Goal: Information Seeking & Learning: Learn about a topic

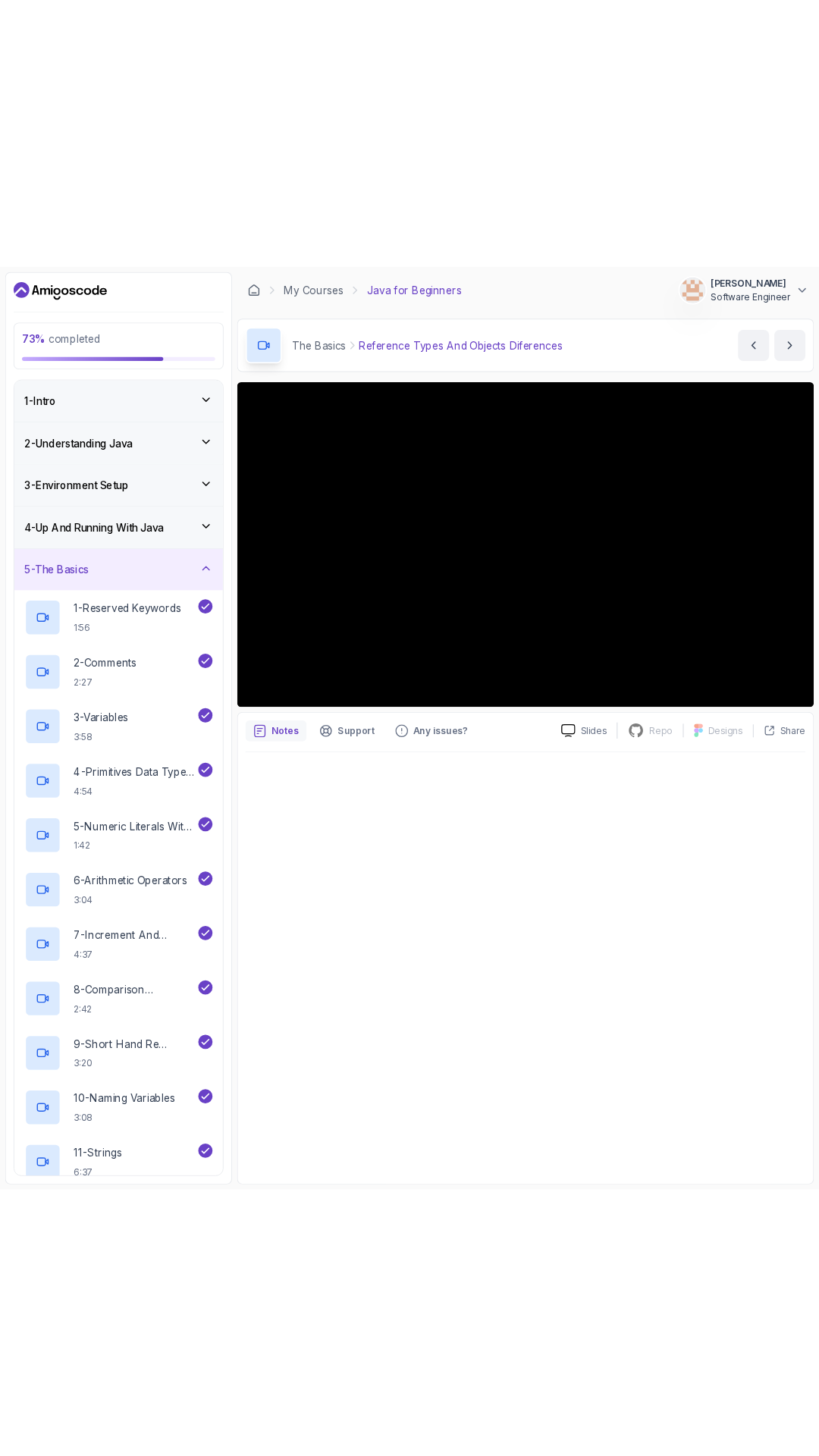
scroll to position [506, 0]
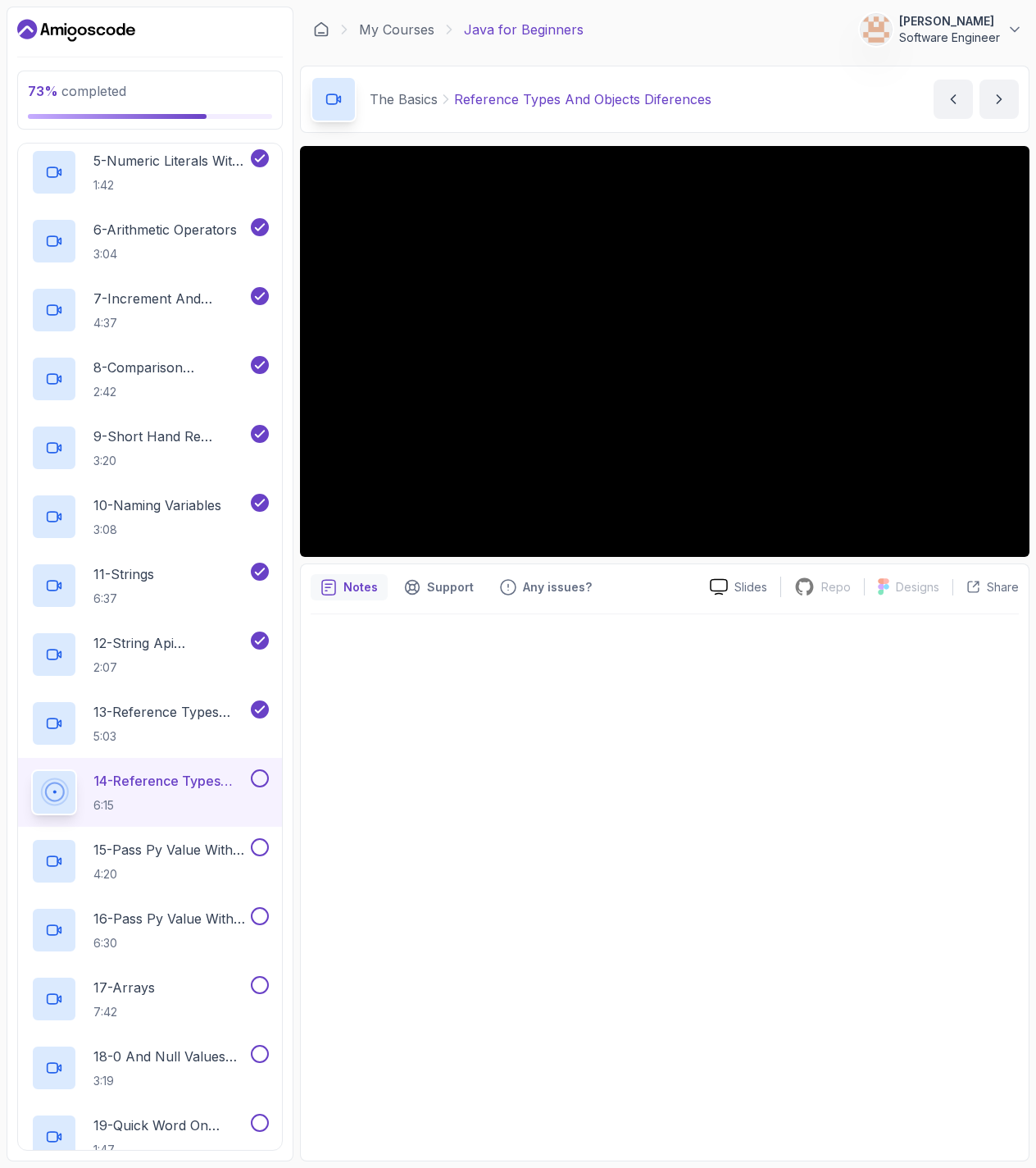
click at [450, 768] on div at bounding box center [664, 882] width 709 height 536
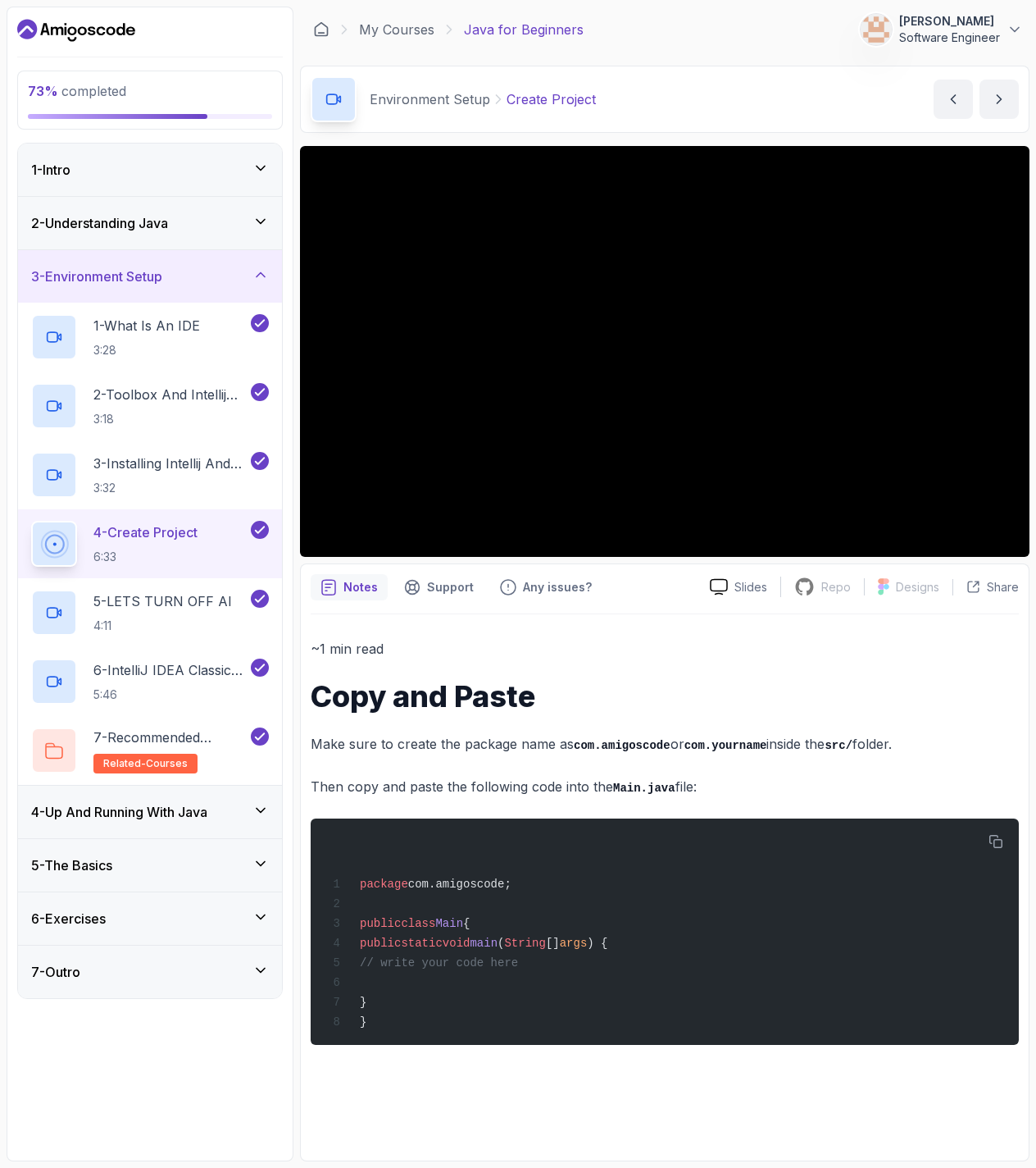
click at [154, 275] on h3 "3 - Environment Setup" at bounding box center [97, 277] width 131 height 20
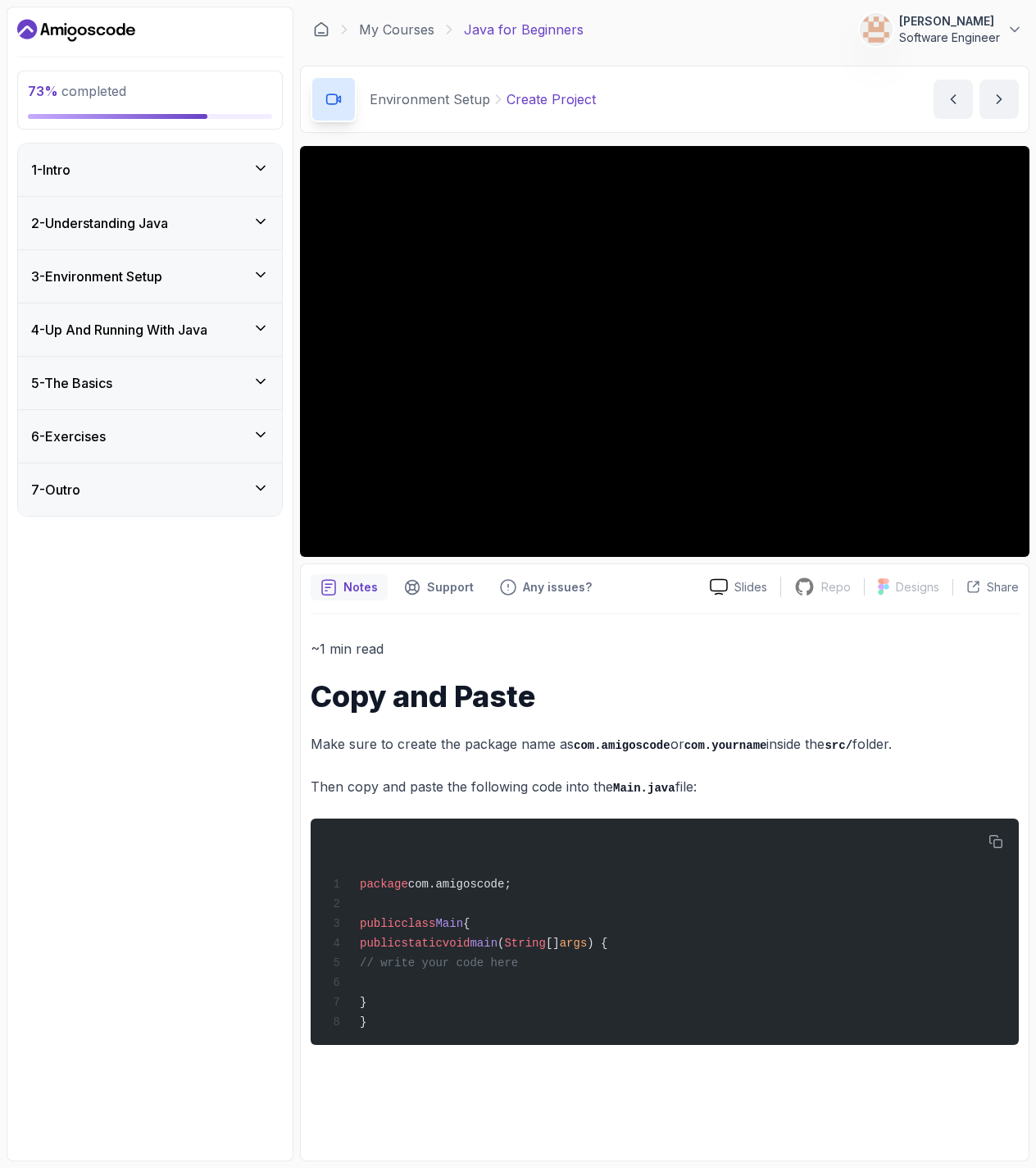
click at [148, 402] on div "5 - The Basics" at bounding box center [149, 383] width 264 height 52
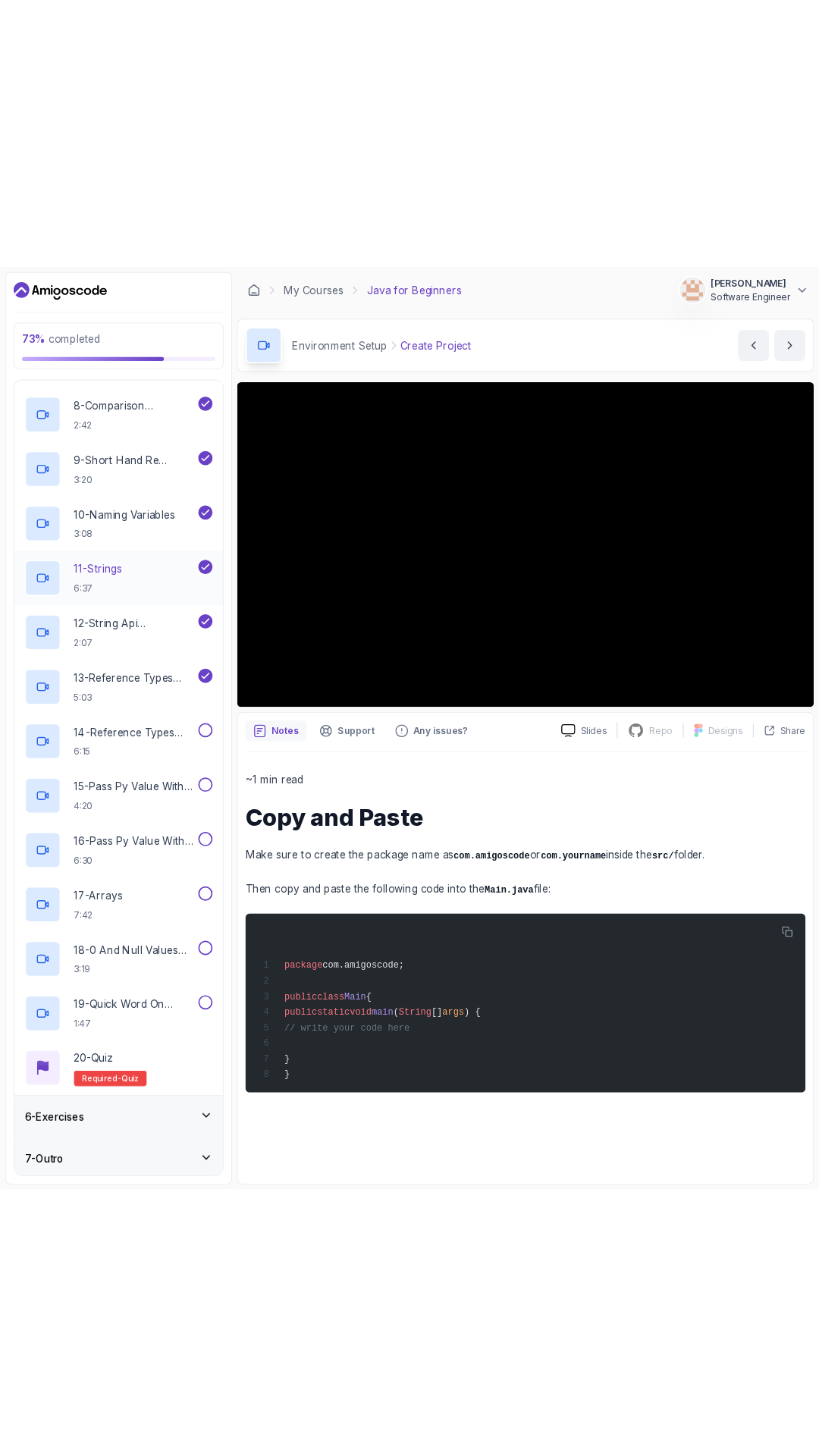
scroll to position [688, 0]
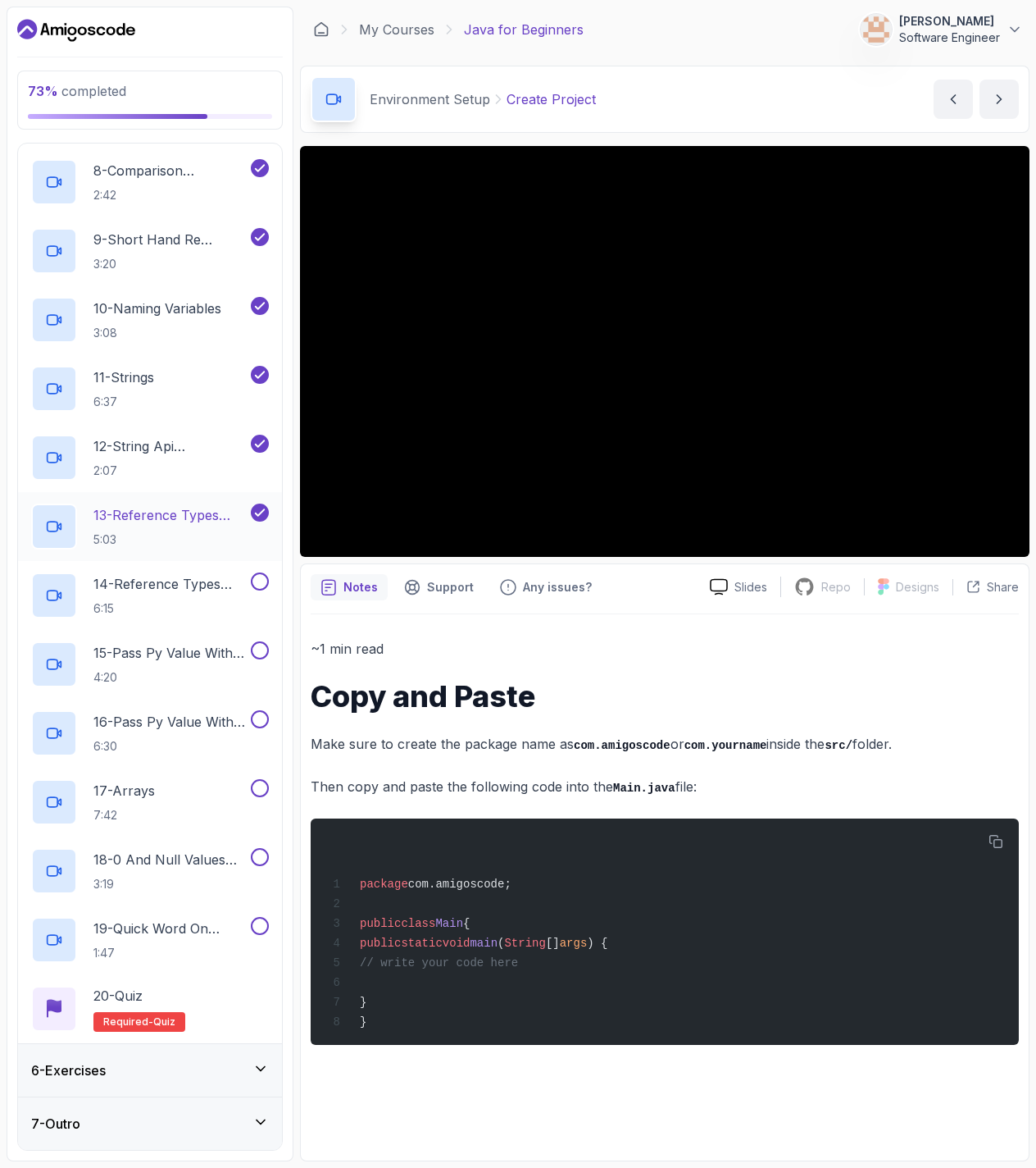
click at [164, 515] on p "13 - Reference Types And Objects" at bounding box center [171, 515] width 154 height 20
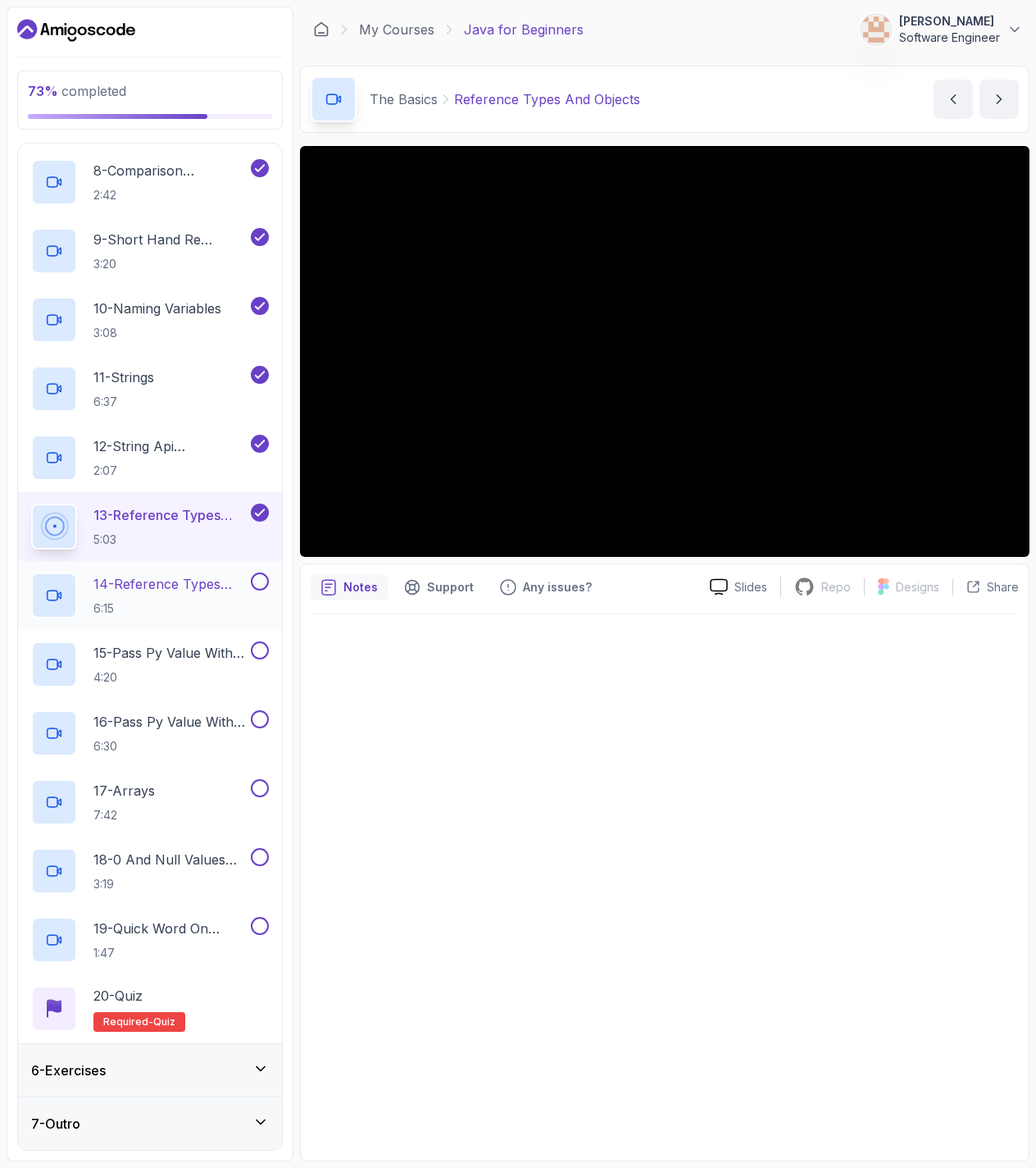
click at [165, 584] on p "14 - Reference Types And Objects Diferences" at bounding box center [171, 584] width 154 height 20
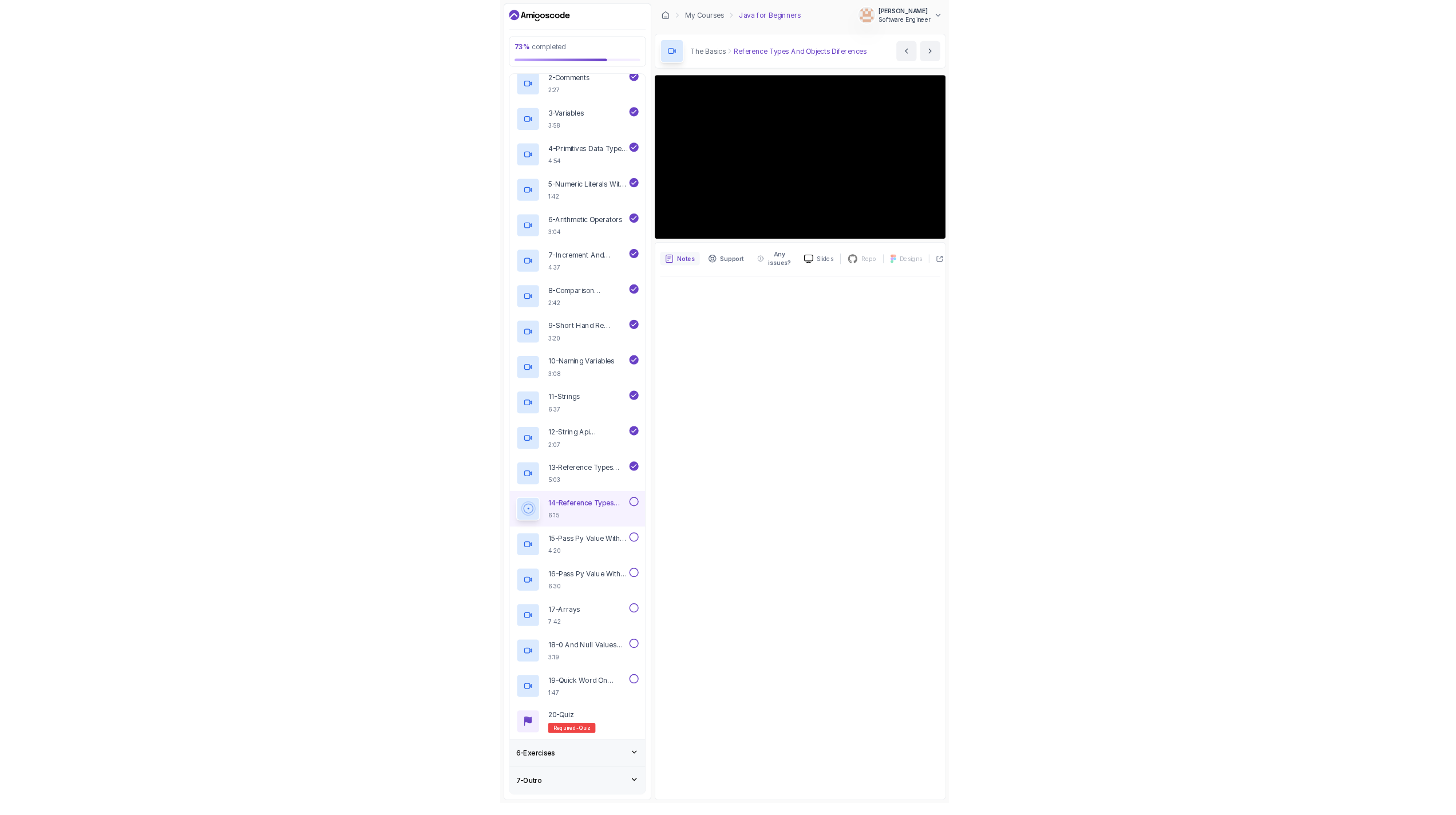
scroll to position [235, 0]
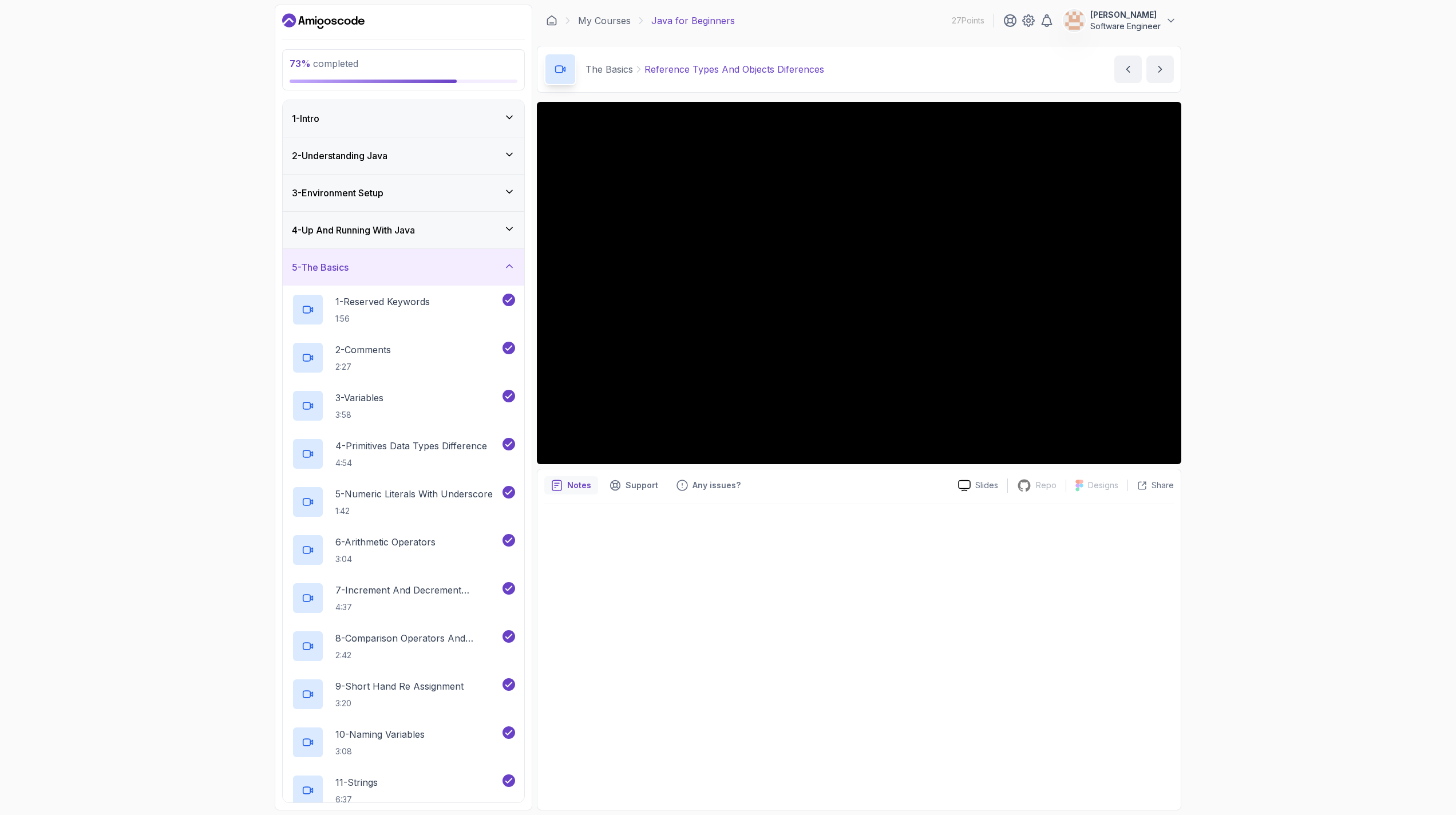
click at [722, 539] on div at bounding box center [859, 654] width 629 height 299
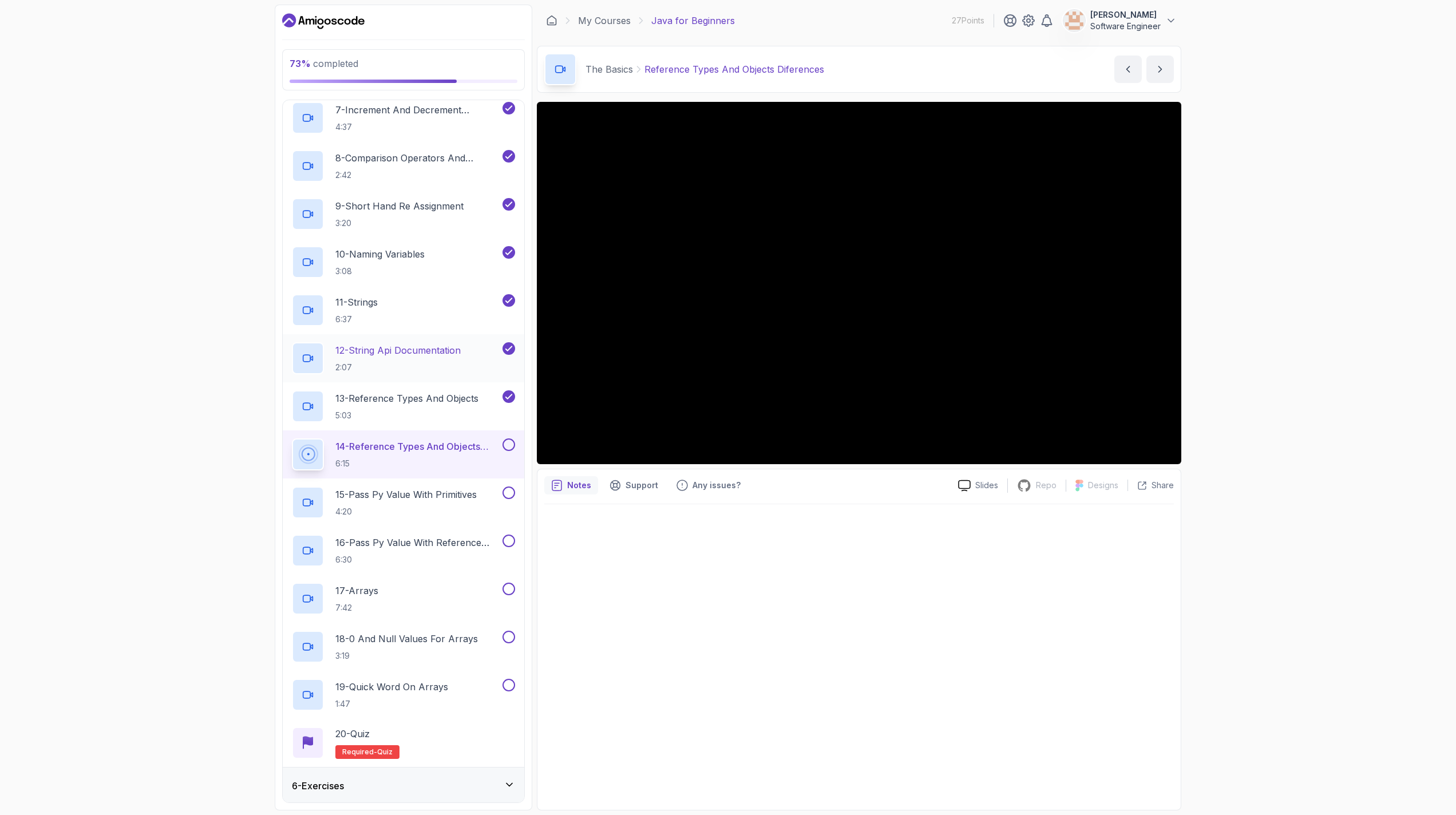
scroll to position [481, 0]
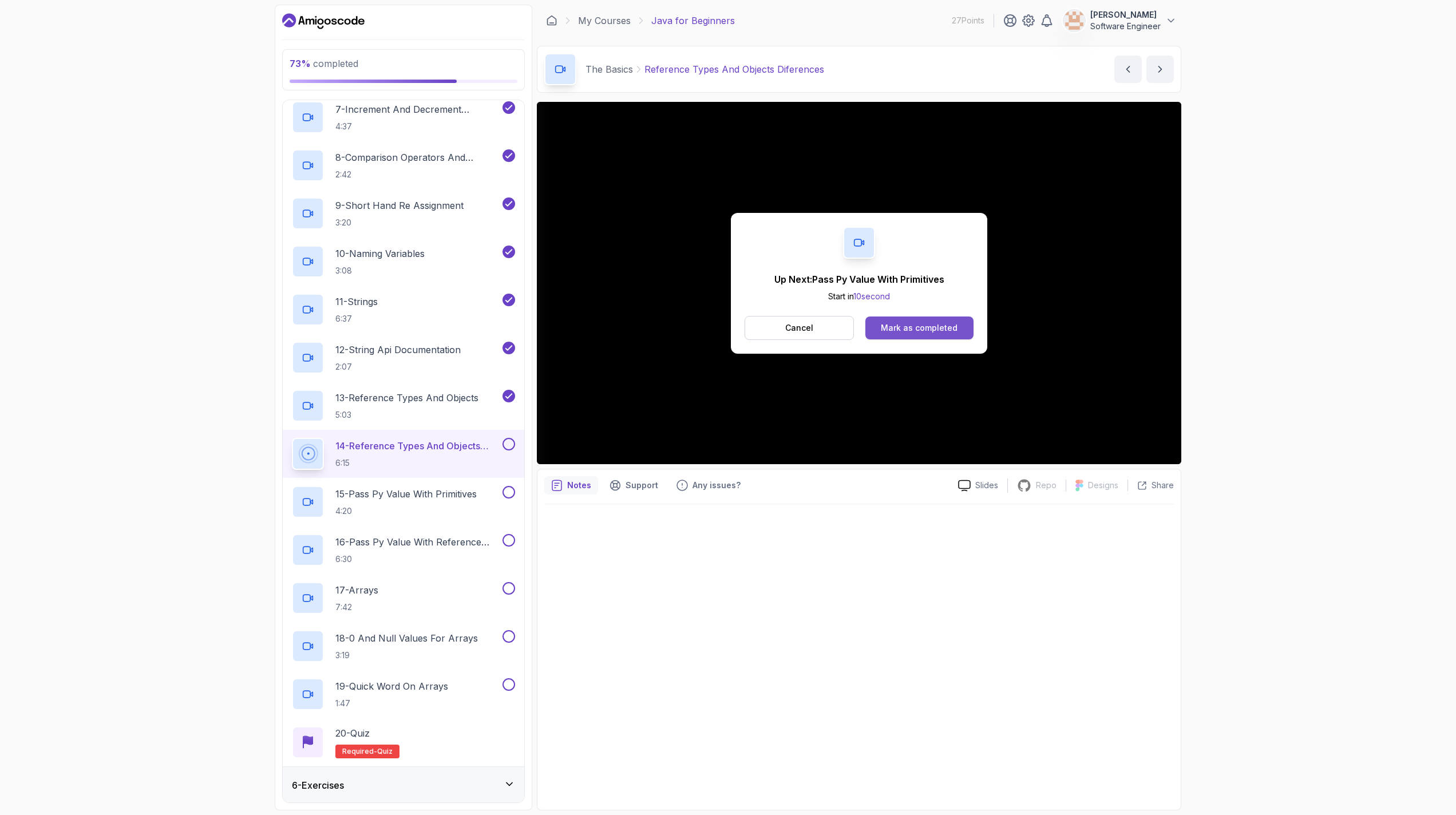
click at [722, 320] on button "Mark as completed" at bounding box center [919, 328] width 108 height 23
click at [722, 332] on div "Mark as completed" at bounding box center [918, 328] width 77 height 12
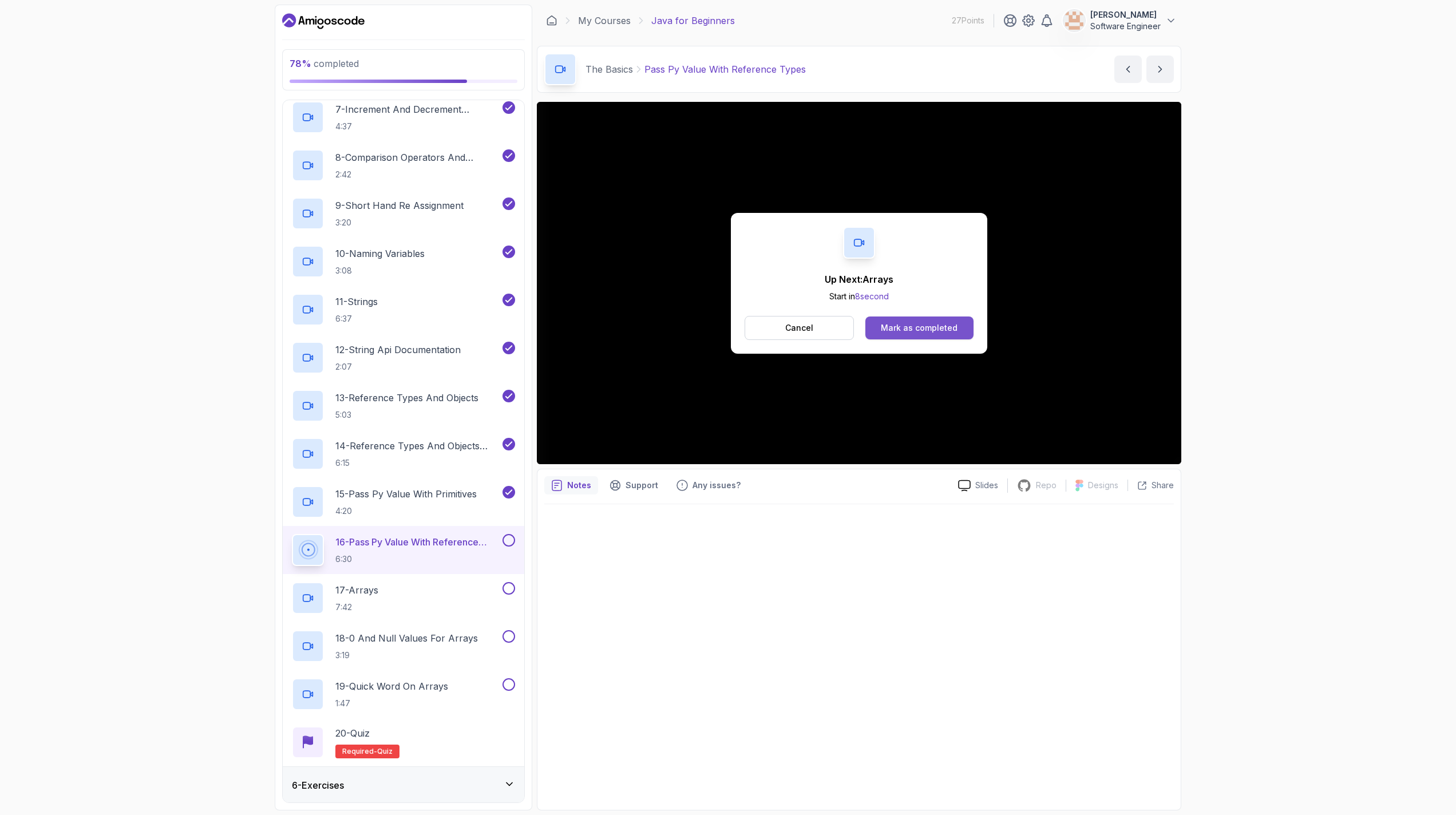
click at [722, 327] on div "Mark as completed" at bounding box center [918, 328] width 77 height 12
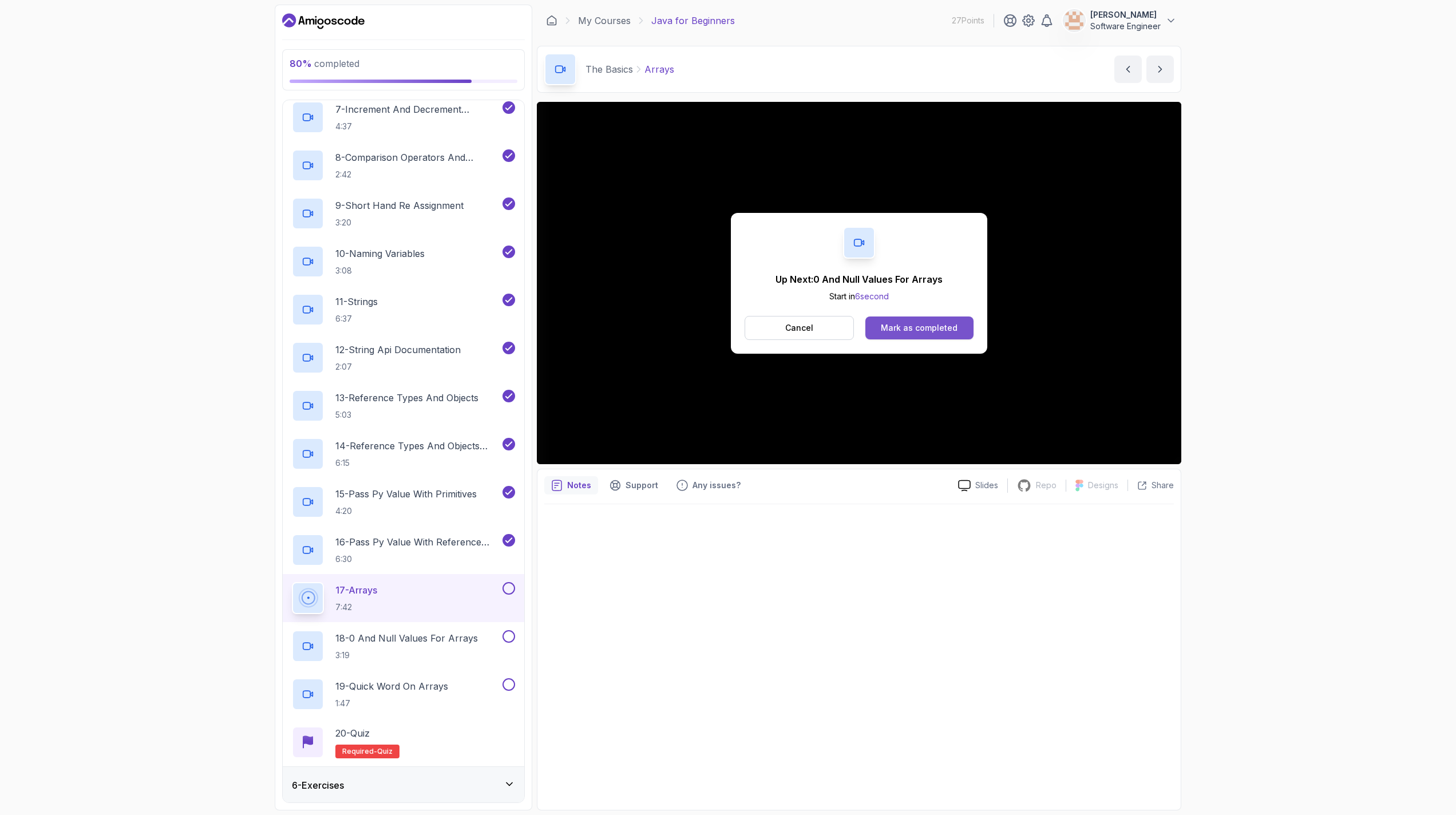
click at [722, 330] on div "Mark as completed" at bounding box center [918, 328] width 77 height 12
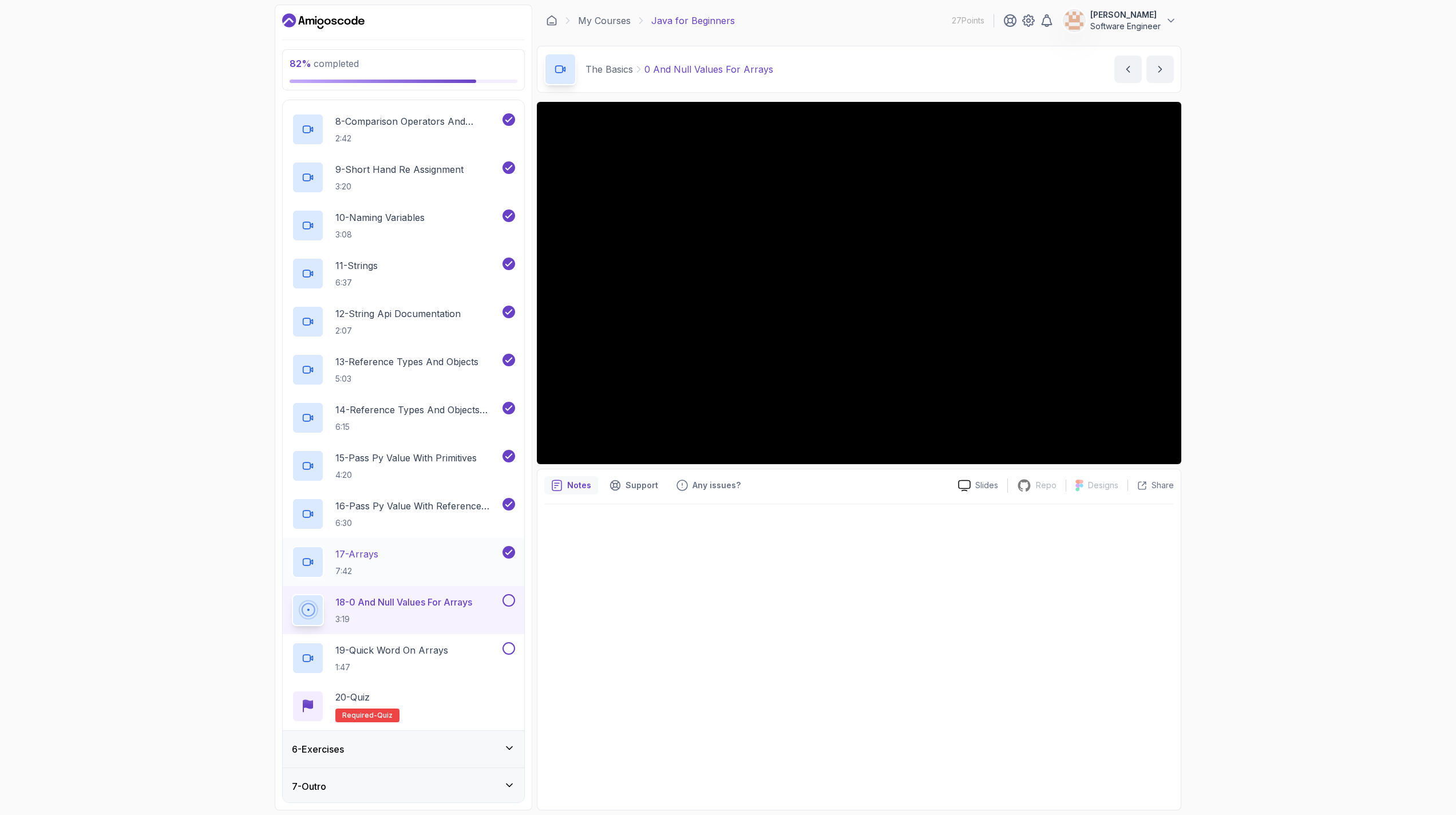
scroll to position [519, 0]
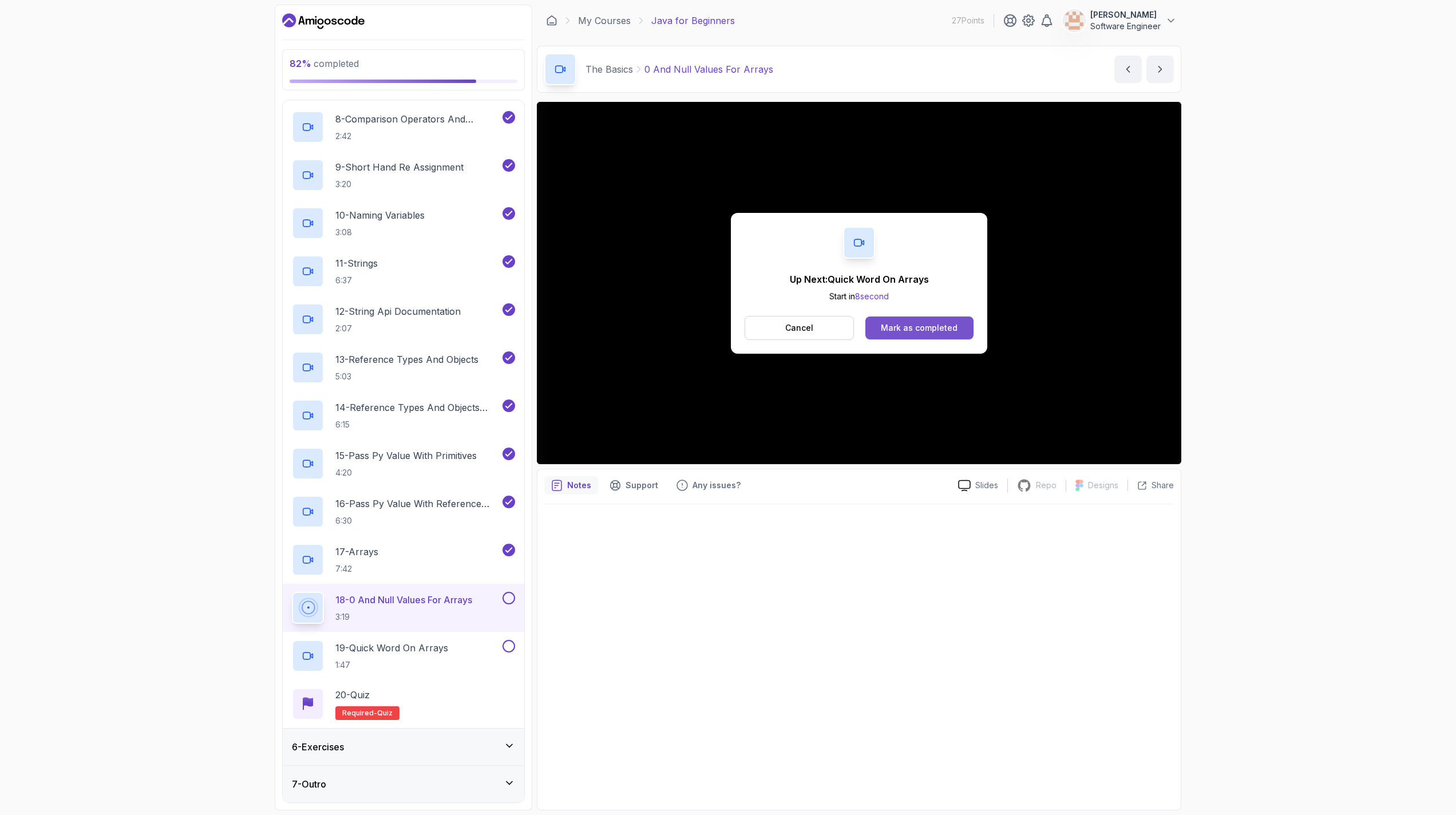
click at [722, 324] on div "Mark as completed" at bounding box center [918, 328] width 77 height 12
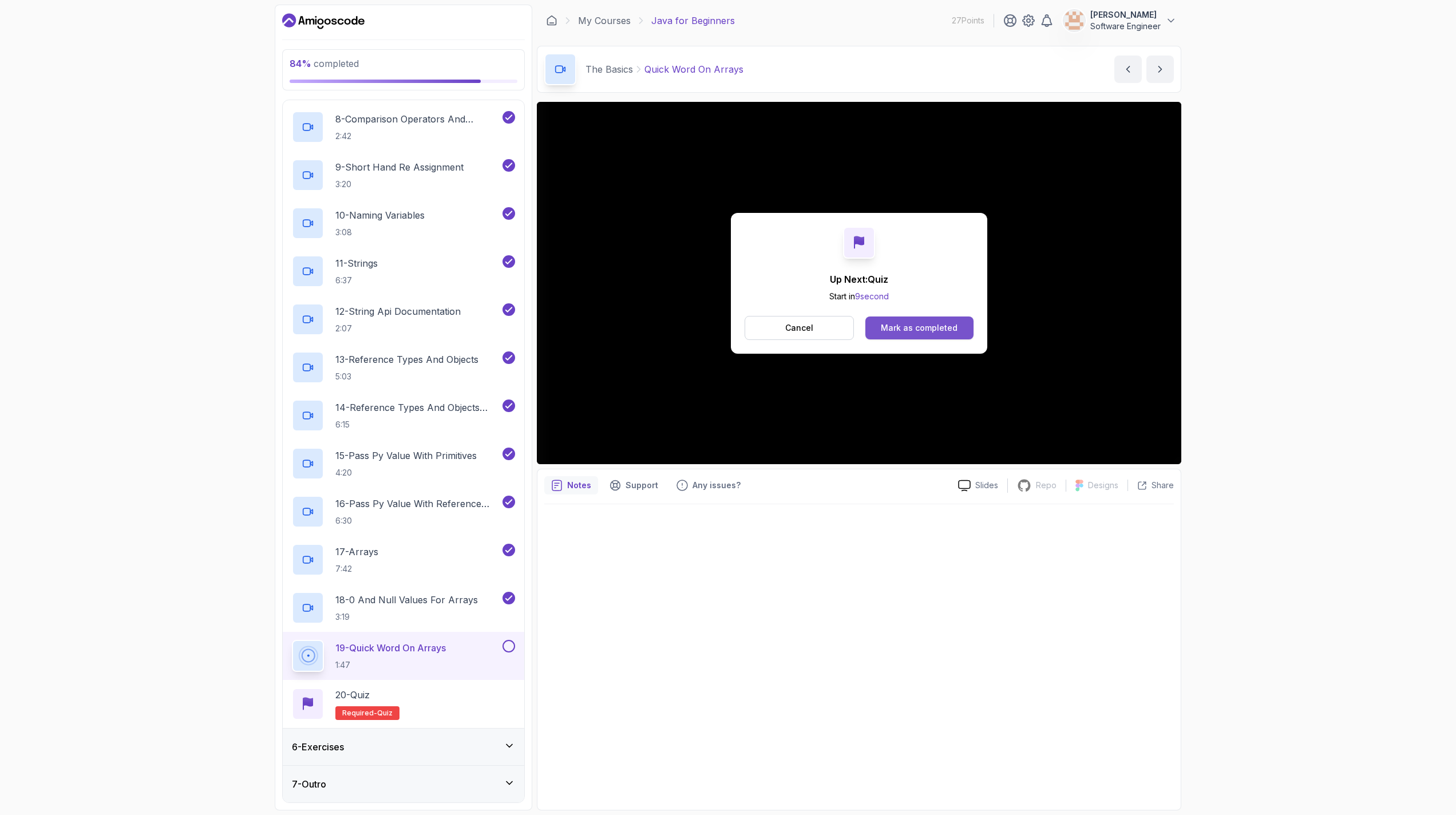
click at [722, 326] on div "Mark as completed" at bounding box center [918, 328] width 77 height 12
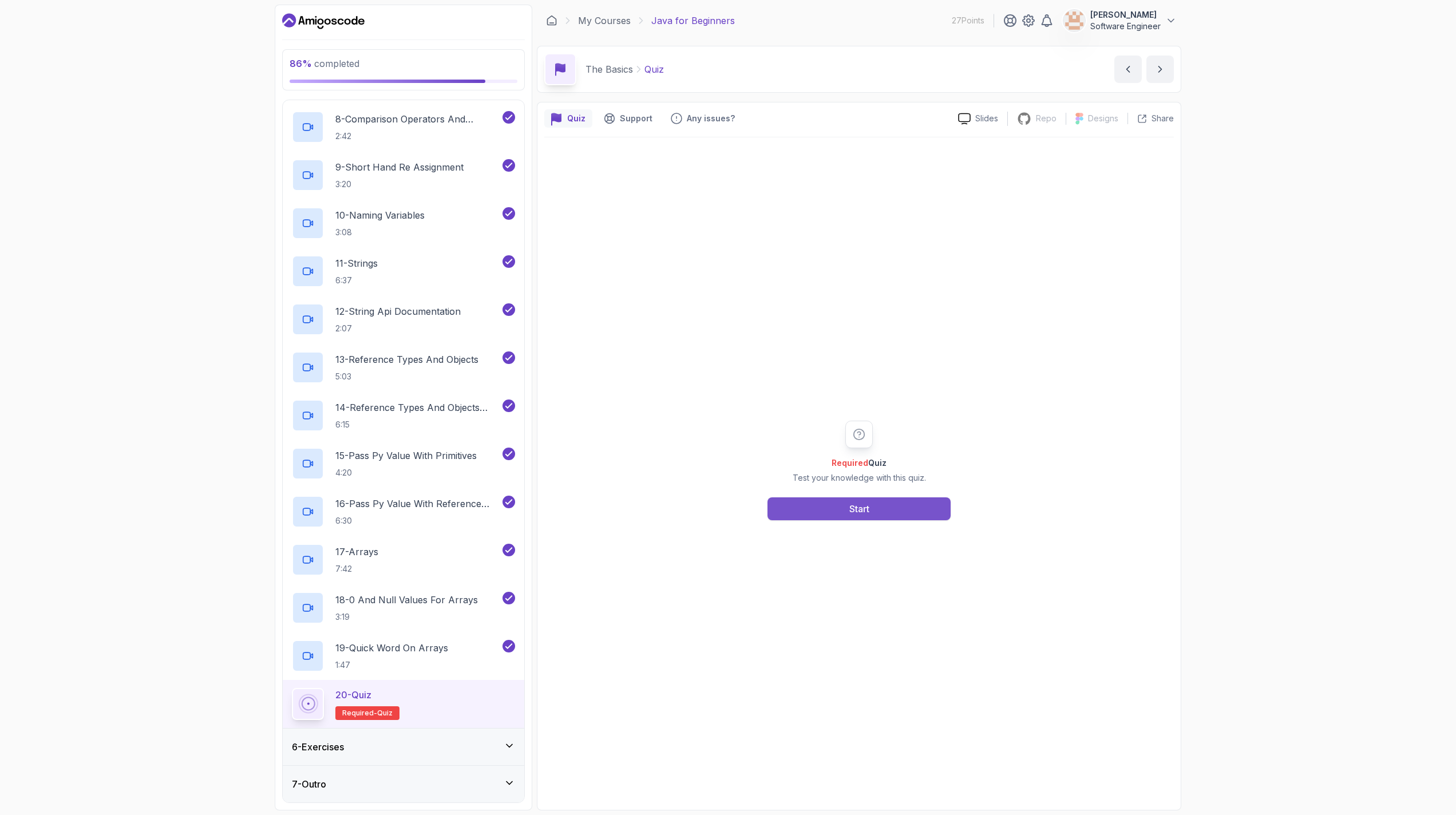
click at [722, 505] on button "Start" at bounding box center [858, 509] width 183 height 23
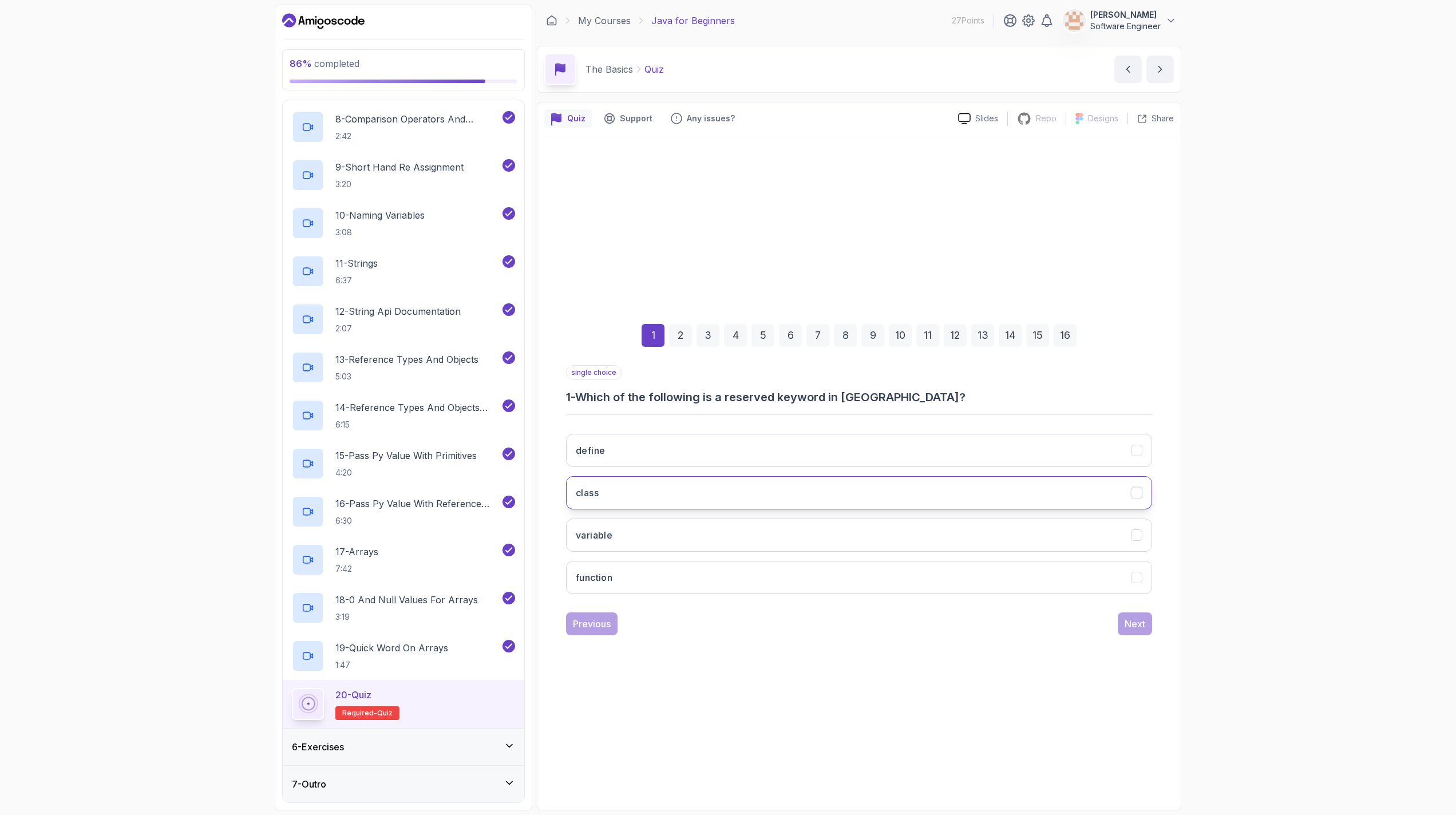
click at [722, 498] on button "class" at bounding box center [858, 493] width 586 height 33
click at [722, 618] on div "Next" at bounding box center [1135, 624] width 21 height 14
click at [651, 437] on button "camelCase" at bounding box center [858, 451] width 586 height 33
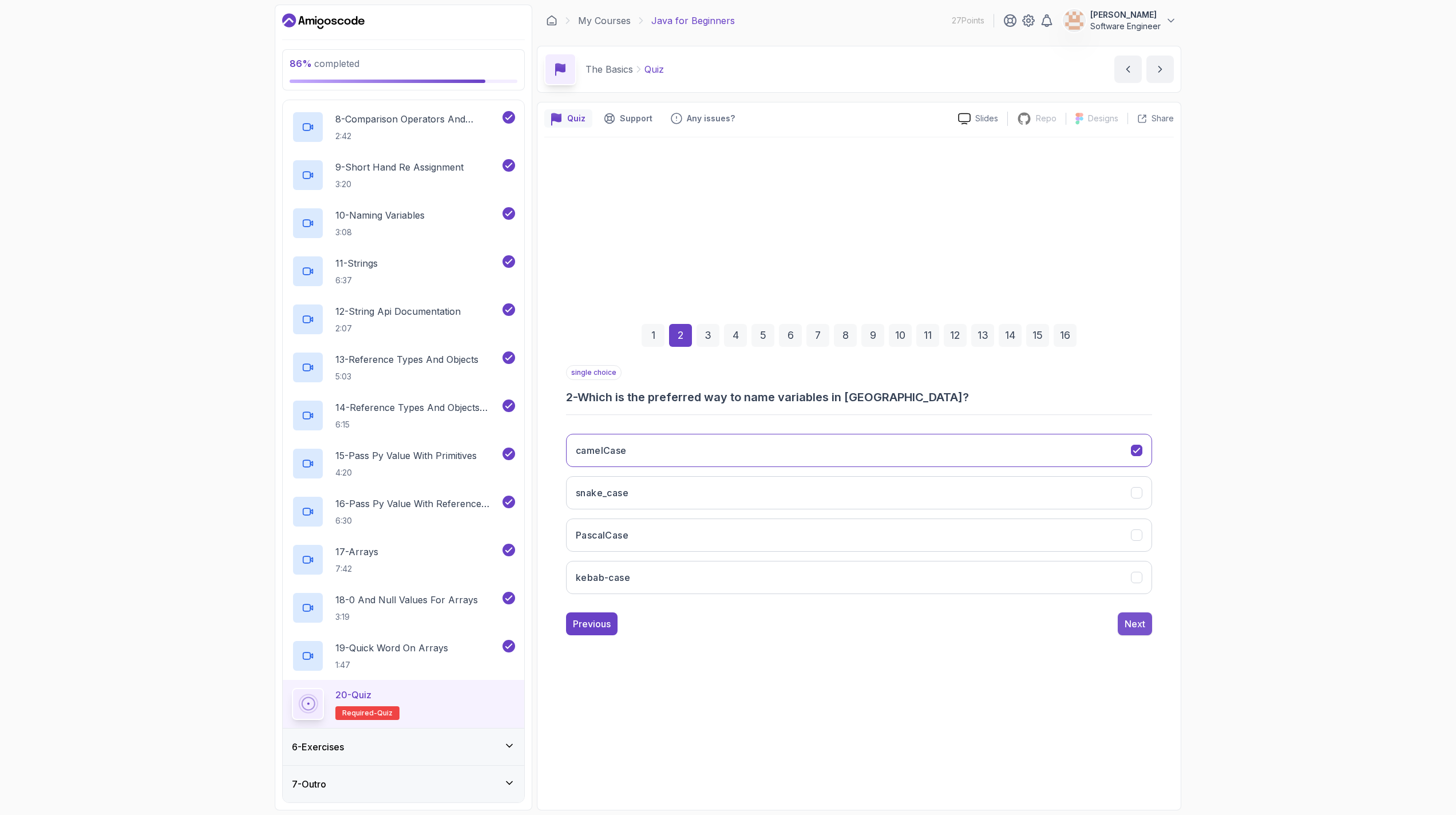
click at [722, 626] on div "Next" at bounding box center [1135, 624] width 21 height 14
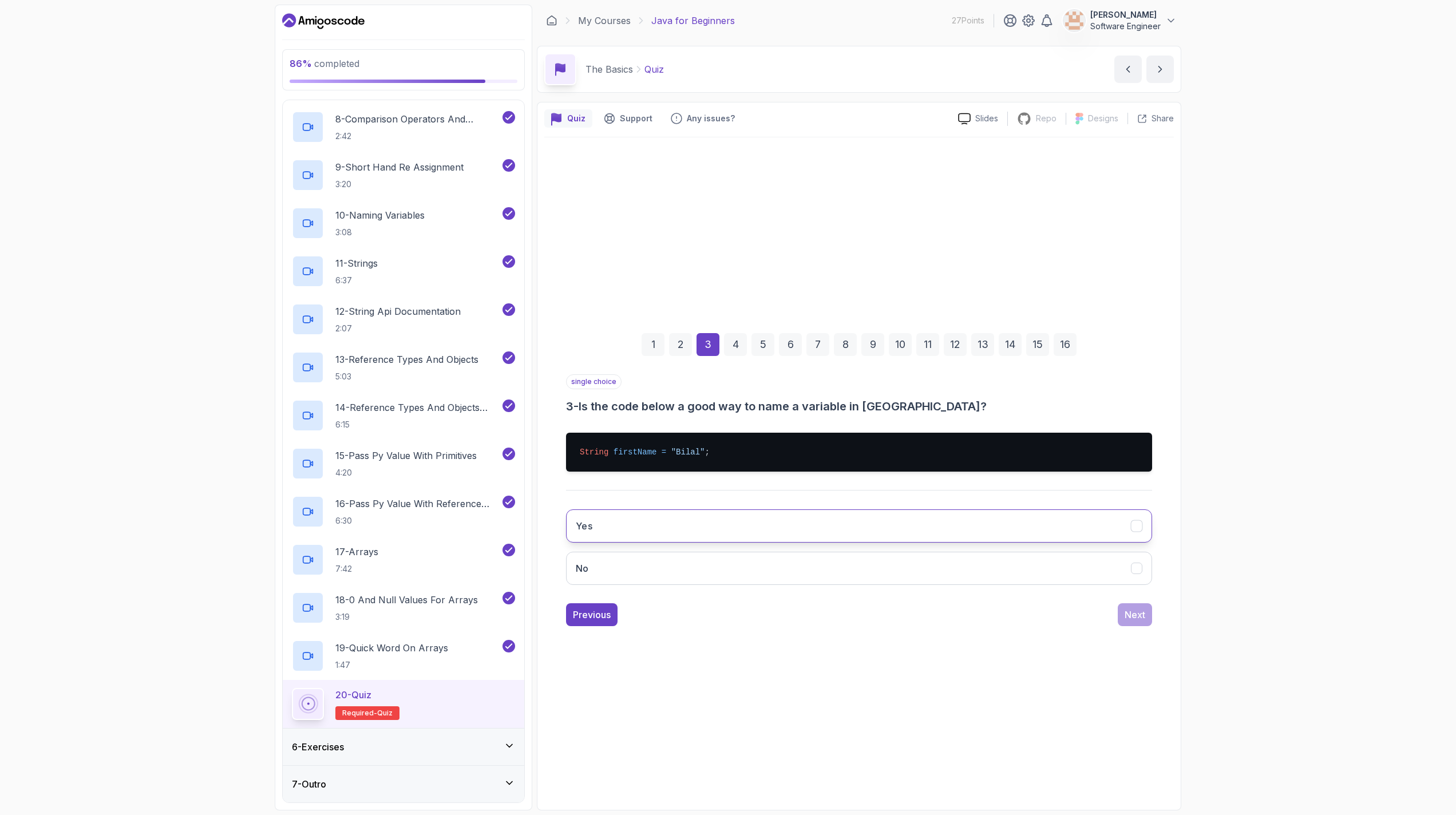
click at [722, 513] on button "Yes" at bounding box center [858, 526] width 586 height 33
click at [722, 617] on div "Next" at bounding box center [1135, 615] width 21 height 14
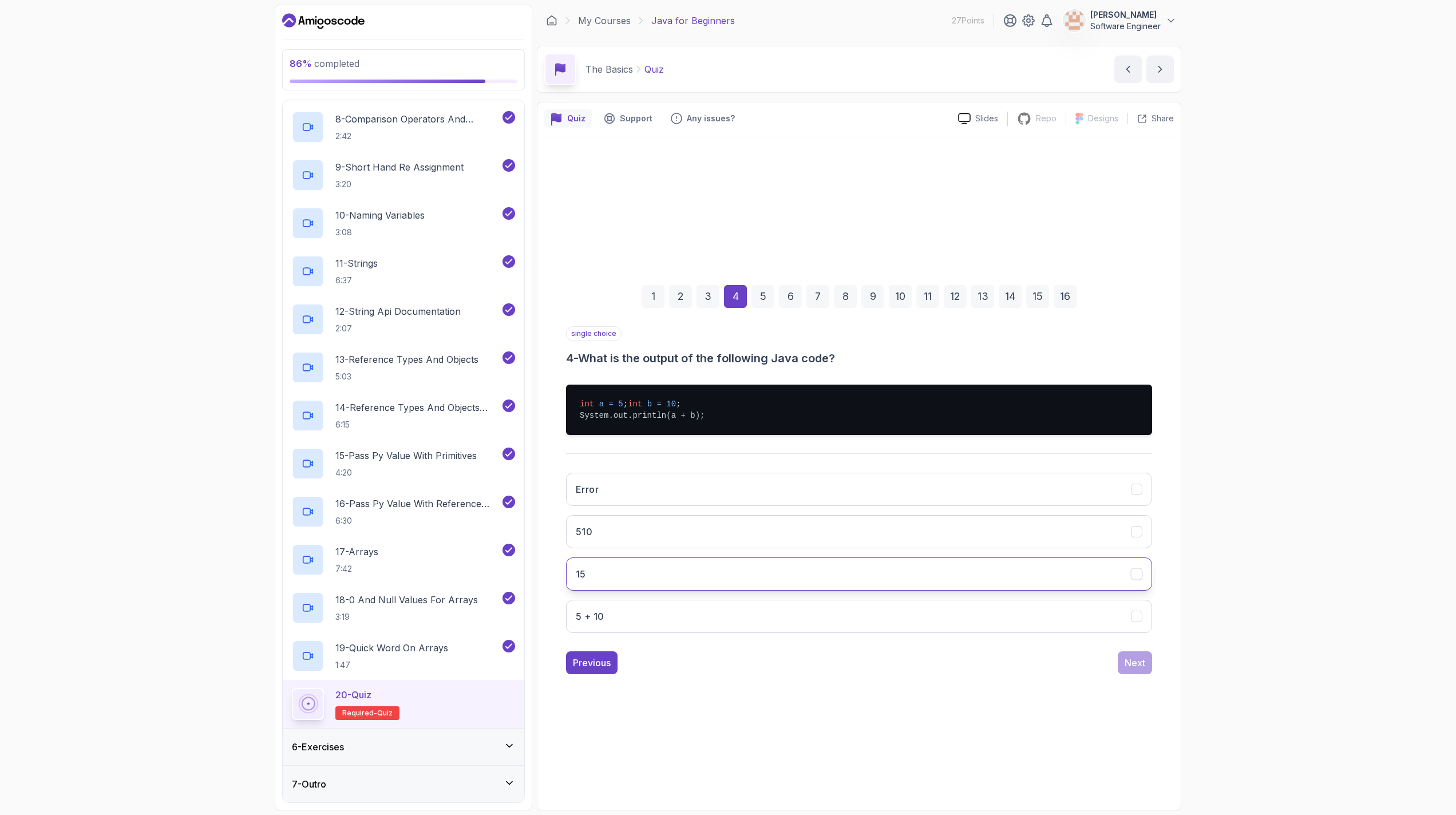
click at [688, 582] on button "15" at bounding box center [858, 574] width 586 height 33
click at [722, 669] on div "Next" at bounding box center [1135, 662] width 21 height 14
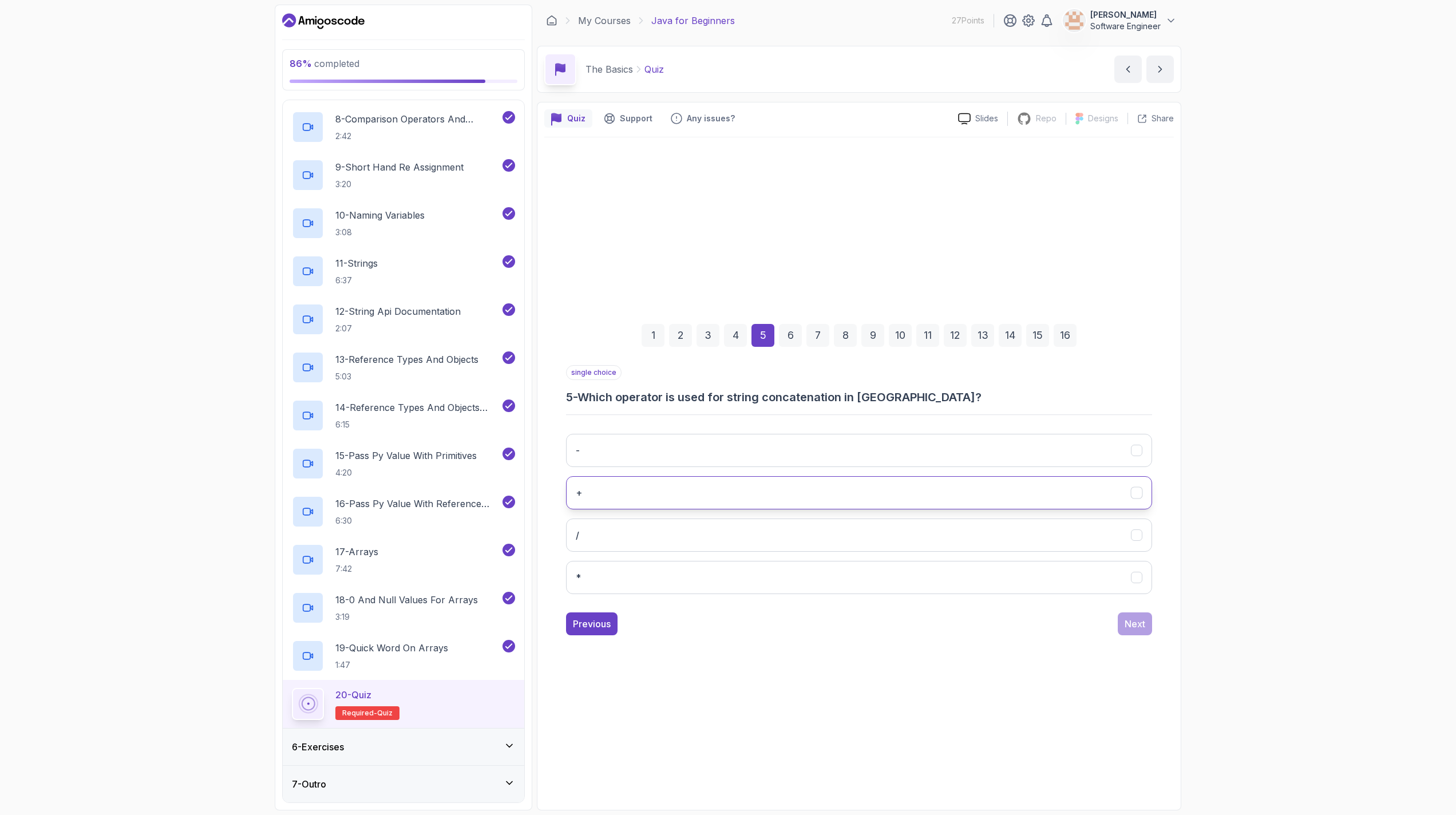
click at [624, 506] on button "+" at bounding box center [858, 493] width 586 height 33
click at [722, 629] on div "Next" at bounding box center [1135, 624] width 21 height 14
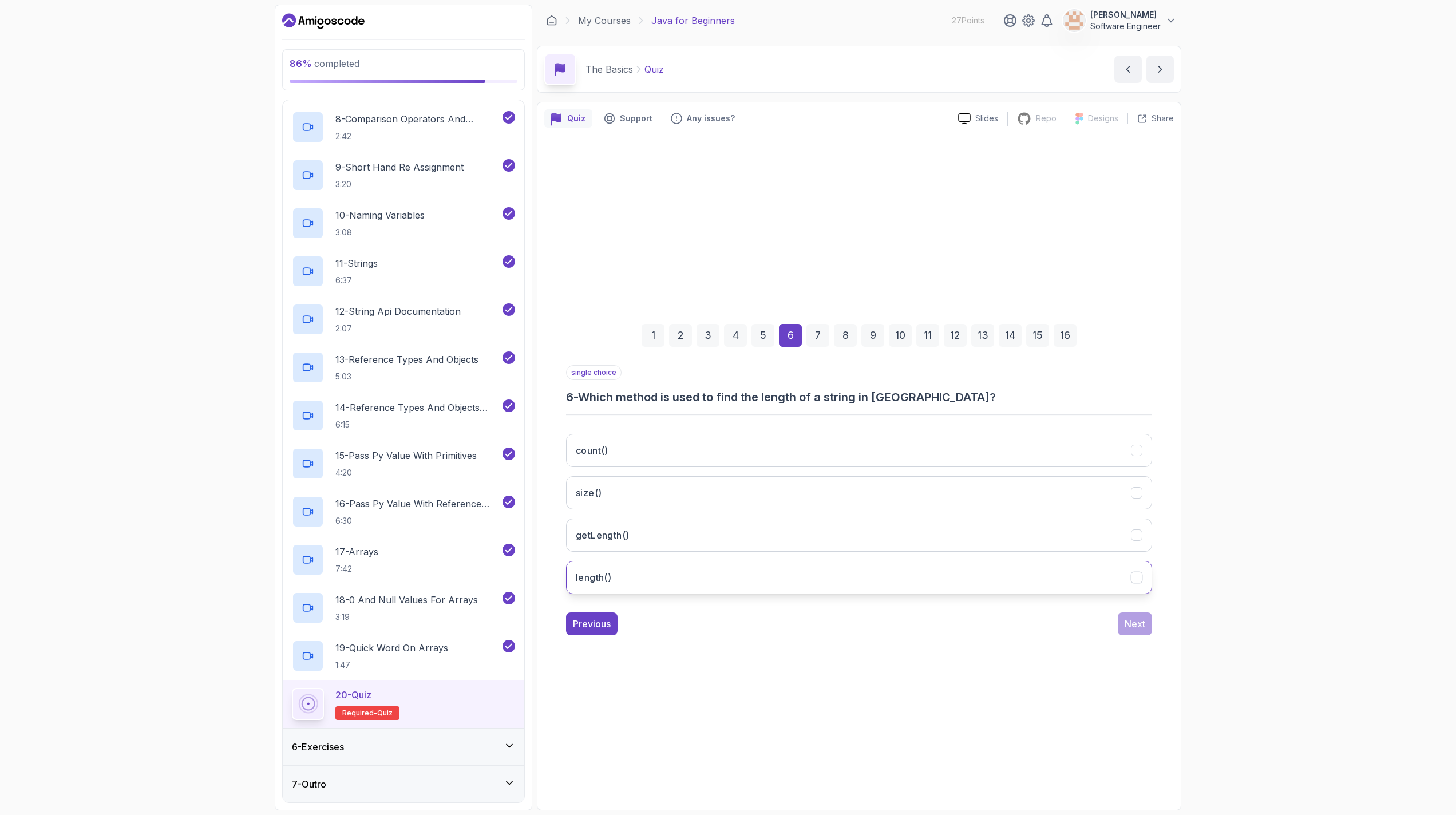
click at [716, 576] on button "length()" at bounding box center [858, 578] width 586 height 33
click at [722, 623] on button "Next" at bounding box center [1135, 623] width 35 height 23
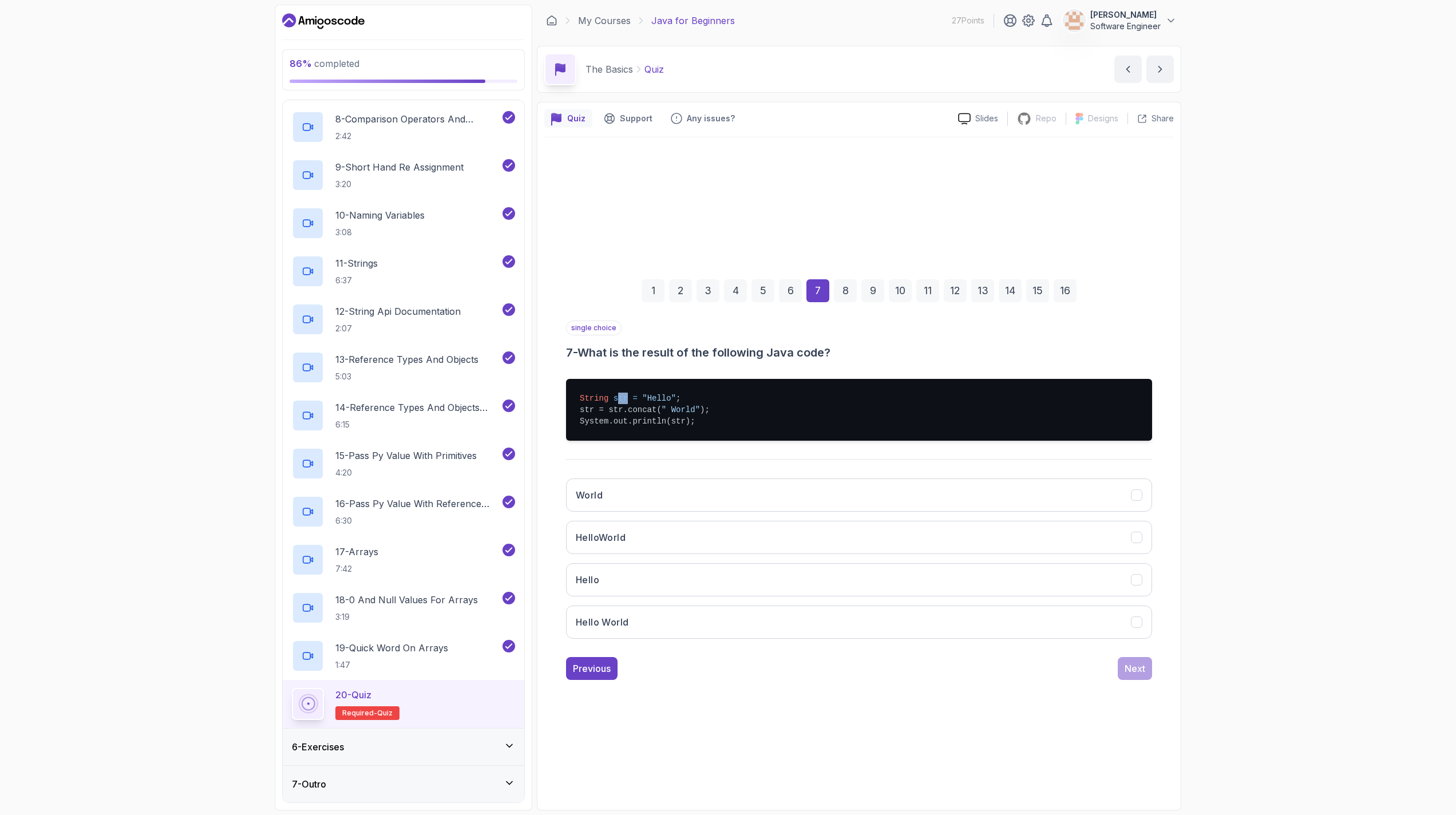
drag, startPoint x: 617, startPoint y: 401, endPoint x: 627, endPoint y: 397, distance: 10.8
click at [627, 397] on span "str" at bounding box center [620, 398] width 14 height 9
drag, startPoint x: 621, startPoint y: 411, endPoint x: 649, endPoint y: 405, distance: 28.6
click at [649, 405] on pre "String str = "Hello" ; str = str.concat( " World" ); System.out.println(str);" at bounding box center [858, 410] width 586 height 62
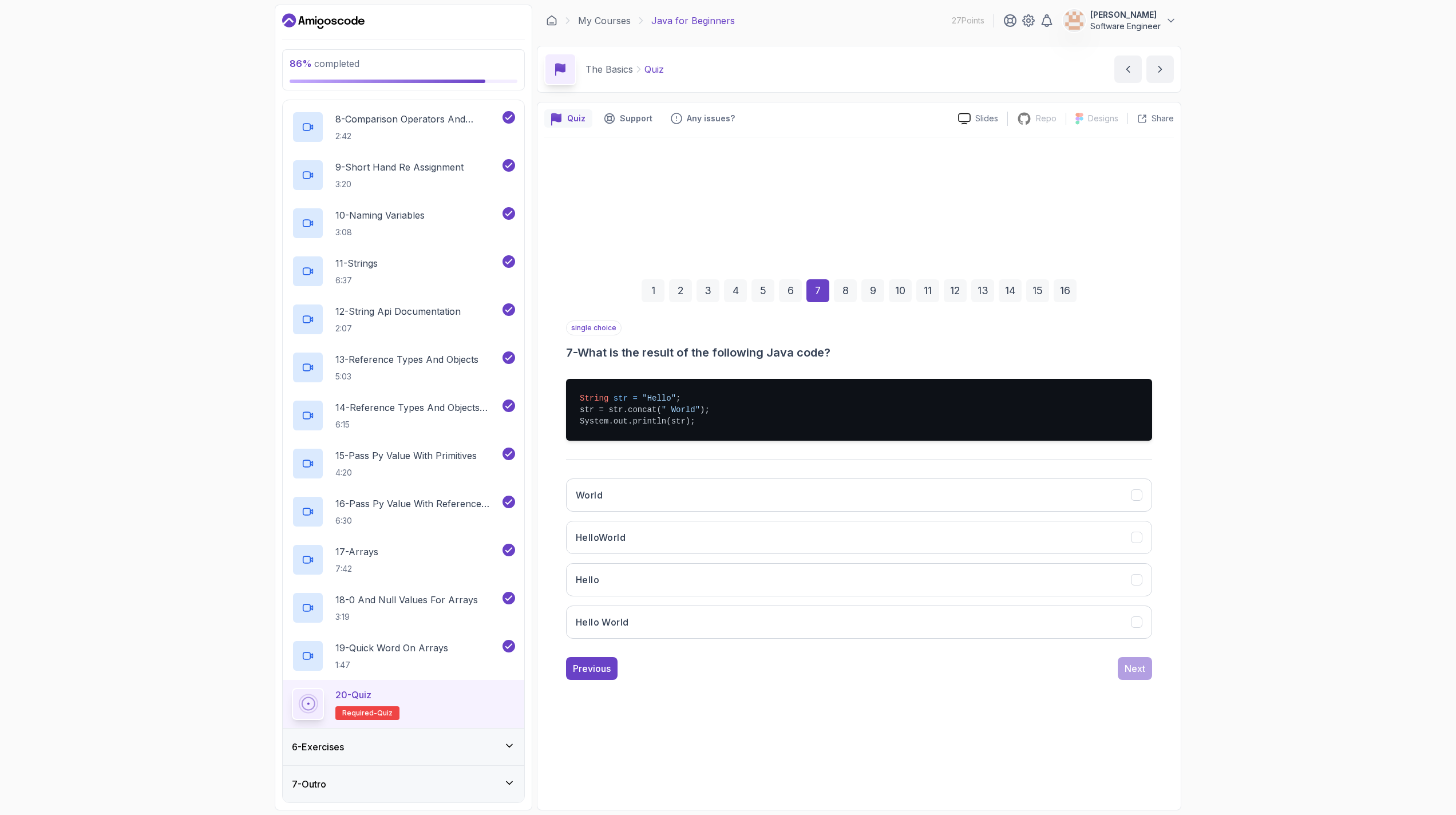
click at [629, 443] on div "String str = "Hello" ; str = str.concat( " World" ); System.out.println(str);" at bounding box center [858, 410] width 586 height 80
drag, startPoint x: 669, startPoint y: 408, endPoint x: 670, endPoint y: 415, distance: 7.1
click at [666, 409] on span "" World"" at bounding box center [681, 409] width 39 height 9
click at [669, 431] on pre "String str = "Hello" ; str = str.concat( " World" ); System.out.println(str);" at bounding box center [858, 410] width 586 height 62
click at [640, 614] on button "Hello World" at bounding box center [858, 622] width 586 height 33
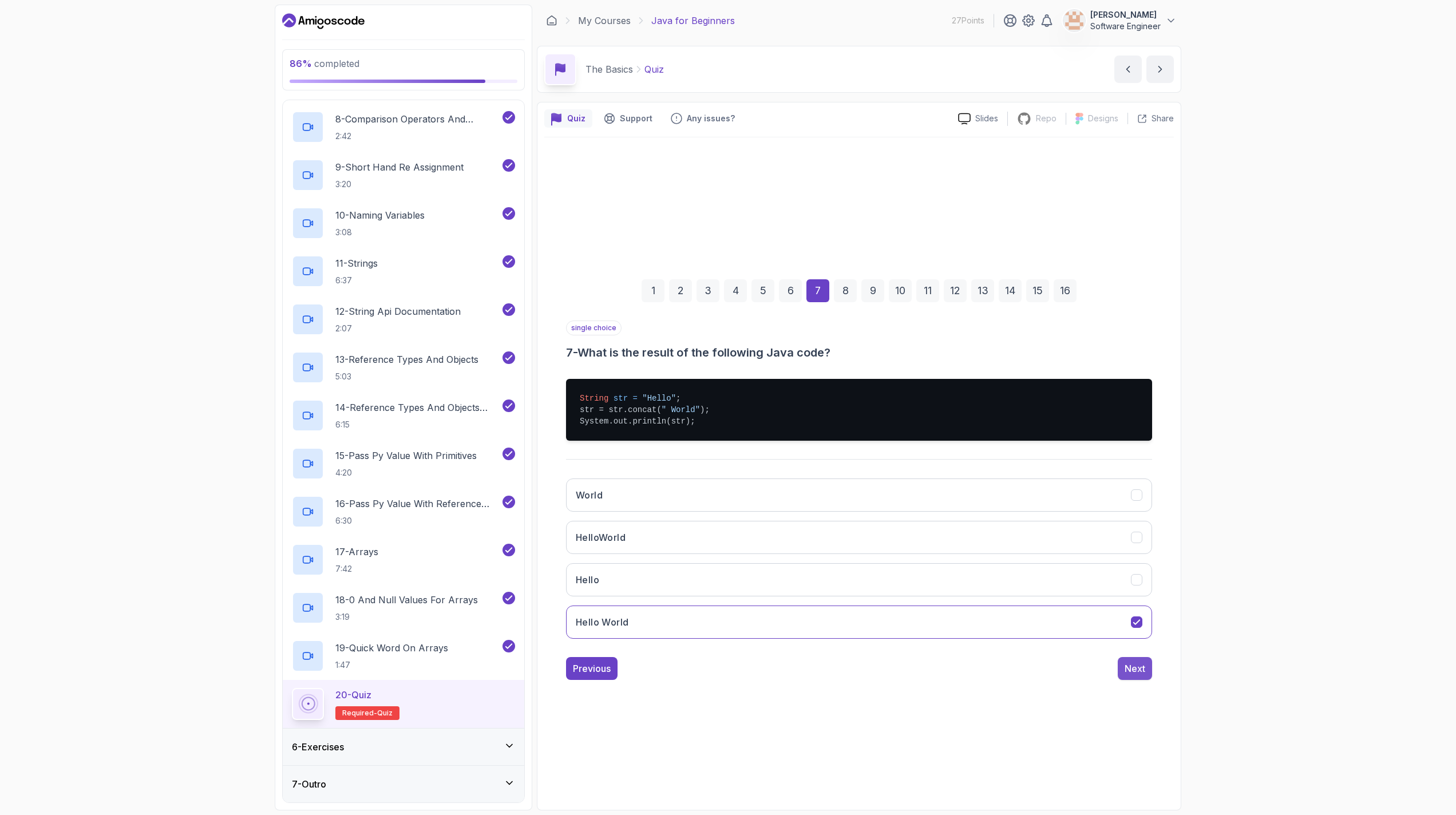
click at [722, 671] on div "Next" at bounding box center [1135, 669] width 21 height 14
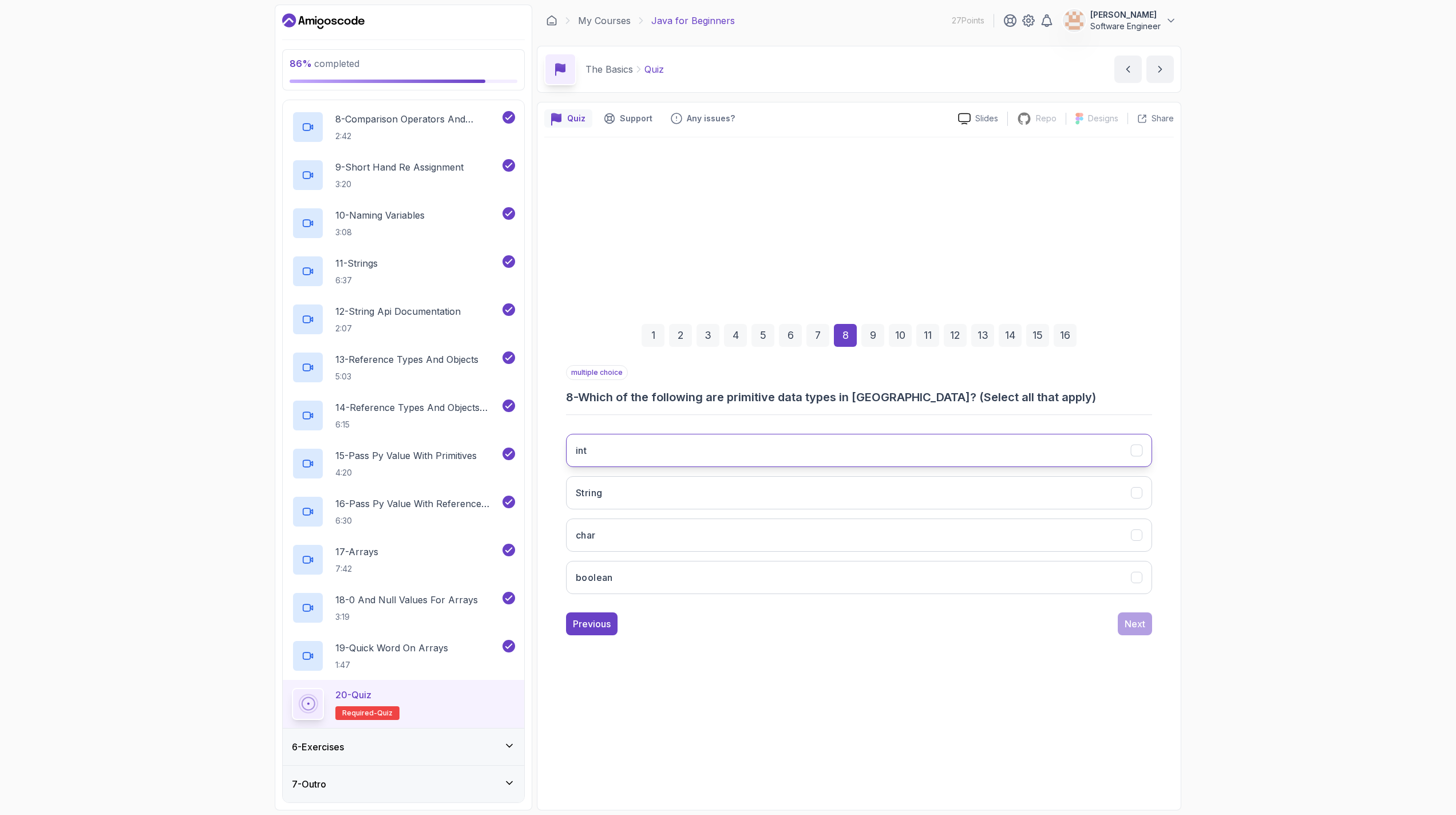
click at [667, 445] on button "int" at bounding box center [858, 451] width 586 height 33
drag, startPoint x: 649, startPoint y: 539, endPoint x: 653, endPoint y: 556, distance: 17.5
click at [649, 540] on button "char" at bounding box center [858, 535] width 586 height 33
drag, startPoint x: 662, startPoint y: 576, endPoint x: 740, endPoint y: 607, distance: 83.9
click at [666, 579] on button "boolean" at bounding box center [858, 578] width 586 height 33
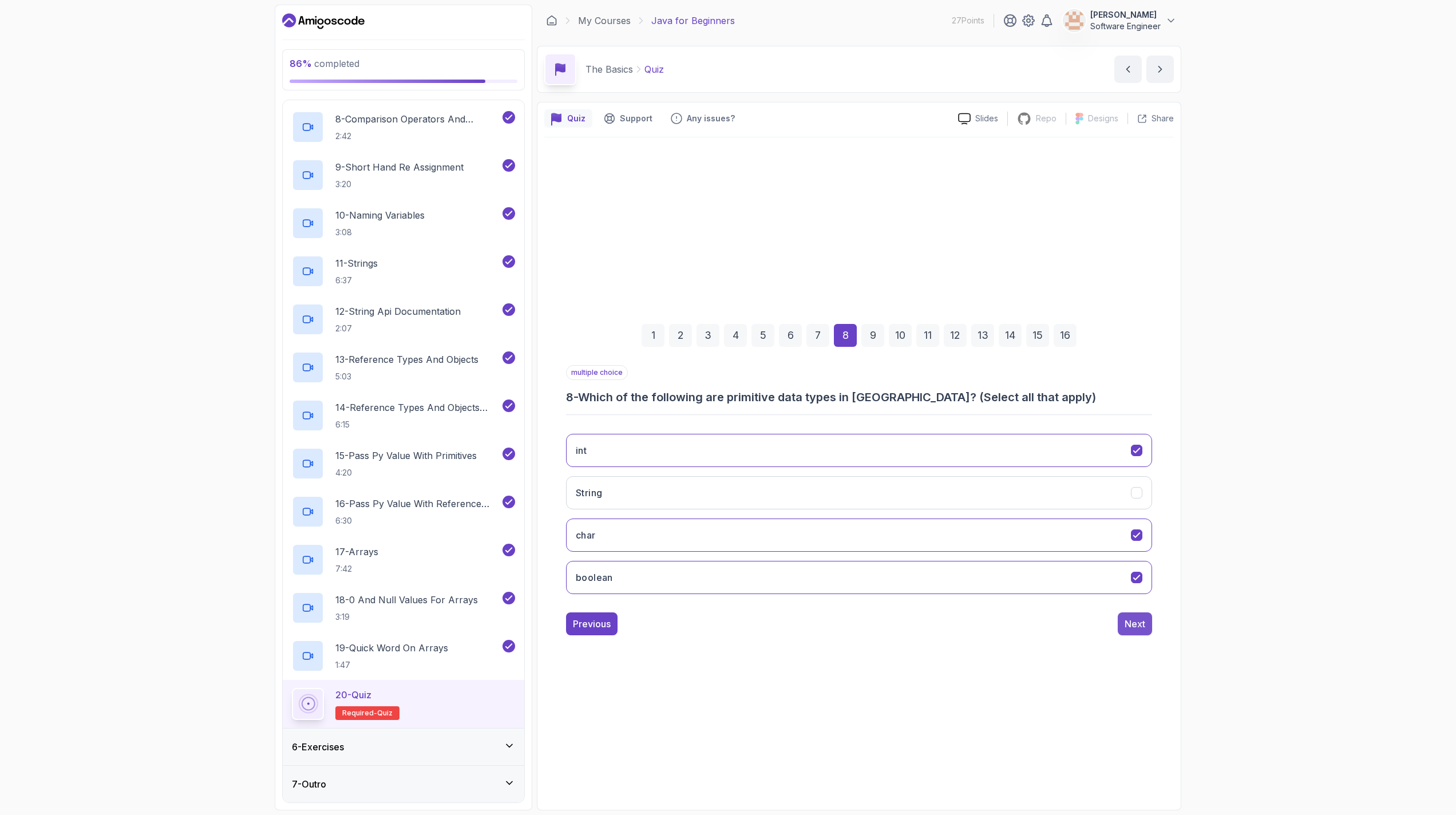
click at [722, 625] on button "Next" at bounding box center [1135, 623] width 35 height 23
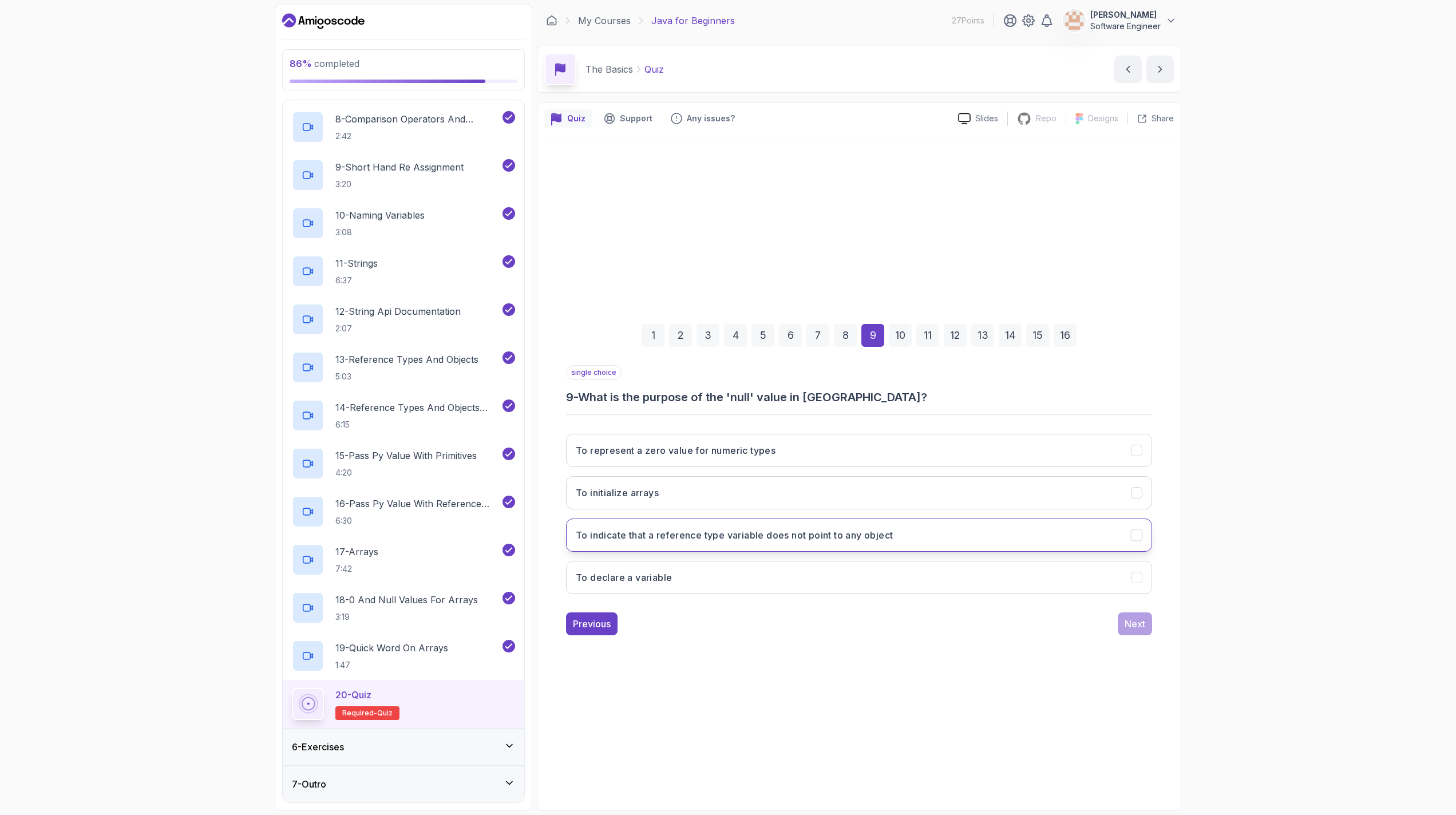
click at [673, 538] on h3 "To indicate that a reference type variable does not point to any object" at bounding box center [734, 536] width 317 height 14
click at [722, 632] on div "Previous Next" at bounding box center [858, 623] width 586 height 23
click at [722, 622] on div "Next" at bounding box center [1135, 624] width 21 height 14
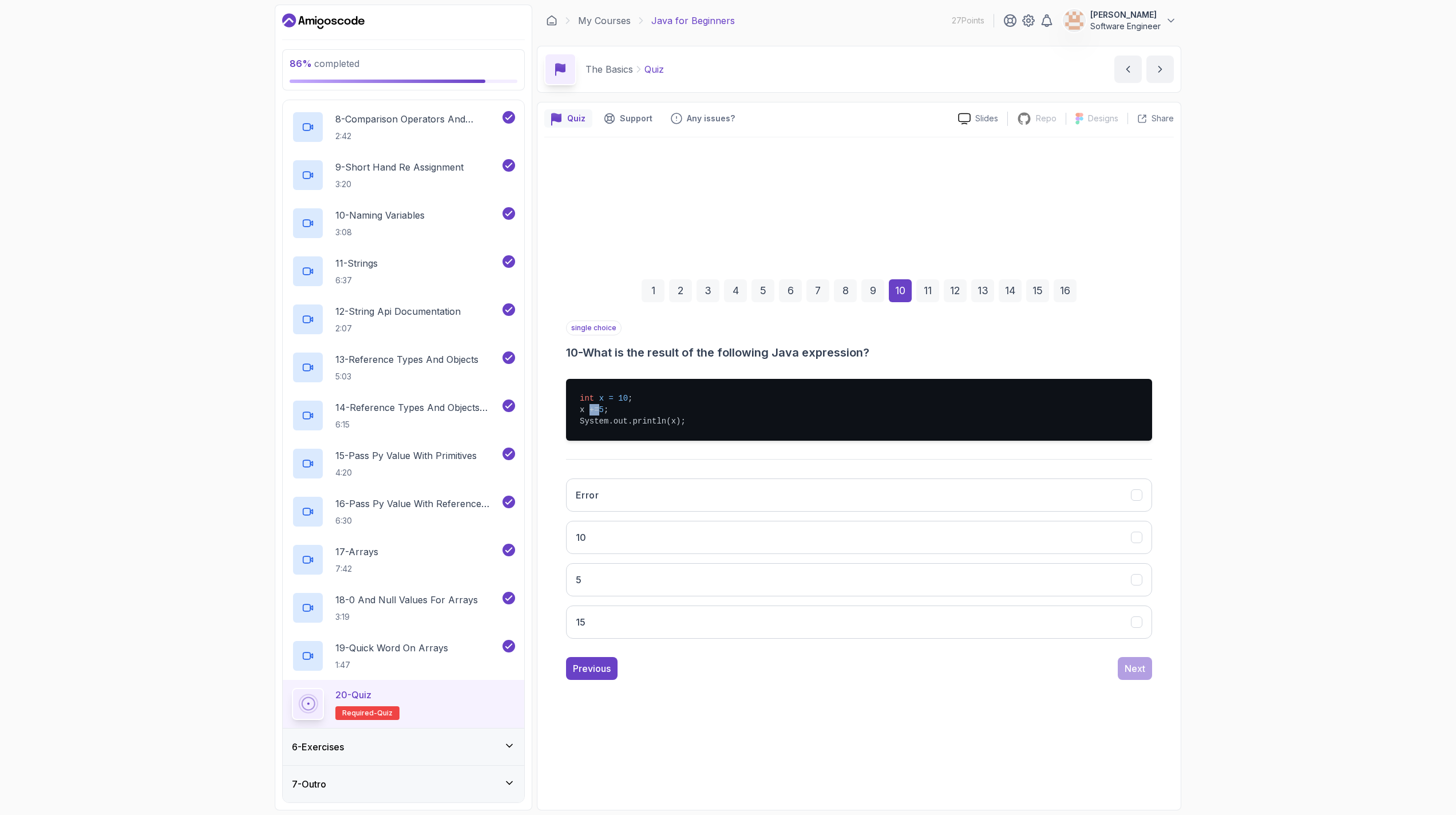
drag, startPoint x: 593, startPoint y: 408, endPoint x: 601, endPoint y: 408, distance: 8.0
click at [601, 408] on pre "int x = 10 ; x += 5 ; System.out.println(x);" at bounding box center [858, 410] width 586 height 62
click at [580, 413] on pre "int x = 10 ; x += 5 ; System.out.println(x);" at bounding box center [858, 410] width 586 height 62
click at [680, 616] on button "15" at bounding box center [858, 622] width 586 height 33
click at [722, 662] on div "Next" at bounding box center [1135, 669] width 21 height 14
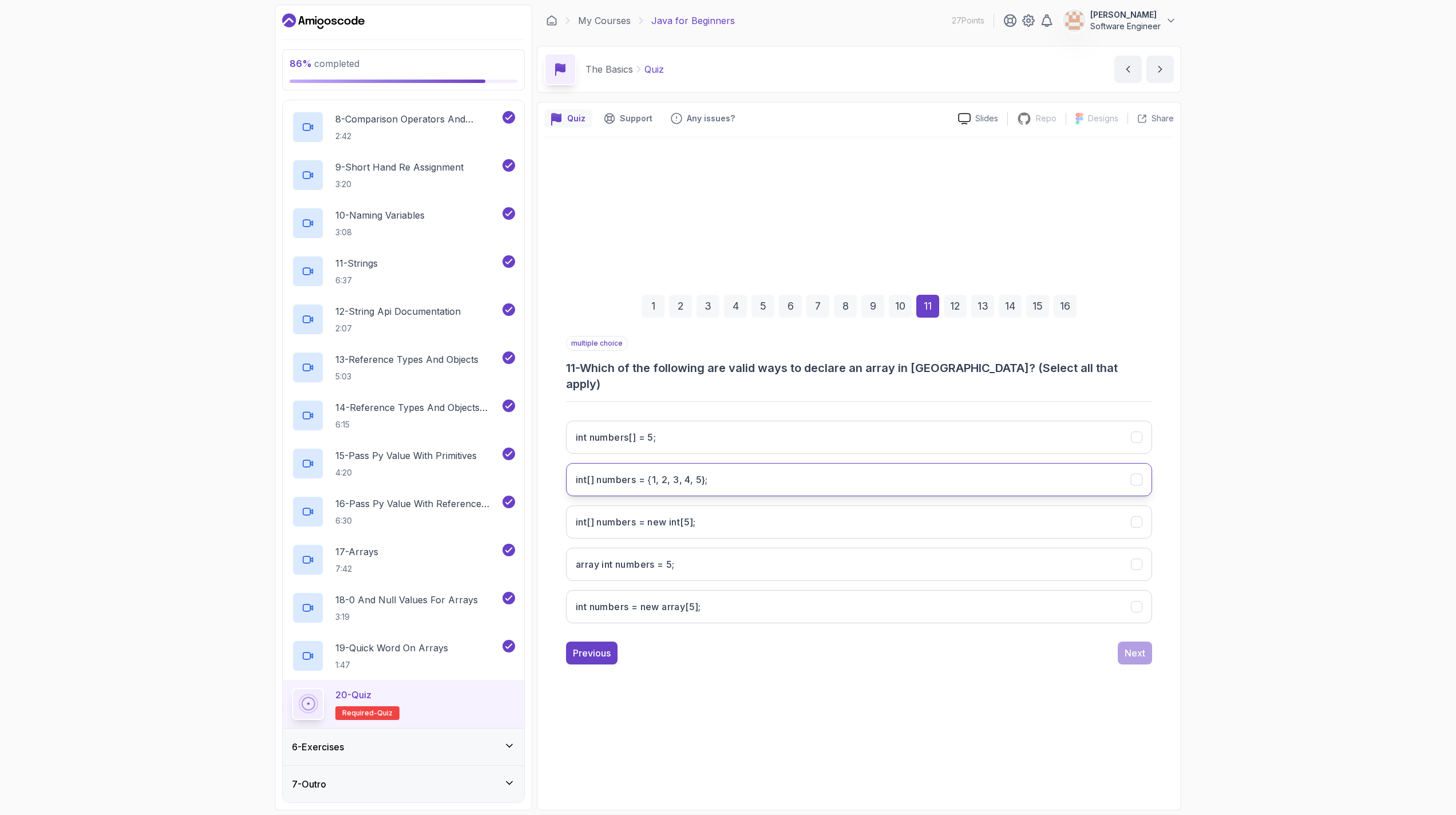
click at [722, 473] on 5};"] "int[] numbers = {1, 2, 3, 4, 5};" at bounding box center [858, 480] width 586 height 33
click at [722, 590] on button "int numbers = new array[5];" at bounding box center [858, 607] width 586 height 33
click at [722, 647] on div "Next" at bounding box center [1135, 653] width 21 height 14
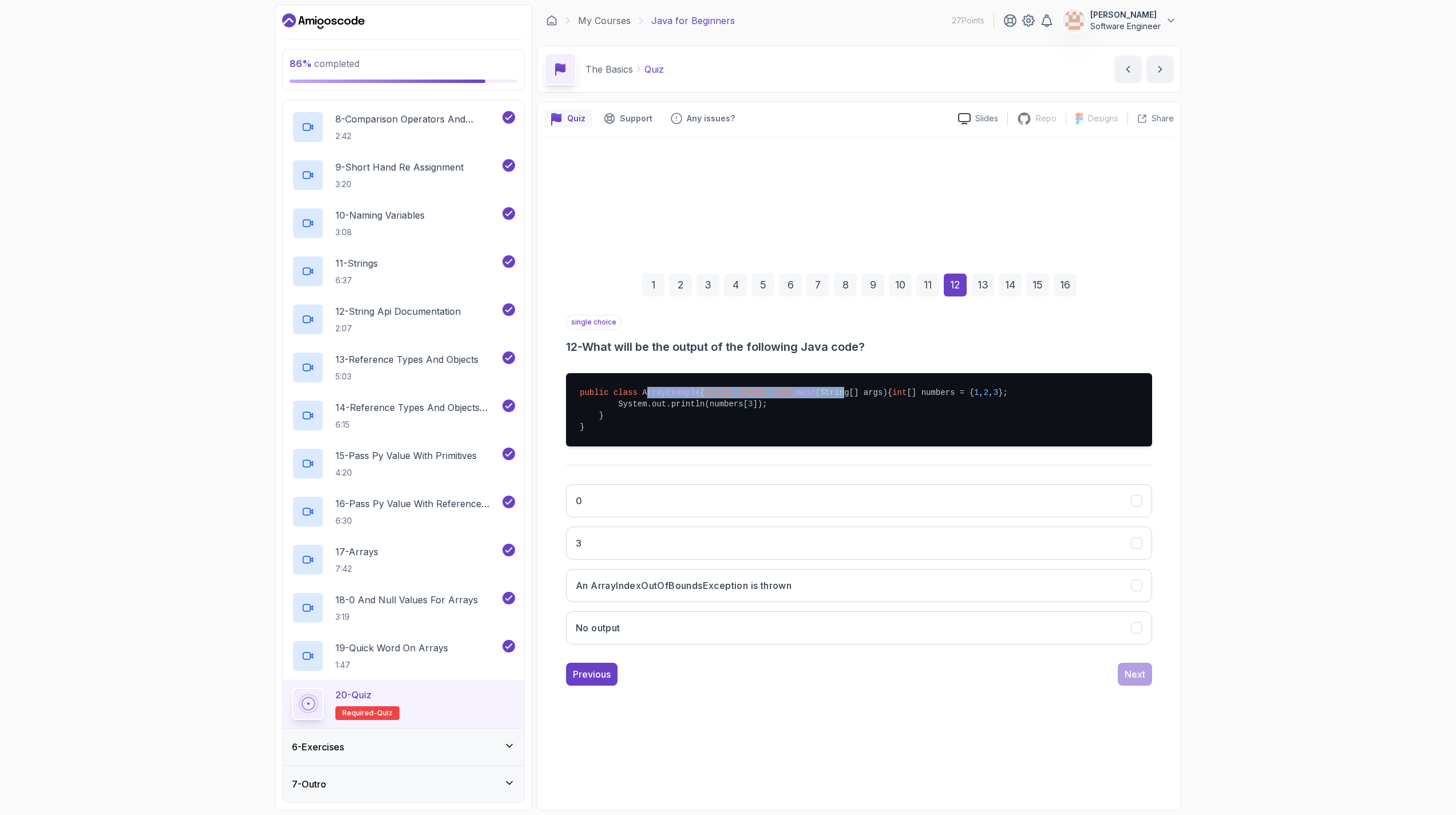
drag, startPoint x: 647, startPoint y: 377, endPoint x: 739, endPoint y: 387, distance: 92.5
click at [722, 387] on pre "public class ArrayExample { public static void main (String[] args) { int [] nu…" at bounding box center [858, 410] width 586 height 73
click at [722, 383] on pre "public class ArrayExample { public static void main (String[] args) { int [] nu…" at bounding box center [858, 410] width 586 height 73
click at [703, 602] on button "An ArrayIndexOutOfBoundsException is thrown" at bounding box center [858, 585] width 586 height 33
click at [722, 681] on div "Next" at bounding box center [1135, 674] width 21 height 14
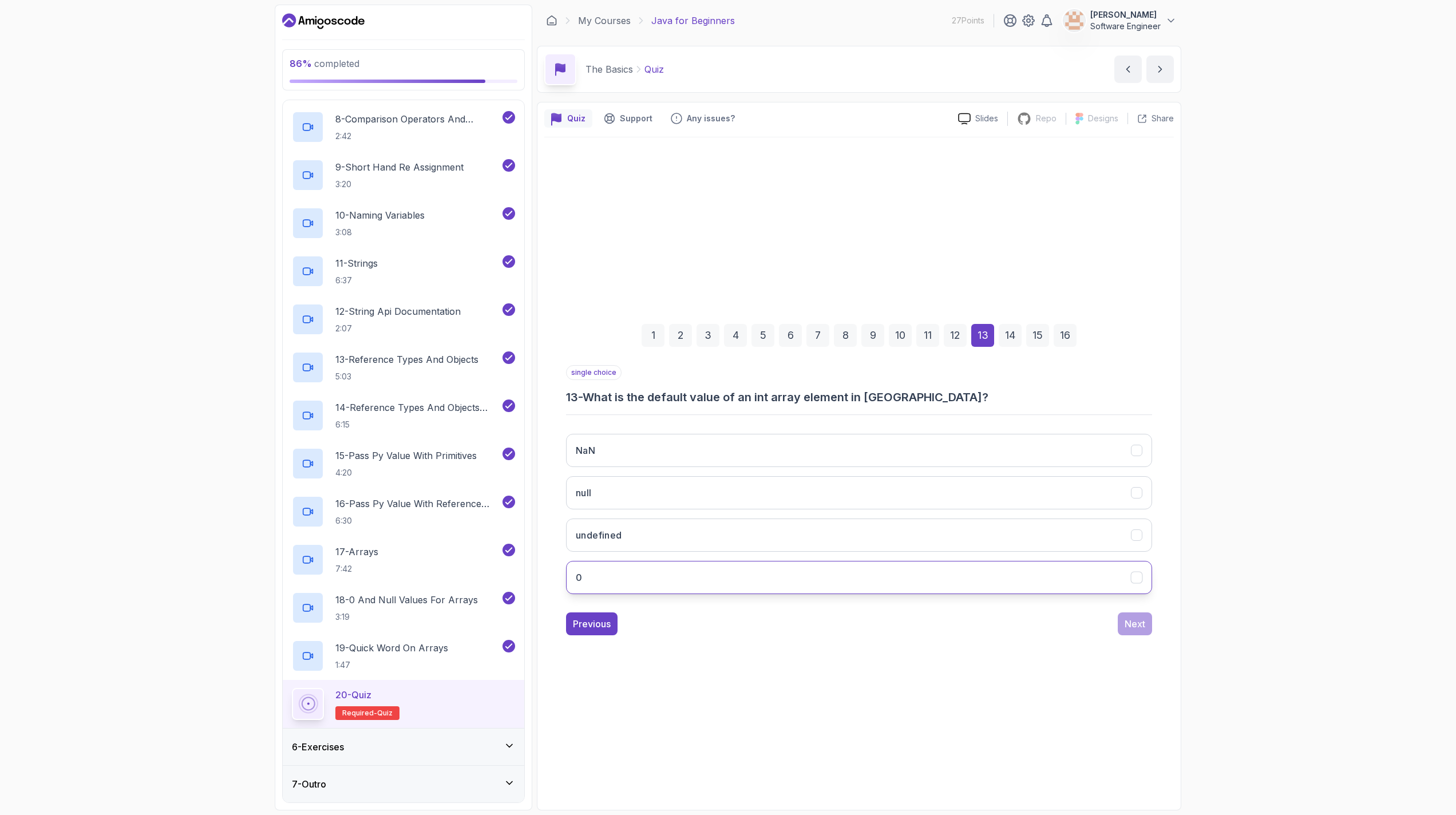
click at [668, 576] on button "0" at bounding box center [858, 578] width 586 height 33
click at [722, 622] on button "Next" at bounding box center [1135, 623] width 35 height 23
click at [691, 444] on button "null" at bounding box center [858, 451] width 586 height 33
click at [722, 628] on div "Next" at bounding box center [1135, 624] width 21 height 14
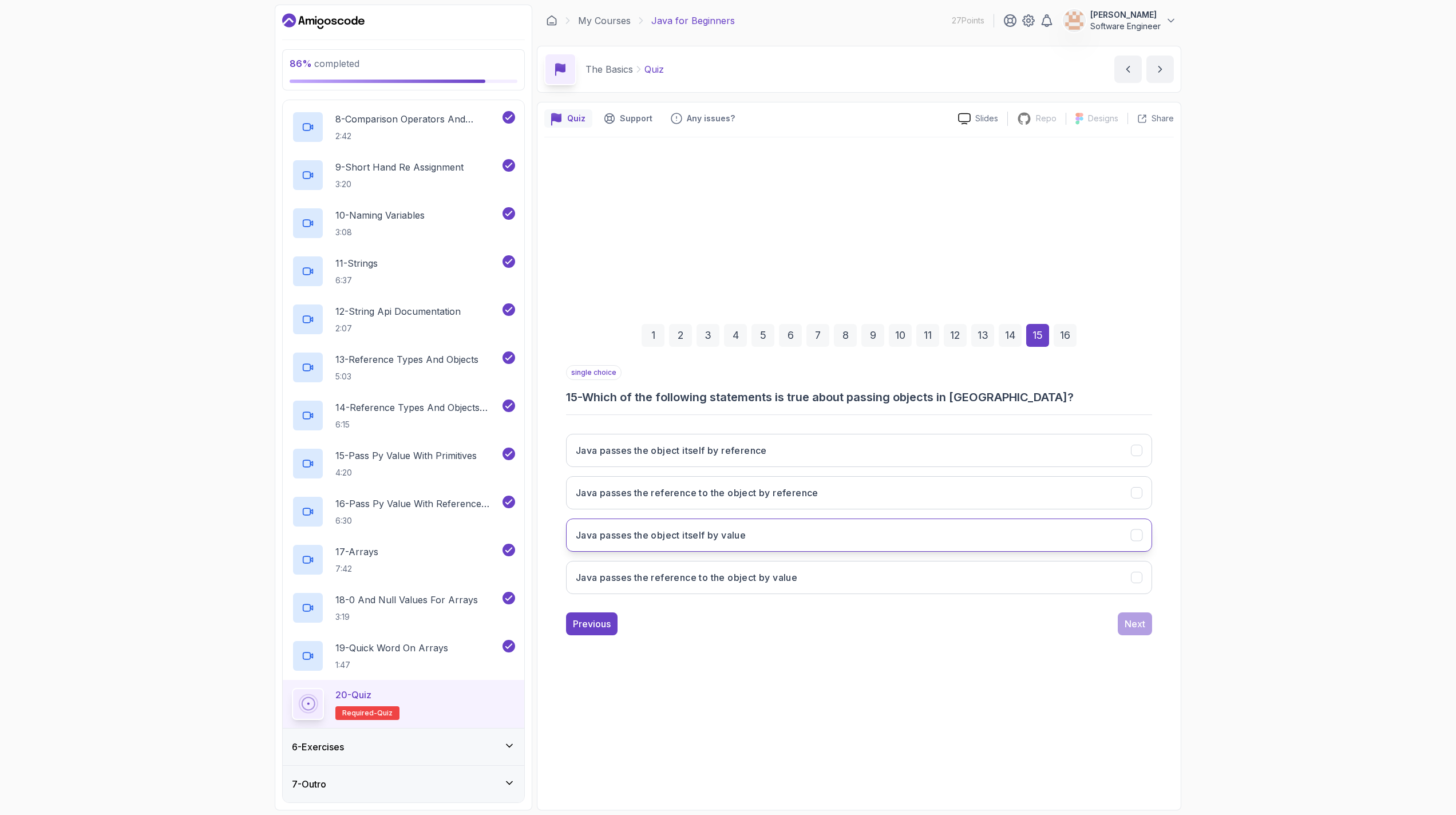
drag, startPoint x: 884, startPoint y: 526, endPoint x: 893, endPoint y: 527, distance: 9.1
click at [722, 527] on button "Java passes the object itself by value" at bounding box center [858, 535] width 586 height 33
click at [722, 592] on button "Java passes the reference to the object by value" at bounding box center [858, 578] width 586 height 33
drag, startPoint x: 889, startPoint y: 396, endPoint x: 934, endPoint y: 405, distance: 45.9
click at [722, 405] on div "single choice 15 - Which of the following statements is true about passing obje…" at bounding box center [858, 484] width 586 height 238
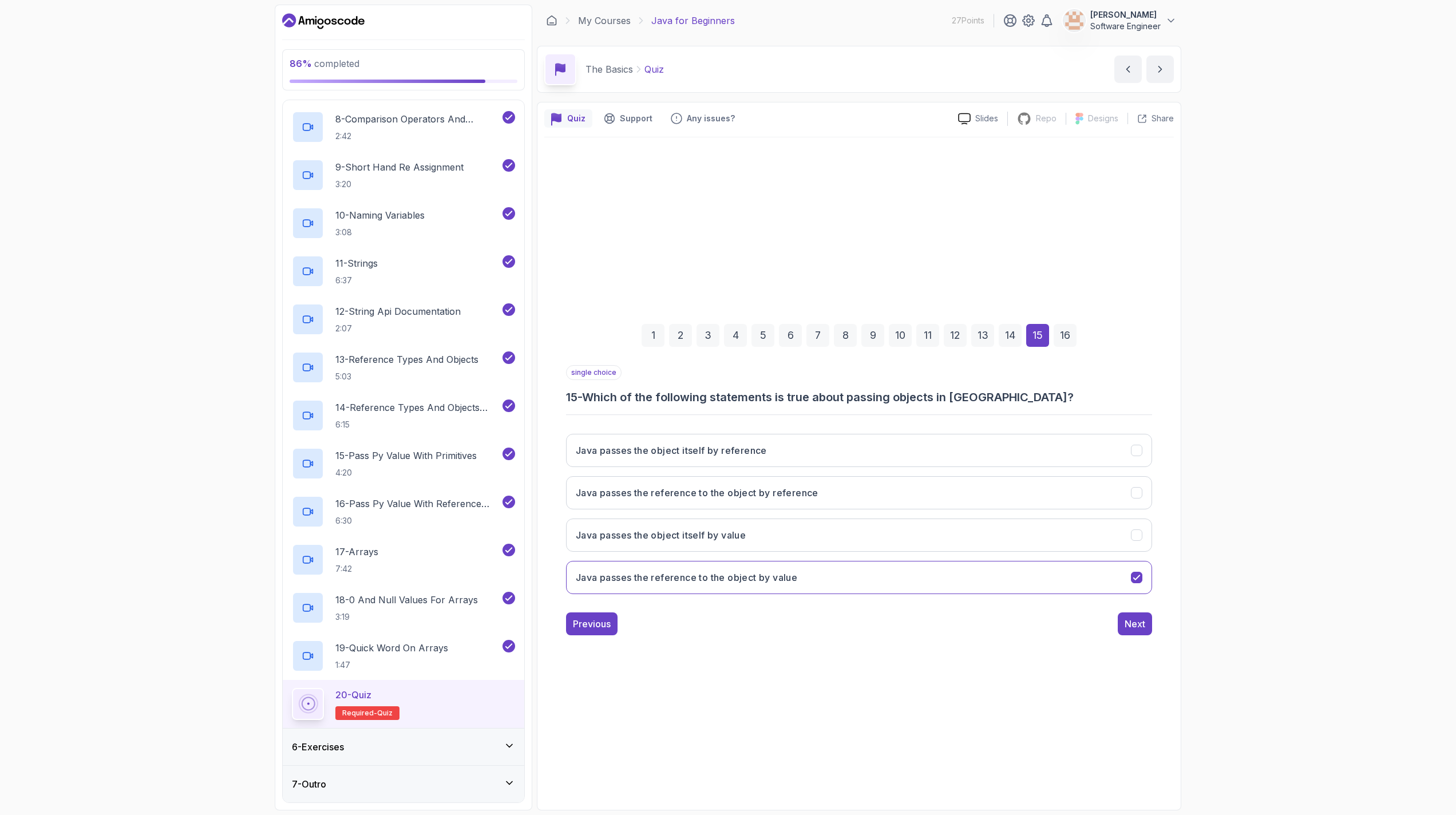
click at [722, 655] on div "1 2 3 4 5 6 7 8 9 10 11 12 13 14 15 16 single choice 15 - Which of the followin…" at bounding box center [859, 470] width 629 height 666
click at [722, 629] on div "Next" at bounding box center [1135, 624] width 21 height 14
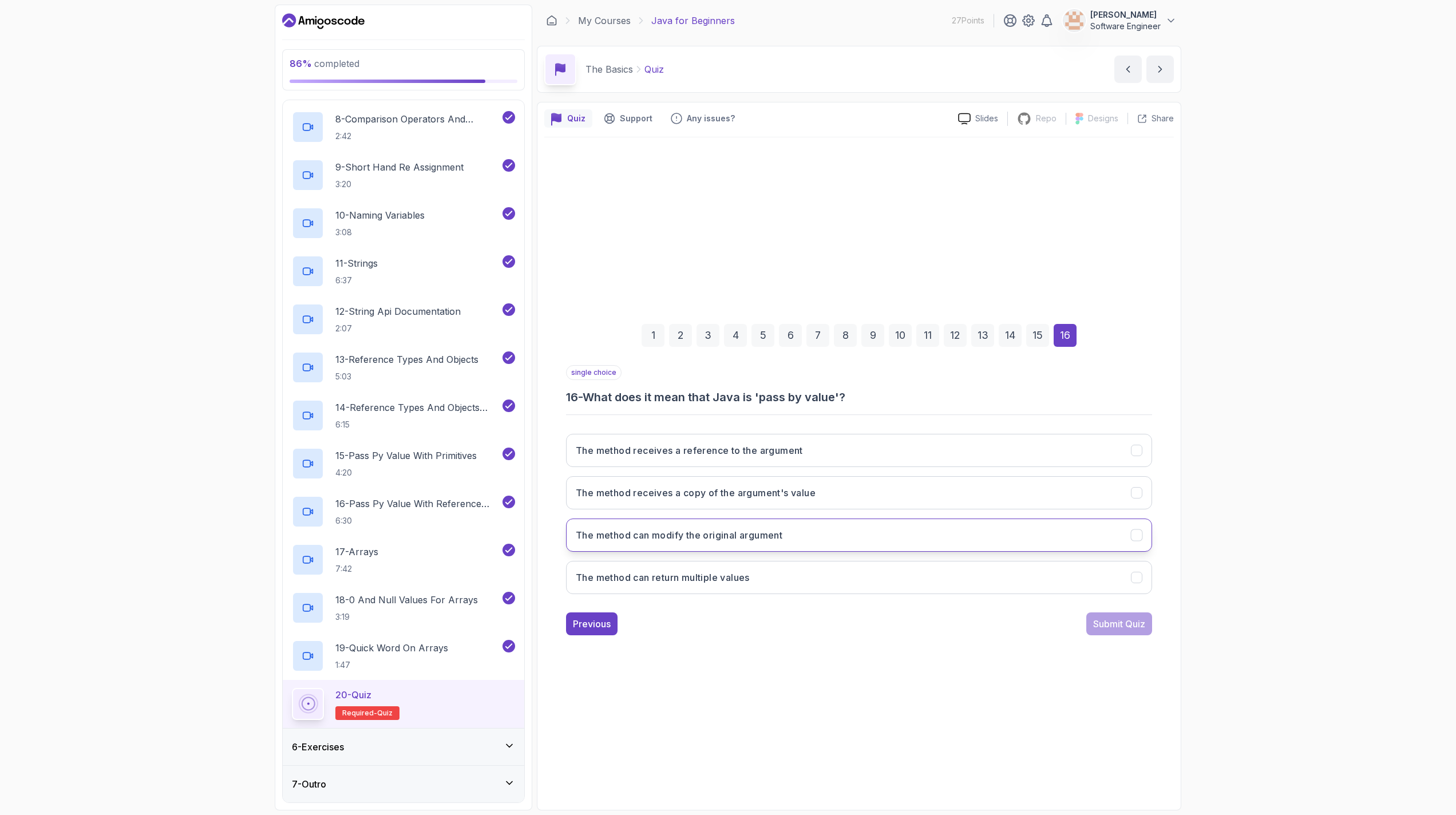
click at [699, 541] on h3 "The method can modify the original argument" at bounding box center [678, 536] width 206 height 14
click at [722, 622] on div "Submit Quiz" at bounding box center [1119, 624] width 52 height 14
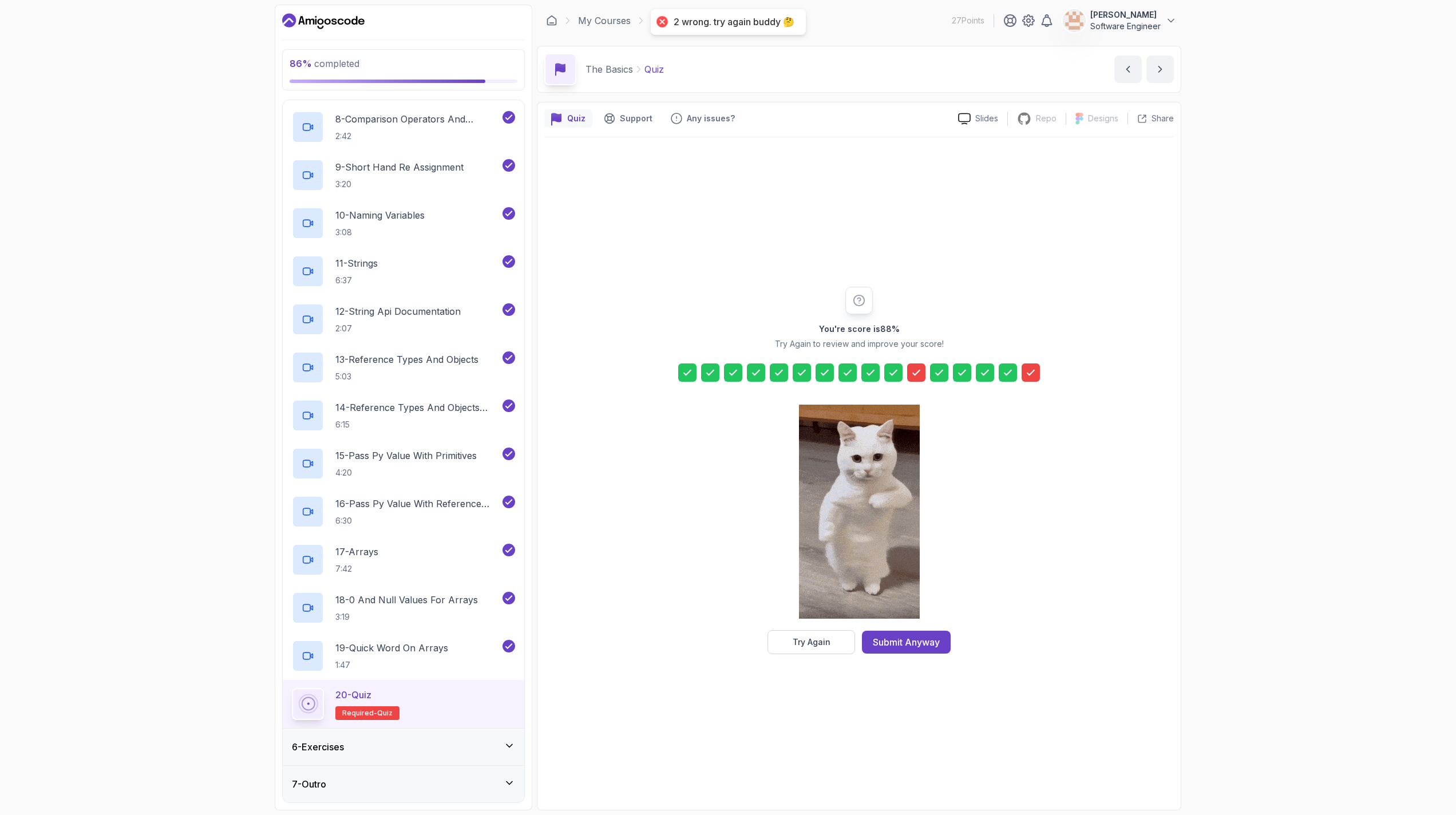
click at [722, 375] on icon at bounding box center [1030, 373] width 12 height 12
drag, startPoint x: 909, startPoint y: 374, endPoint x: 902, endPoint y: 411, distance: 37.7
click at [722, 375] on div at bounding box center [916, 373] width 19 height 19
click at [722, 636] on button "Try Again" at bounding box center [811, 642] width 88 height 24
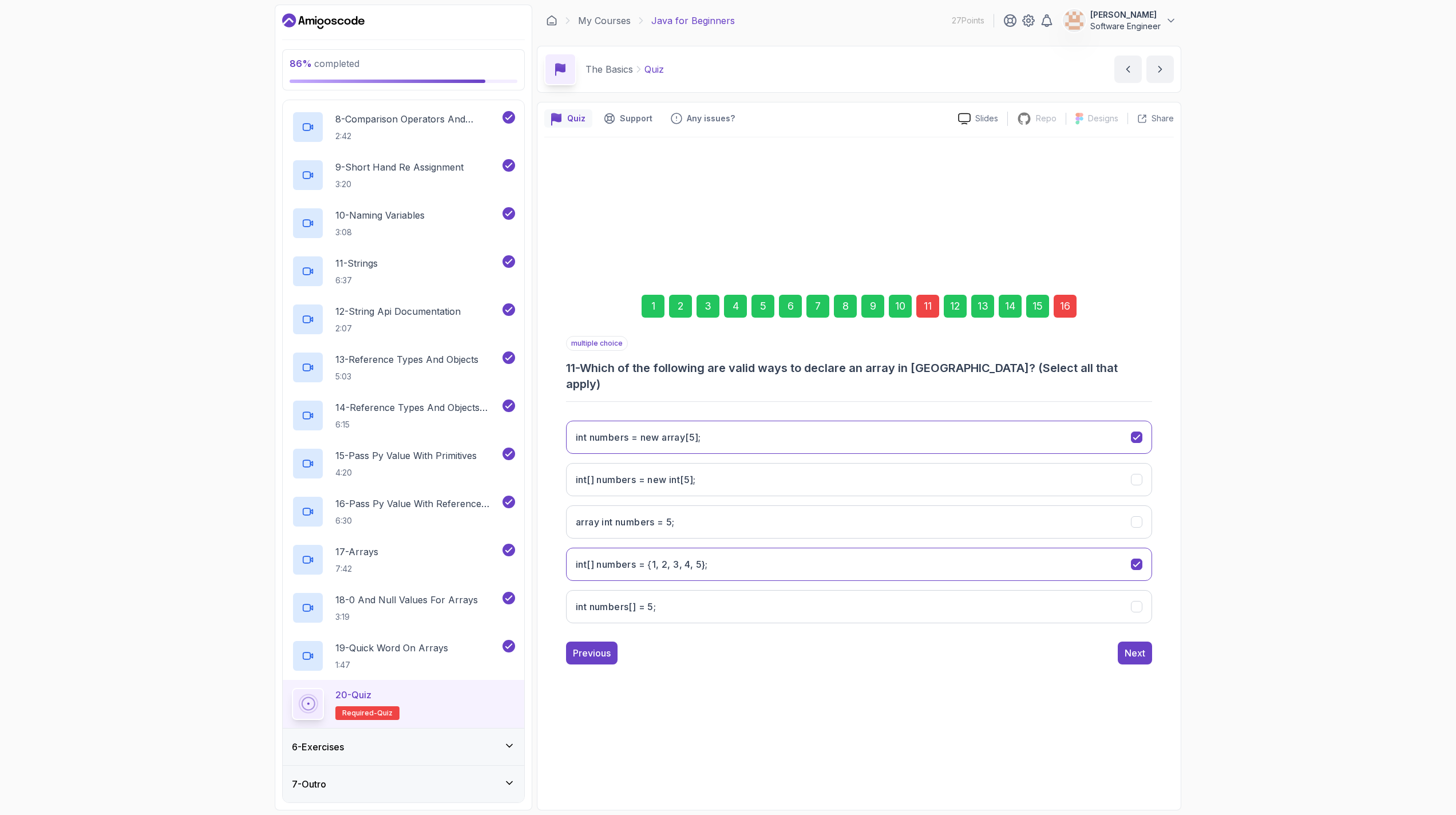
click at [722, 317] on div "11" at bounding box center [927, 306] width 23 height 23
click at [714, 429] on button "int numbers = new array[5];" at bounding box center [858, 438] width 586 height 33
click at [722, 649] on div "Next" at bounding box center [1135, 653] width 21 height 14
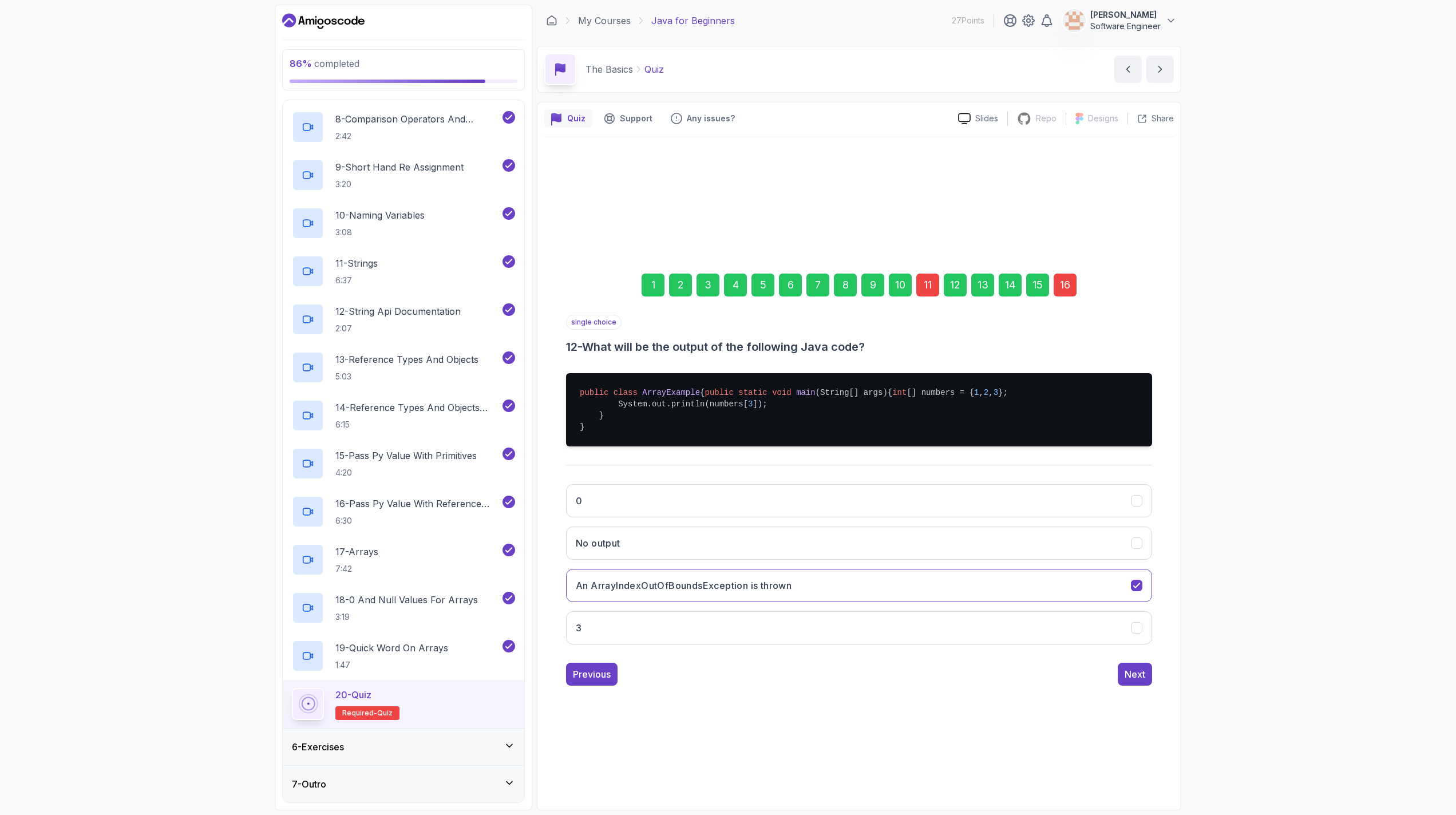
click at [722, 280] on div "16" at bounding box center [1065, 284] width 23 height 23
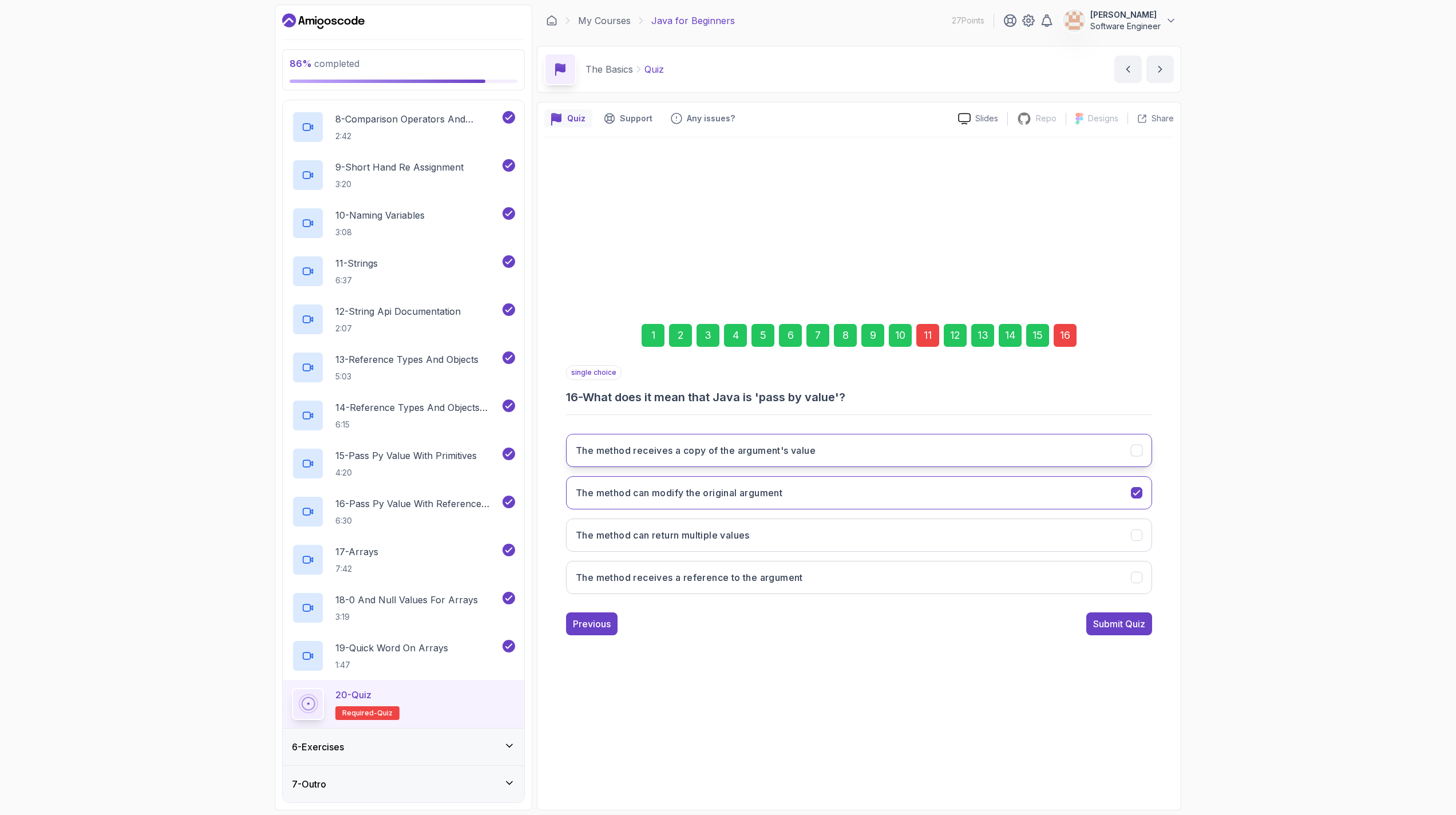
click at [722, 454] on button "The method receives a copy of the argument's value" at bounding box center [858, 451] width 586 height 33
click at [722, 618] on div "Submit Quiz" at bounding box center [1119, 624] width 52 height 14
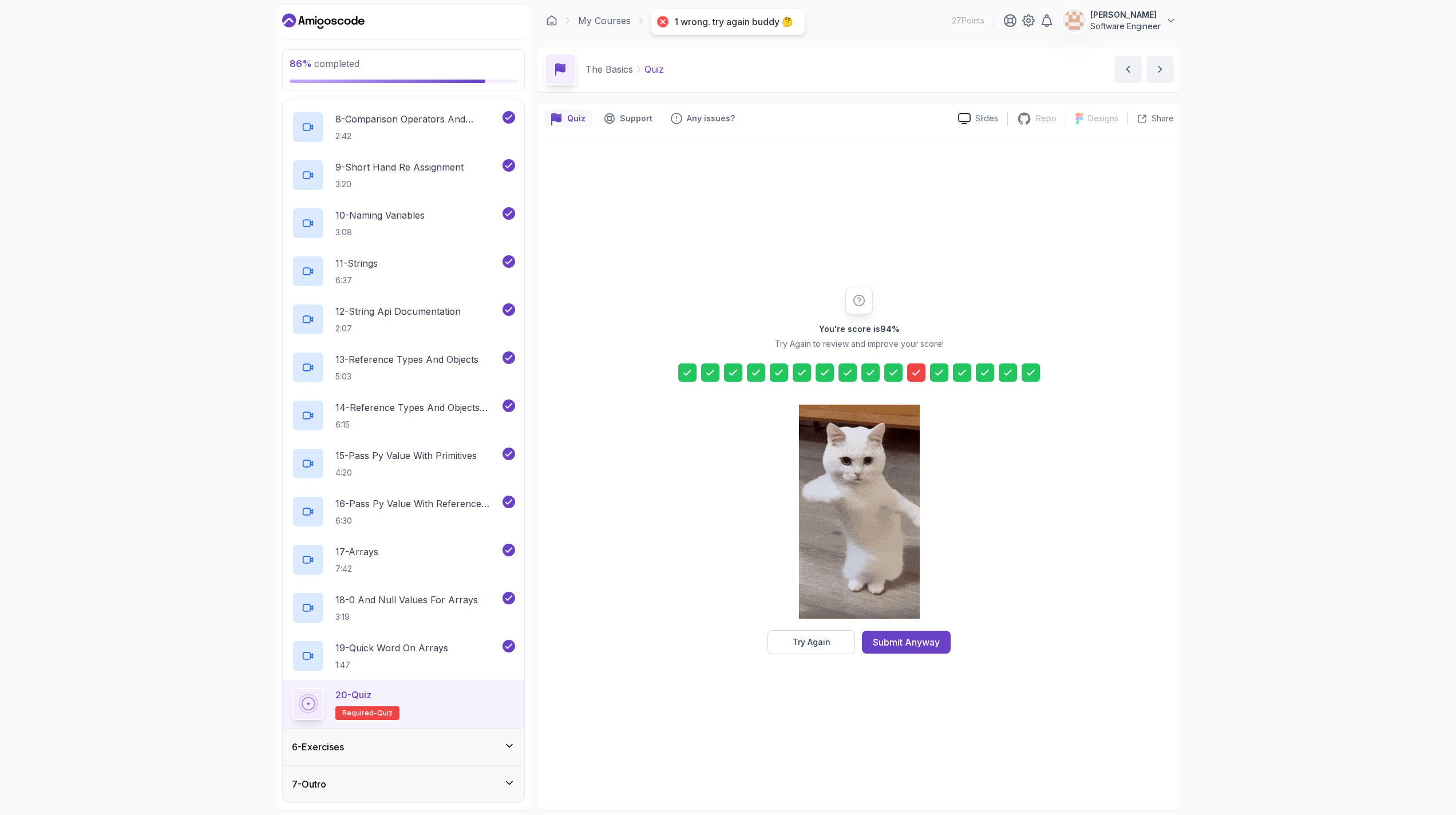
click at [722, 376] on icon at bounding box center [916, 373] width 12 height 12
click at [722, 640] on div "Try Again" at bounding box center [811, 642] width 38 height 12
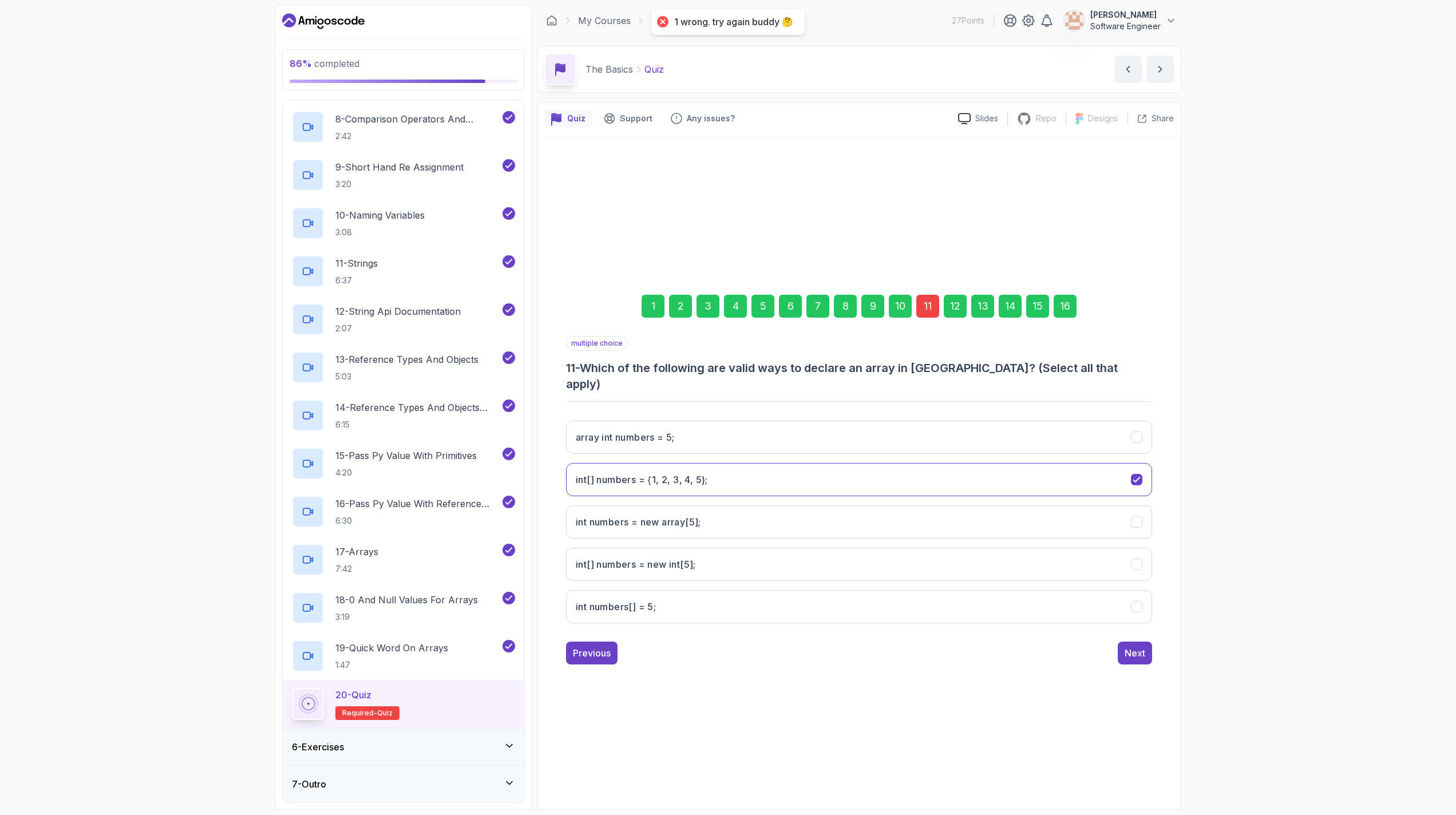
click at [722, 317] on div "11" at bounding box center [927, 306] width 23 height 23
click at [631, 606] on 5;"] "int numbers[] = 5;" at bounding box center [858, 607] width 586 height 33
click at [722, 645] on button "Next" at bounding box center [1135, 653] width 35 height 23
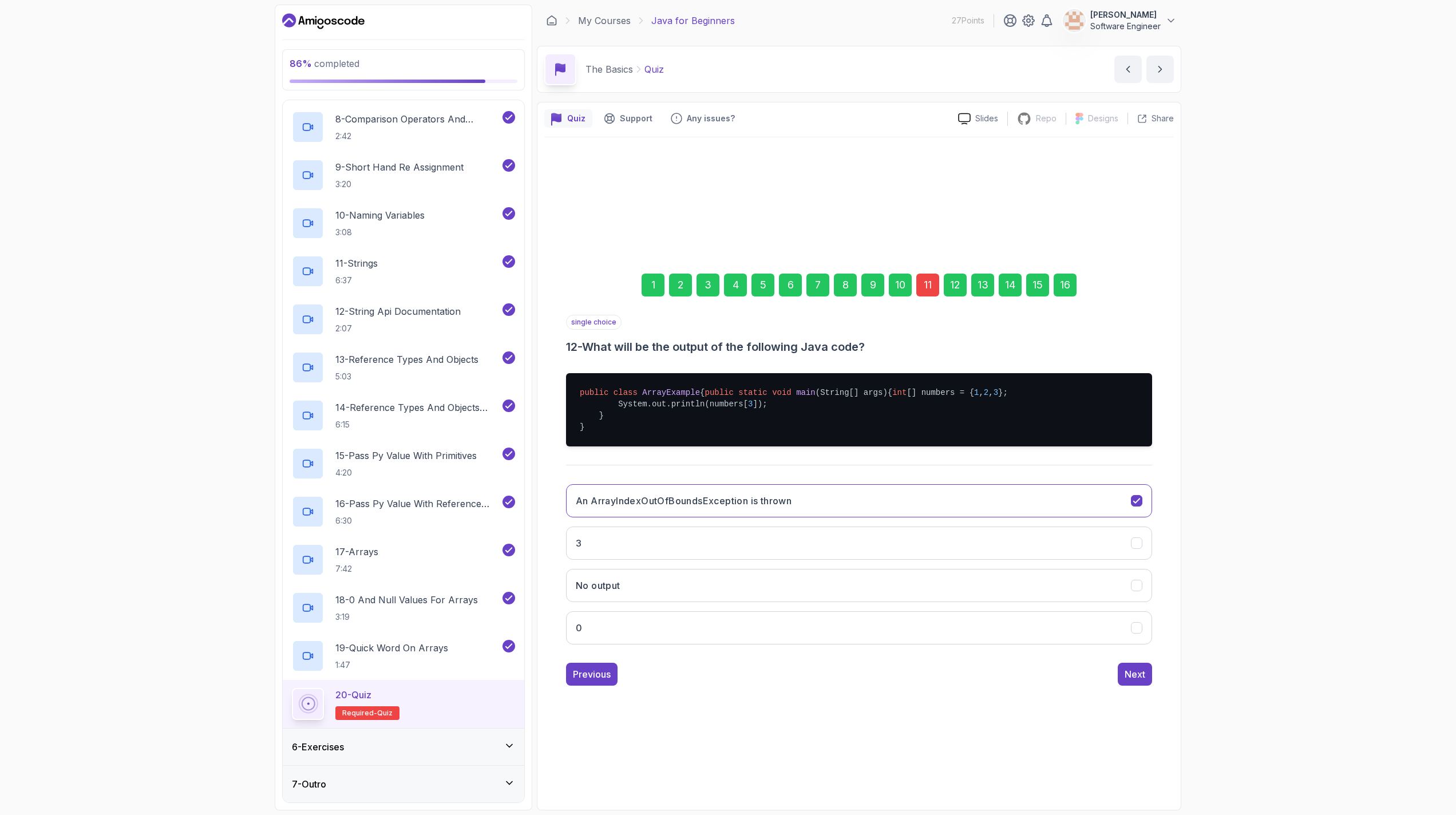
click at [722, 280] on div "16" at bounding box center [1065, 284] width 23 height 23
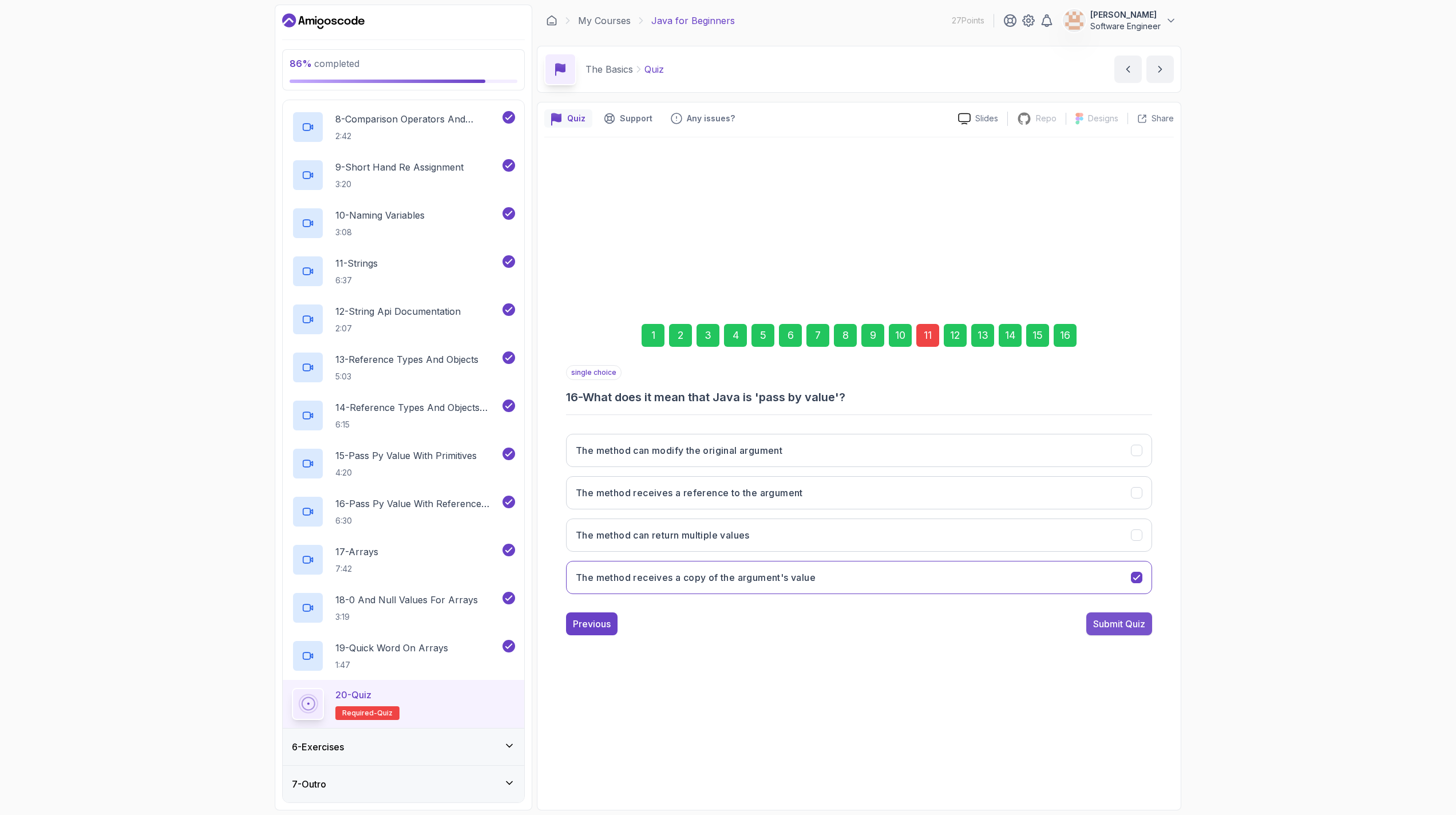
click at [722, 619] on div "Submit Quiz" at bounding box center [1119, 624] width 52 height 14
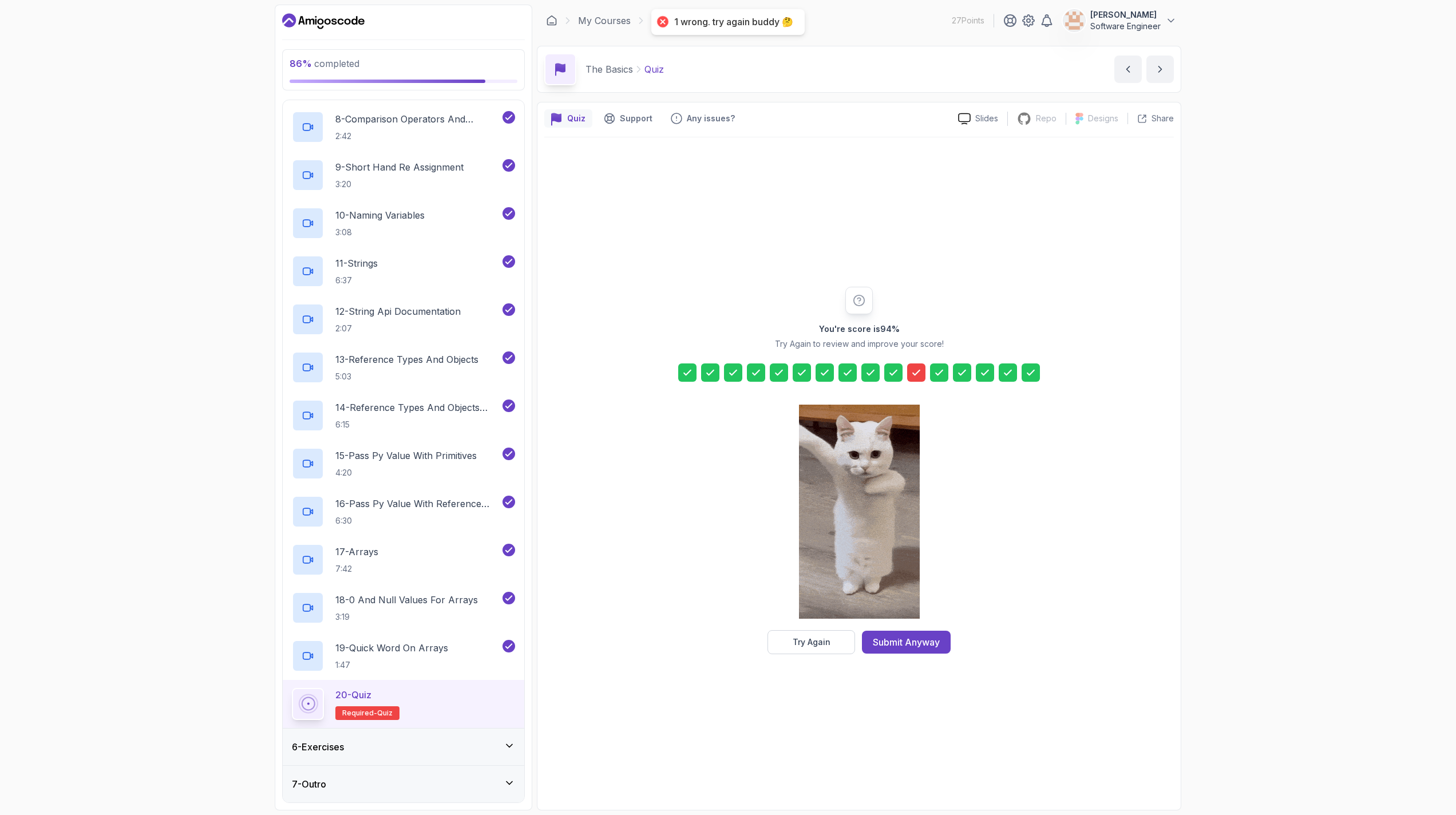
click at [722, 371] on icon at bounding box center [916, 373] width 12 height 12
click at [722, 636] on button "Try Again" at bounding box center [811, 642] width 88 height 24
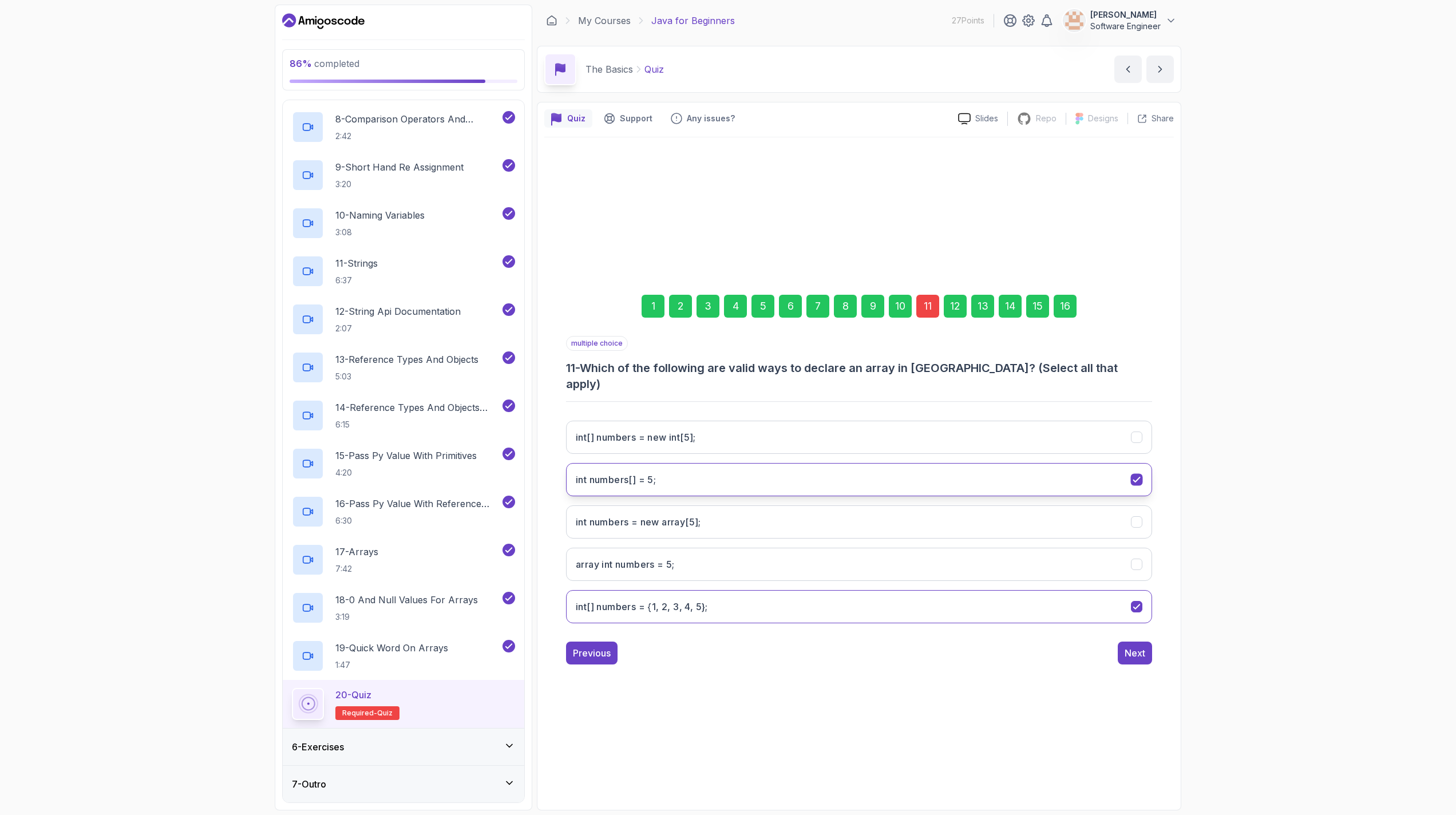
click at [722, 468] on 5;"] "int numbers[] = 5;" at bounding box center [858, 480] width 586 height 33
click at [722, 316] on div "16" at bounding box center [1065, 306] width 23 height 23
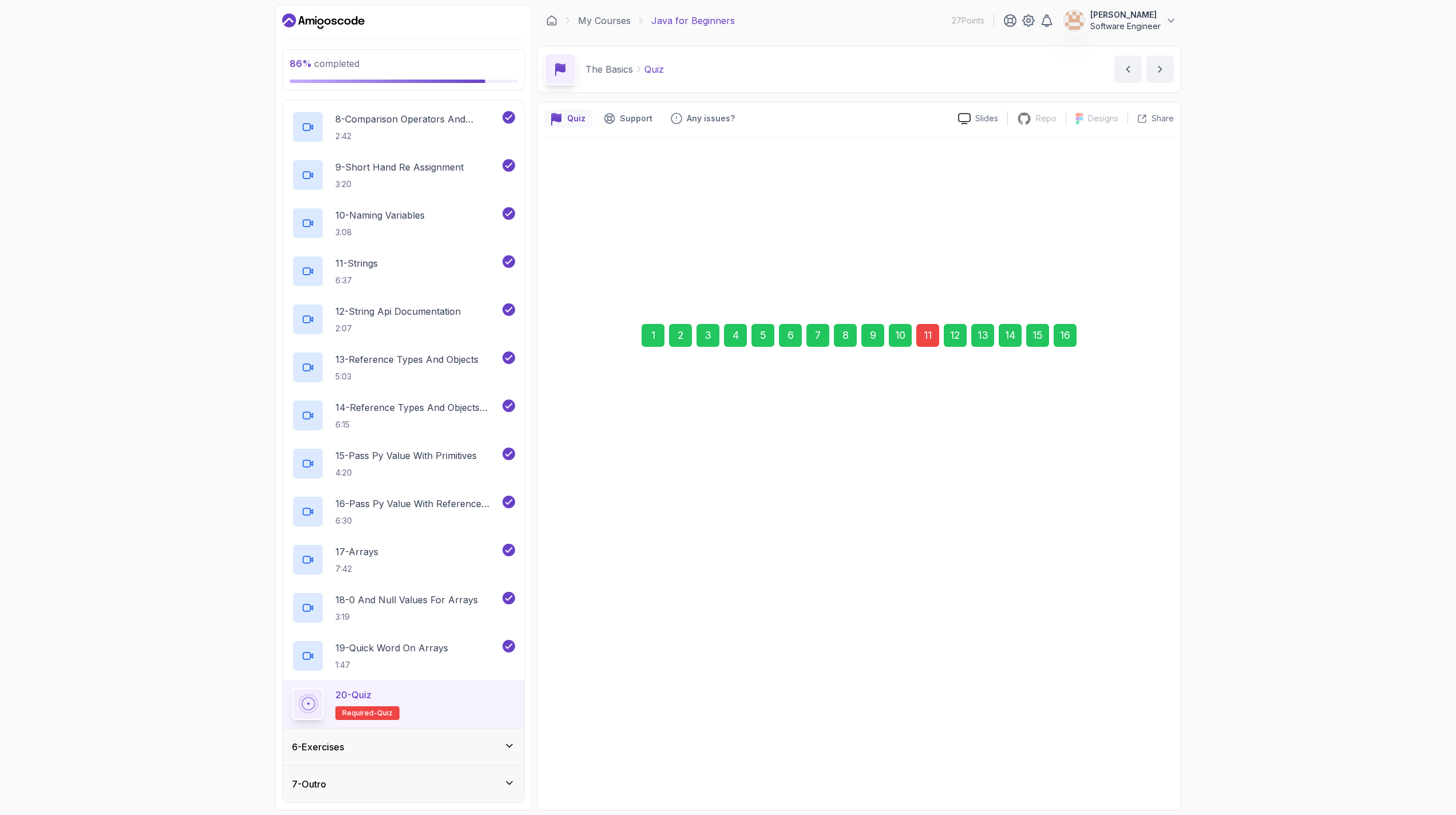
drag, startPoint x: 1125, startPoint y: 636, endPoint x: 1116, endPoint y: 629, distance: 11.4
click at [722, 632] on div "1 2 3 4 5 6 7 8 9 10 11 12 13 14 15 16 single choice 16 - What does it mean tha…" at bounding box center [859, 471] width 629 height 348
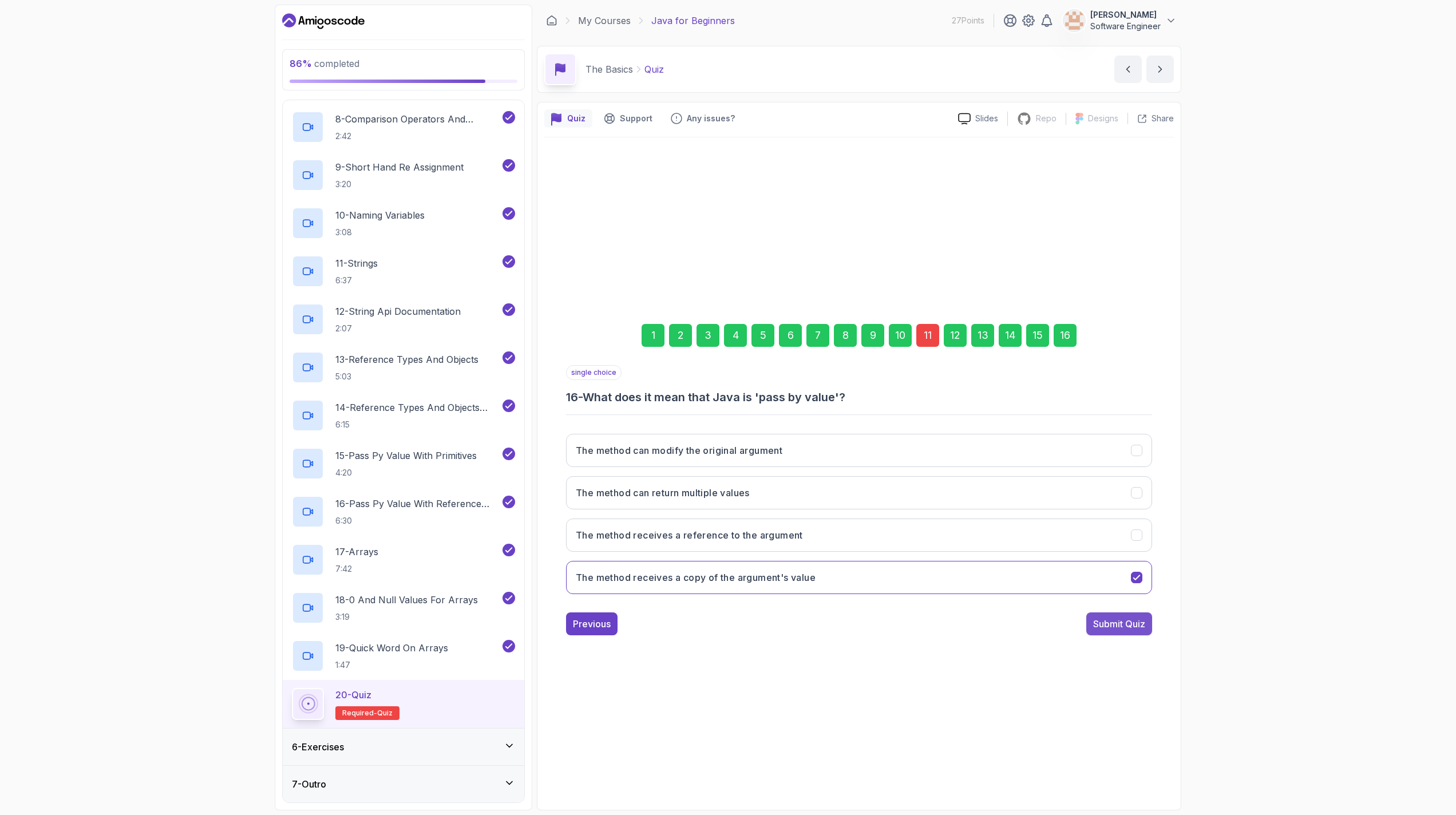
click at [722, 617] on div "Submit Quiz" at bounding box center [1119, 624] width 52 height 14
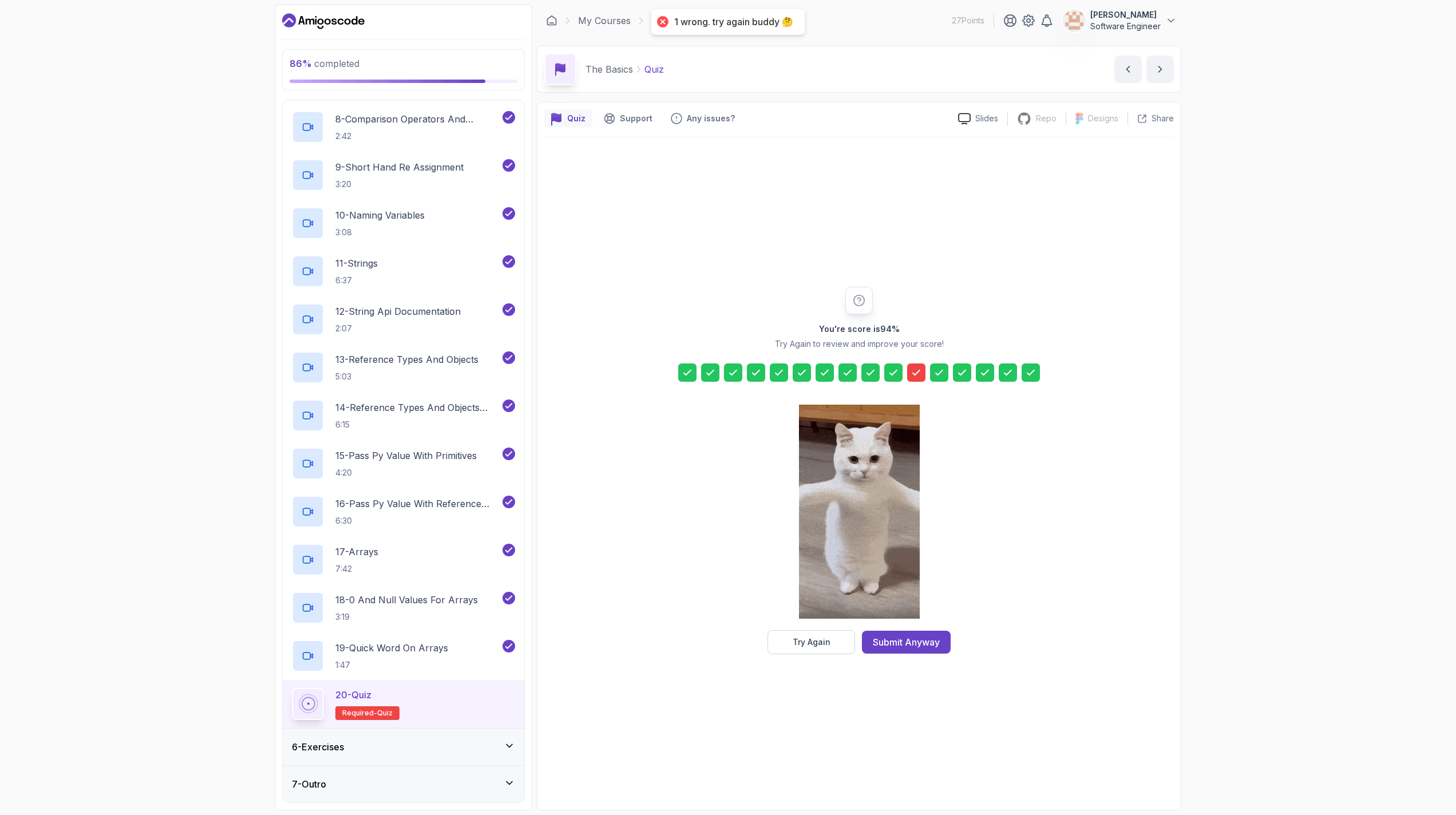
click at [722, 298] on icon at bounding box center [859, 300] width 12 height 12
click at [722, 646] on div "Try Again" at bounding box center [811, 642] width 38 height 12
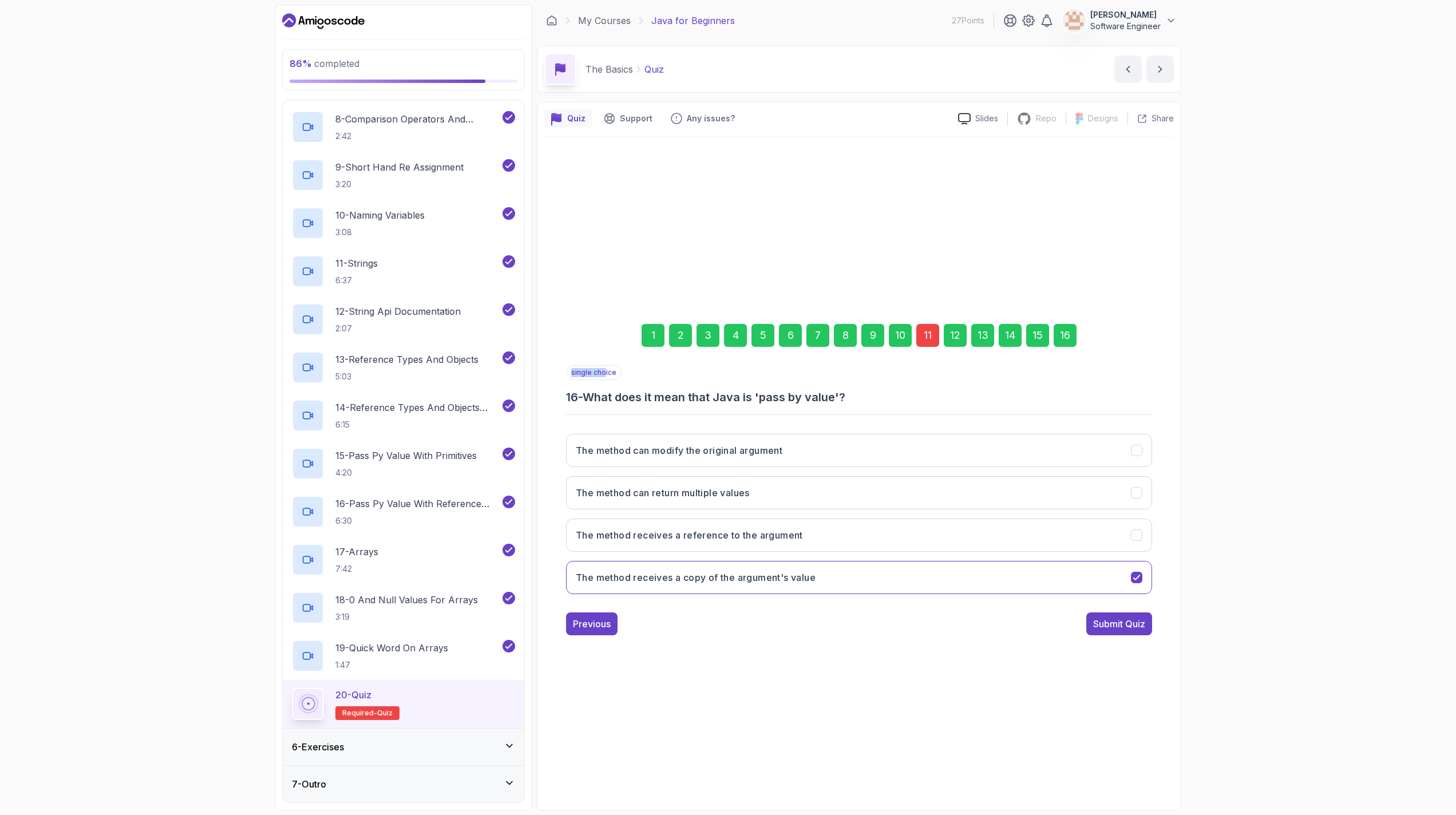
drag, startPoint x: 603, startPoint y: 371, endPoint x: 562, endPoint y: 375, distance: 41.2
click at [562, 375] on div "1 2 3 4 5 6 7 8 9 10 11 12 13 14 15 16 single choice 16 - What does it mean tha…" at bounding box center [859, 471] width 629 height 348
click at [681, 381] on div "single choice 16 - What does it mean that Java is 'pass by value'?" at bounding box center [858, 385] width 586 height 40
click at [722, 541] on button "The method receives a reference to the argument" at bounding box center [858, 535] width 586 height 33
click at [722, 568] on button "The method receives a copy of the argument's value" at bounding box center [858, 578] width 586 height 33
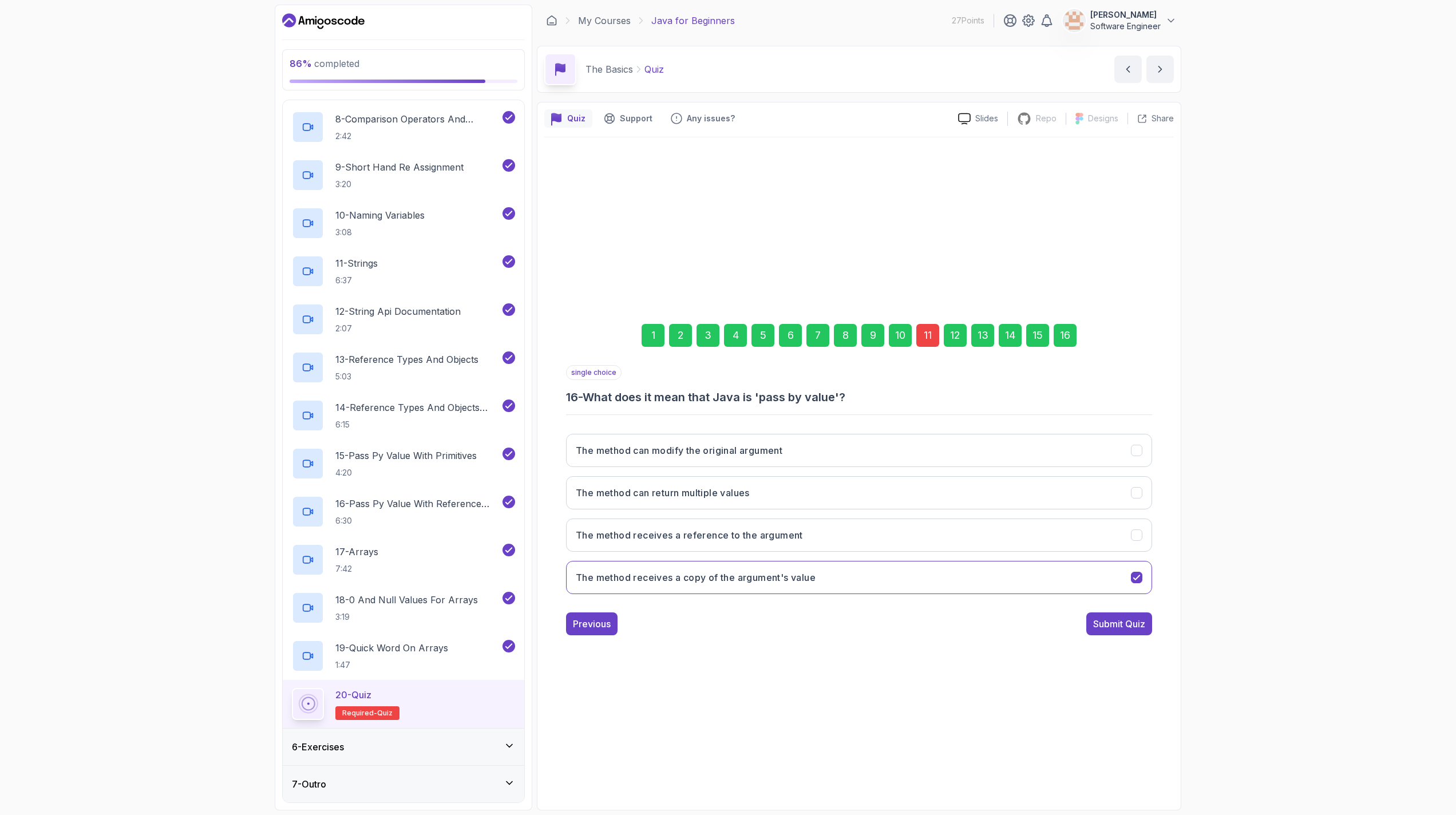
click at [722, 334] on div "11" at bounding box center [927, 335] width 23 height 23
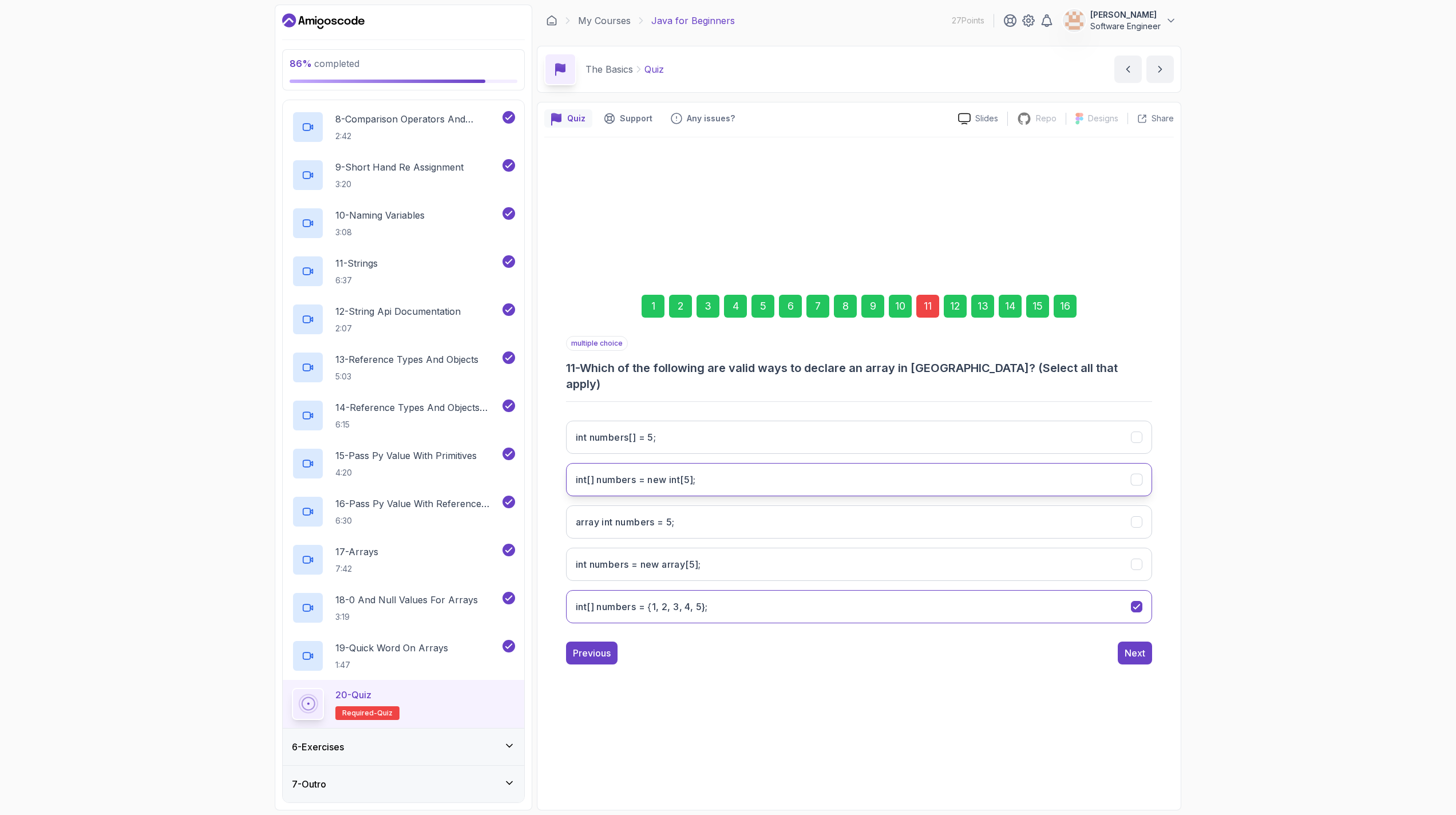
click at [720, 467] on int;"] "int[] numbers = new int[5];" at bounding box center [858, 480] width 586 height 33
drag, startPoint x: 1072, startPoint y: 316, endPoint x: 1068, endPoint y: 322, distance: 7.2
click at [722, 317] on div "16" at bounding box center [1065, 306] width 23 height 23
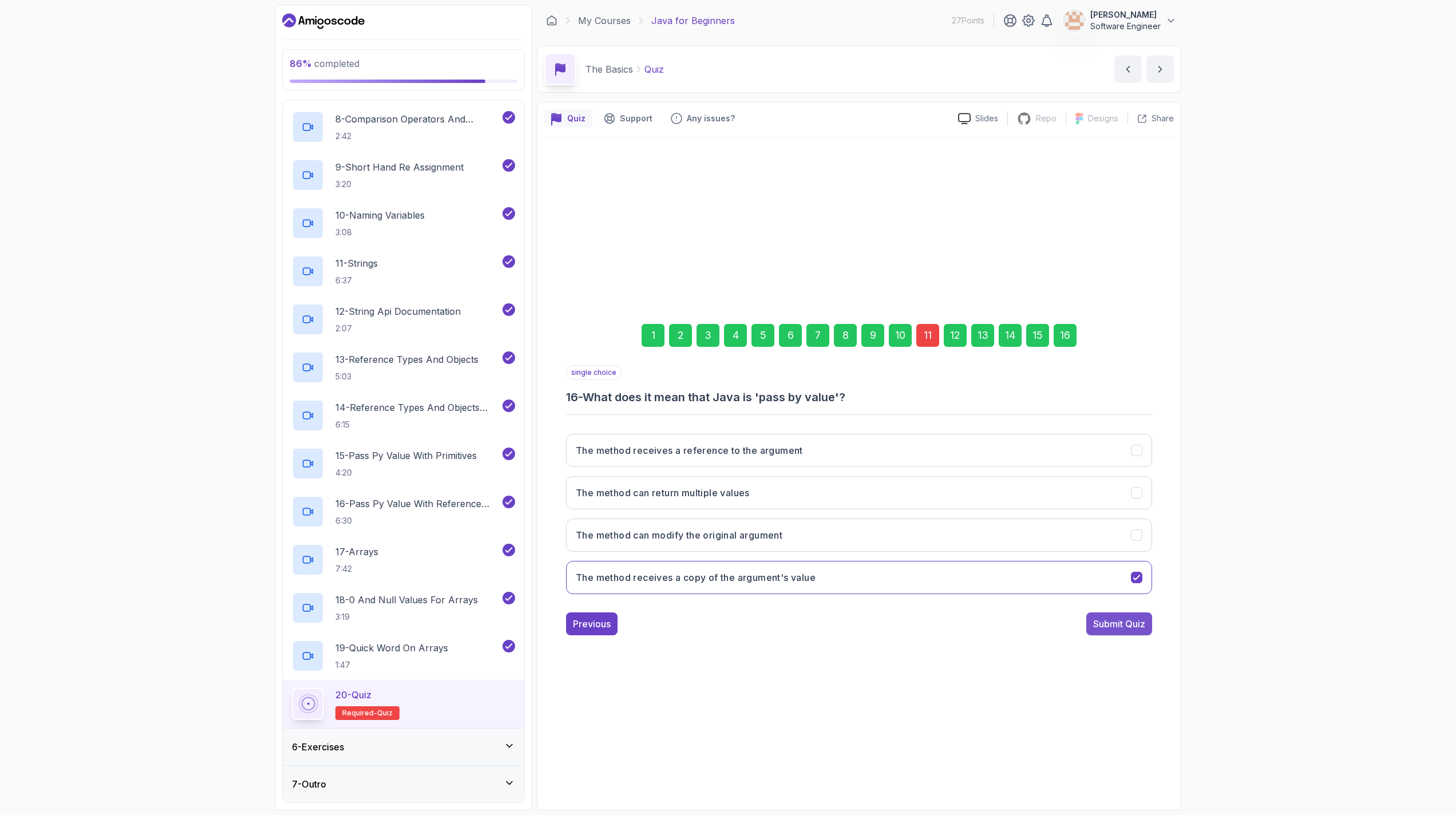
click at [722, 622] on div "Submit Quiz" at bounding box center [1119, 624] width 52 height 14
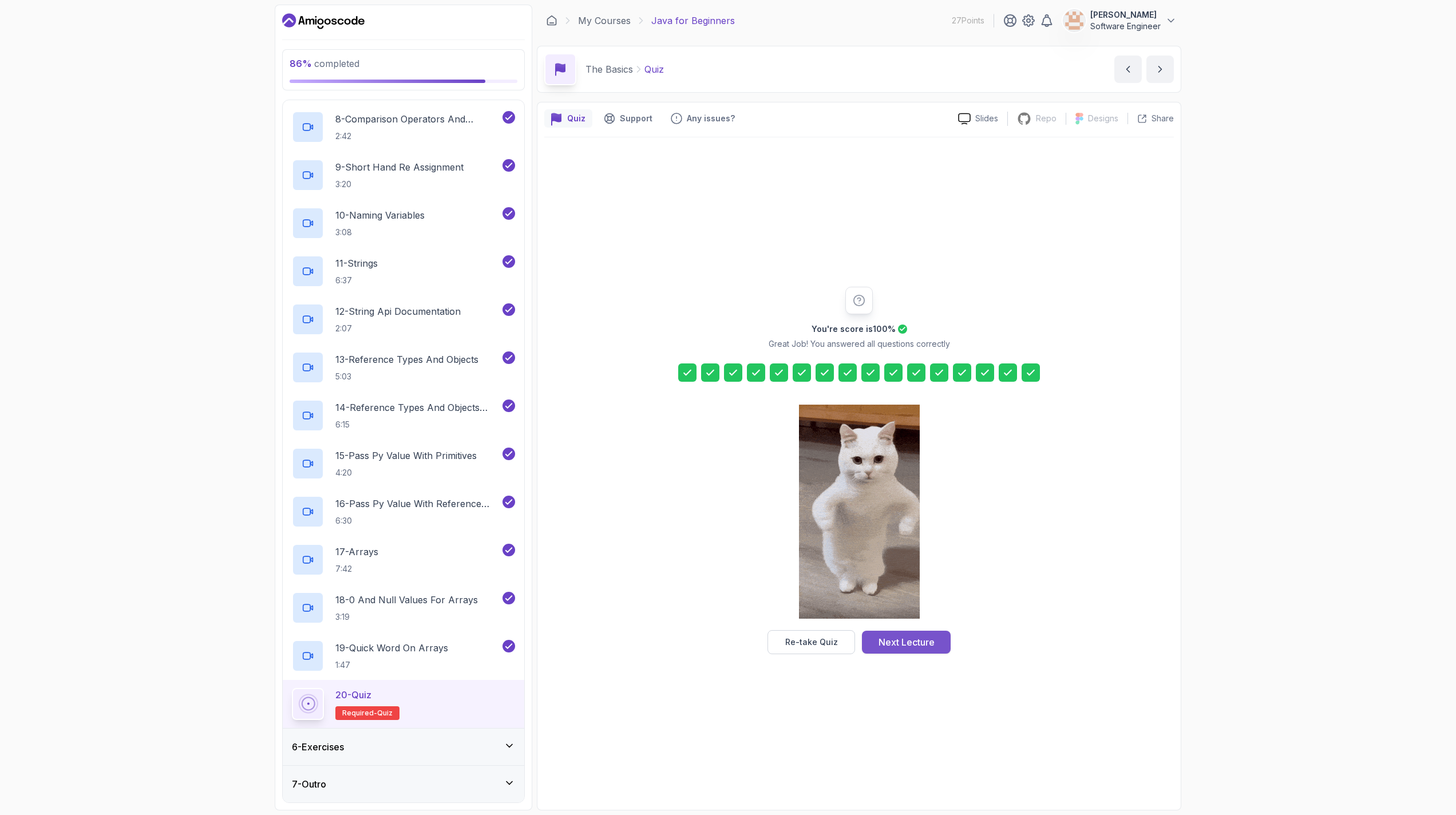
click at [722, 639] on div "Next Lecture" at bounding box center [906, 642] width 56 height 14
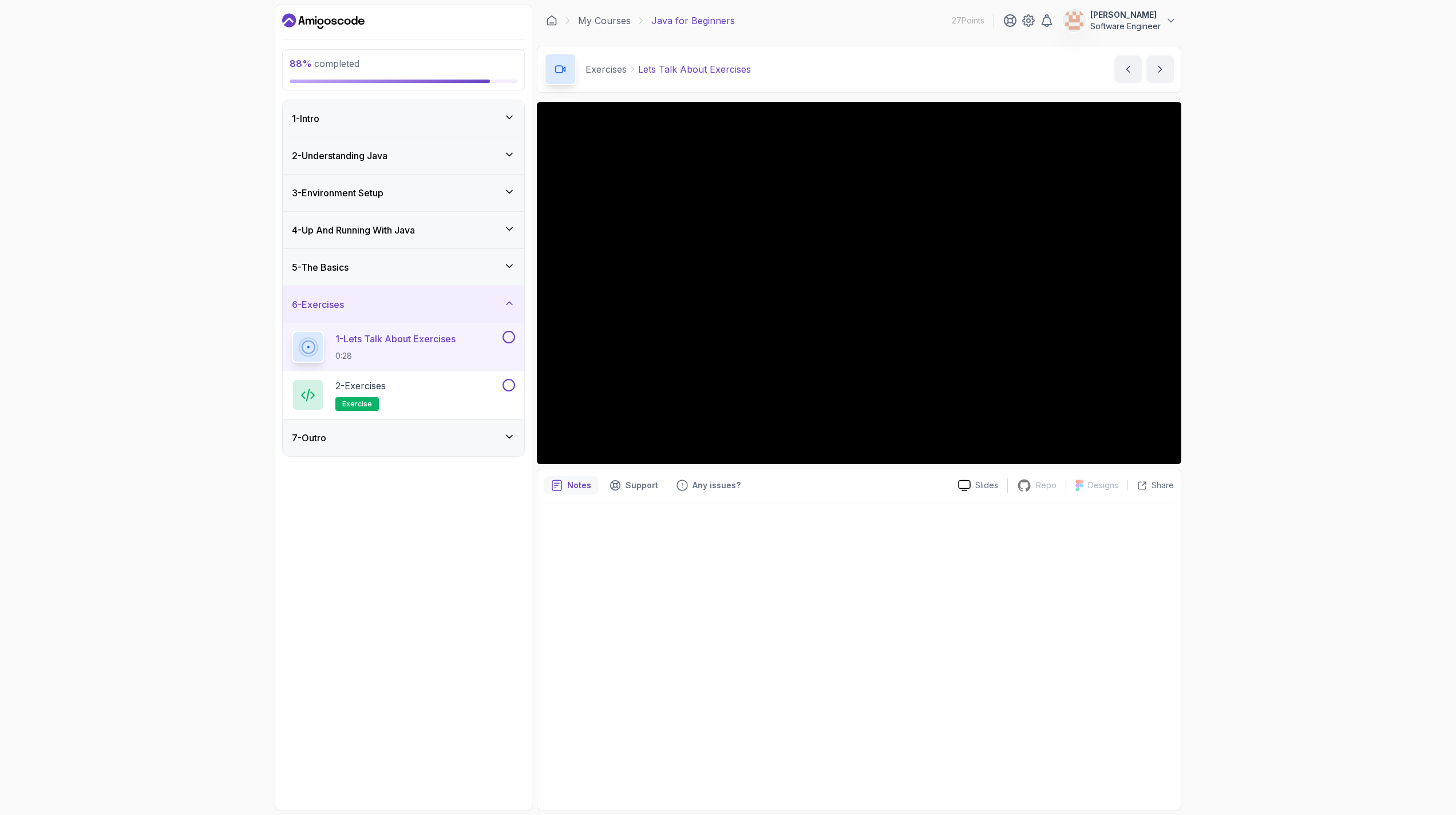
click at [470, 430] on div "7 - Outro" at bounding box center [404, 438] width 242 height 37
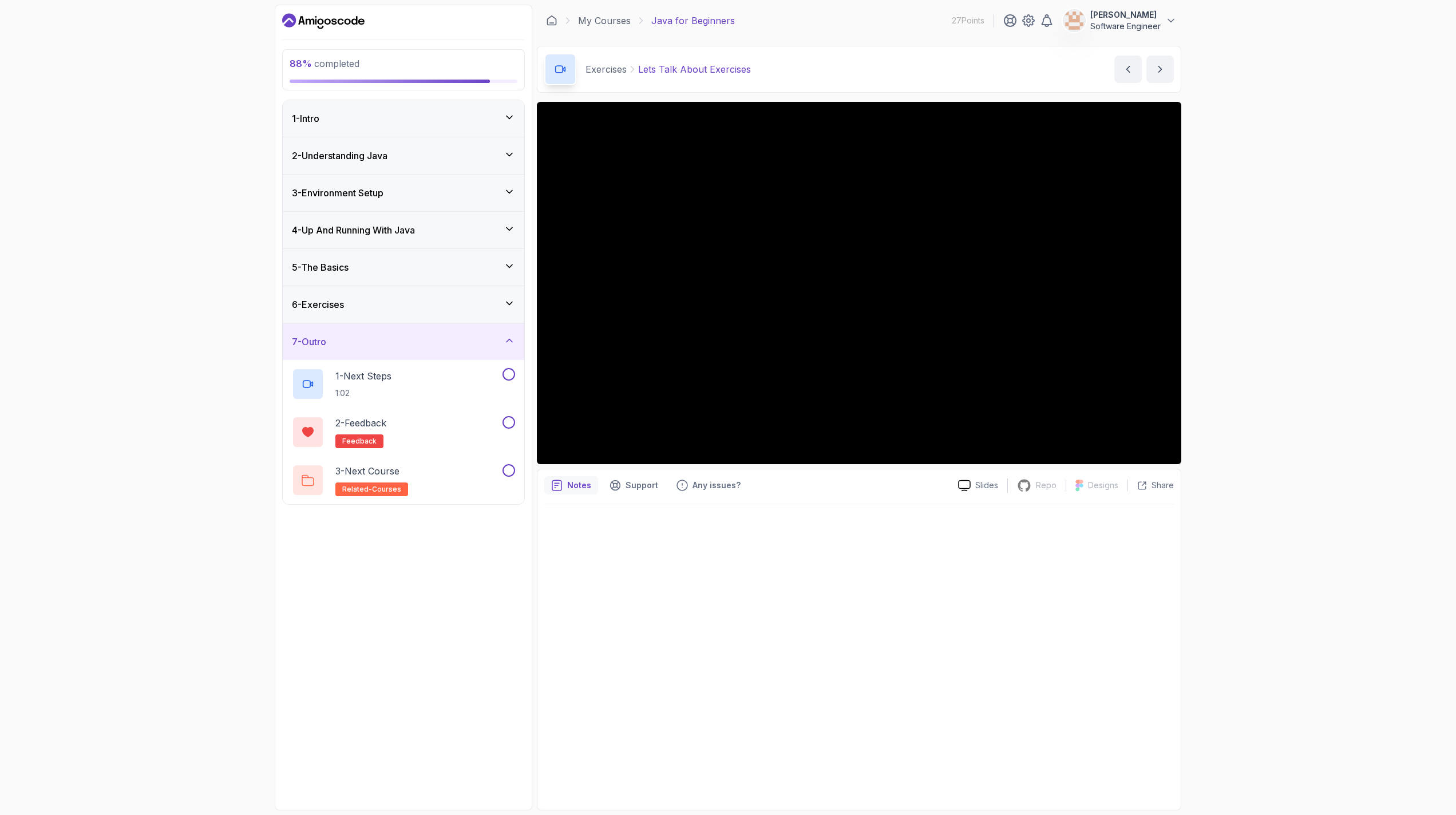
click at [436, 333] on div "7 - Outro" at bounding box center [404, 342] width 242 height 37
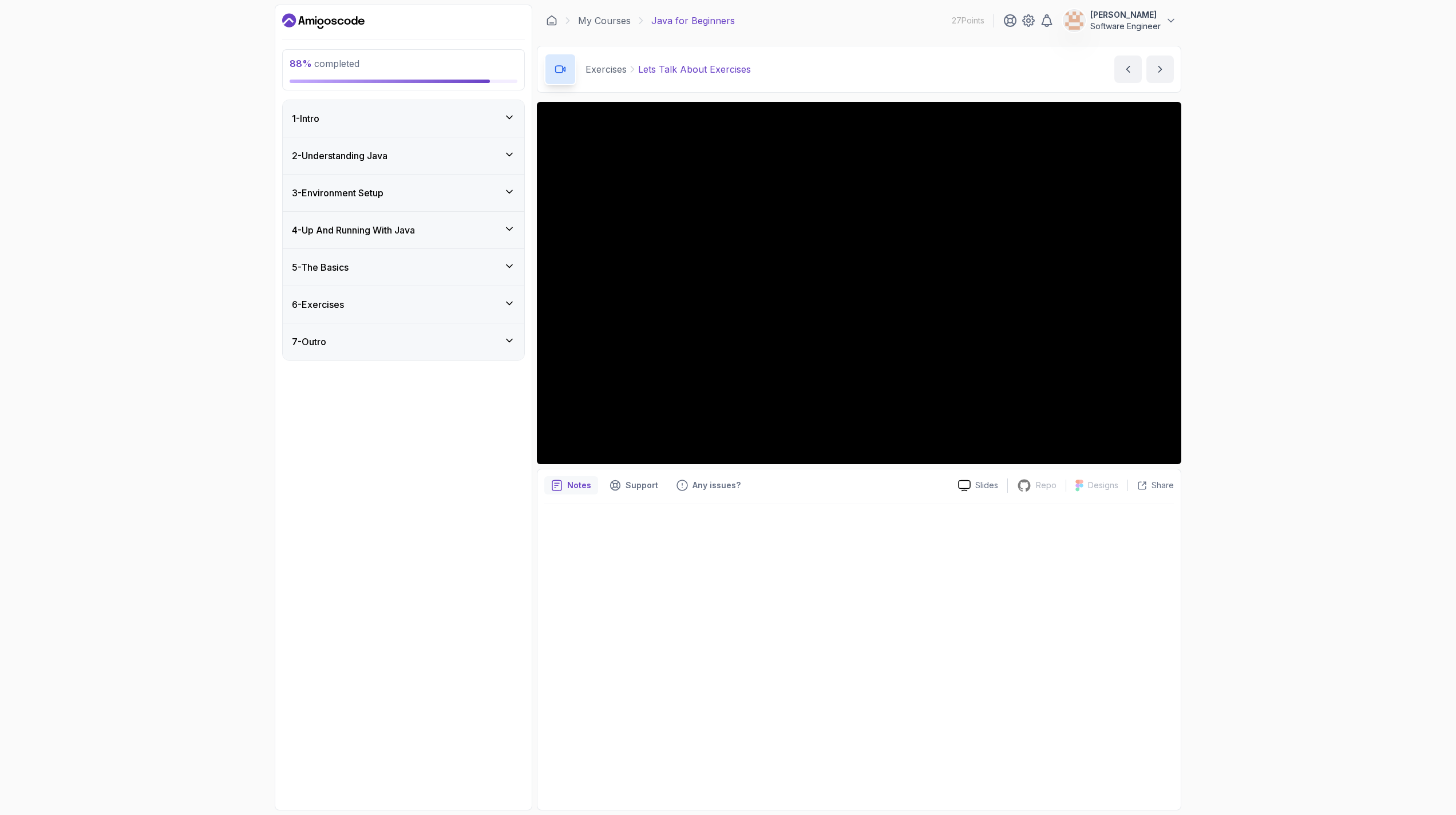
click at [394, 306] on div "6 - Exercises" at bounding box center [403, 304] width 223 height 14
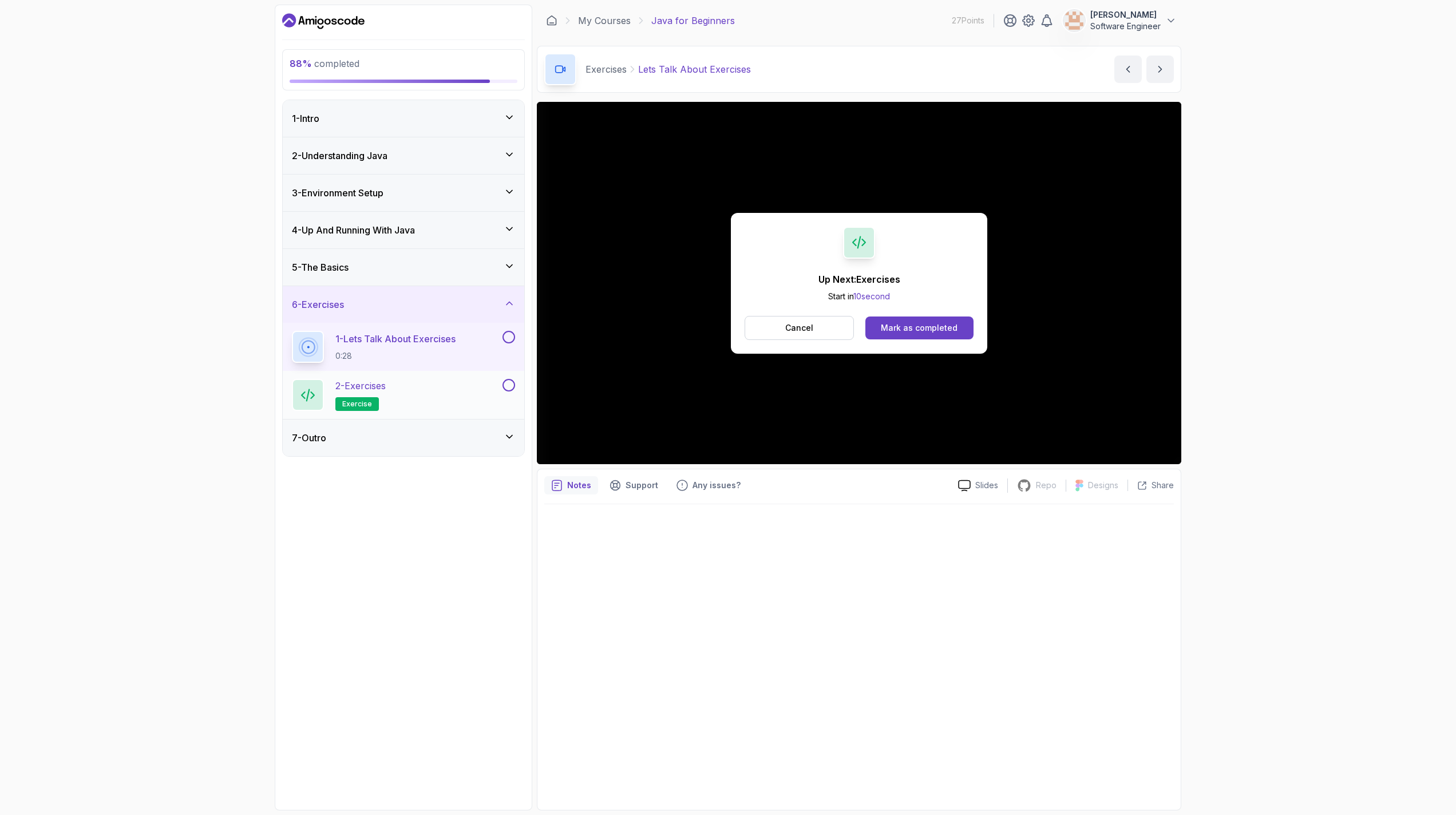
click at [421, 391] on div "2 - Exercises exercise" at bounding box center [396, 395] width 208 height 32
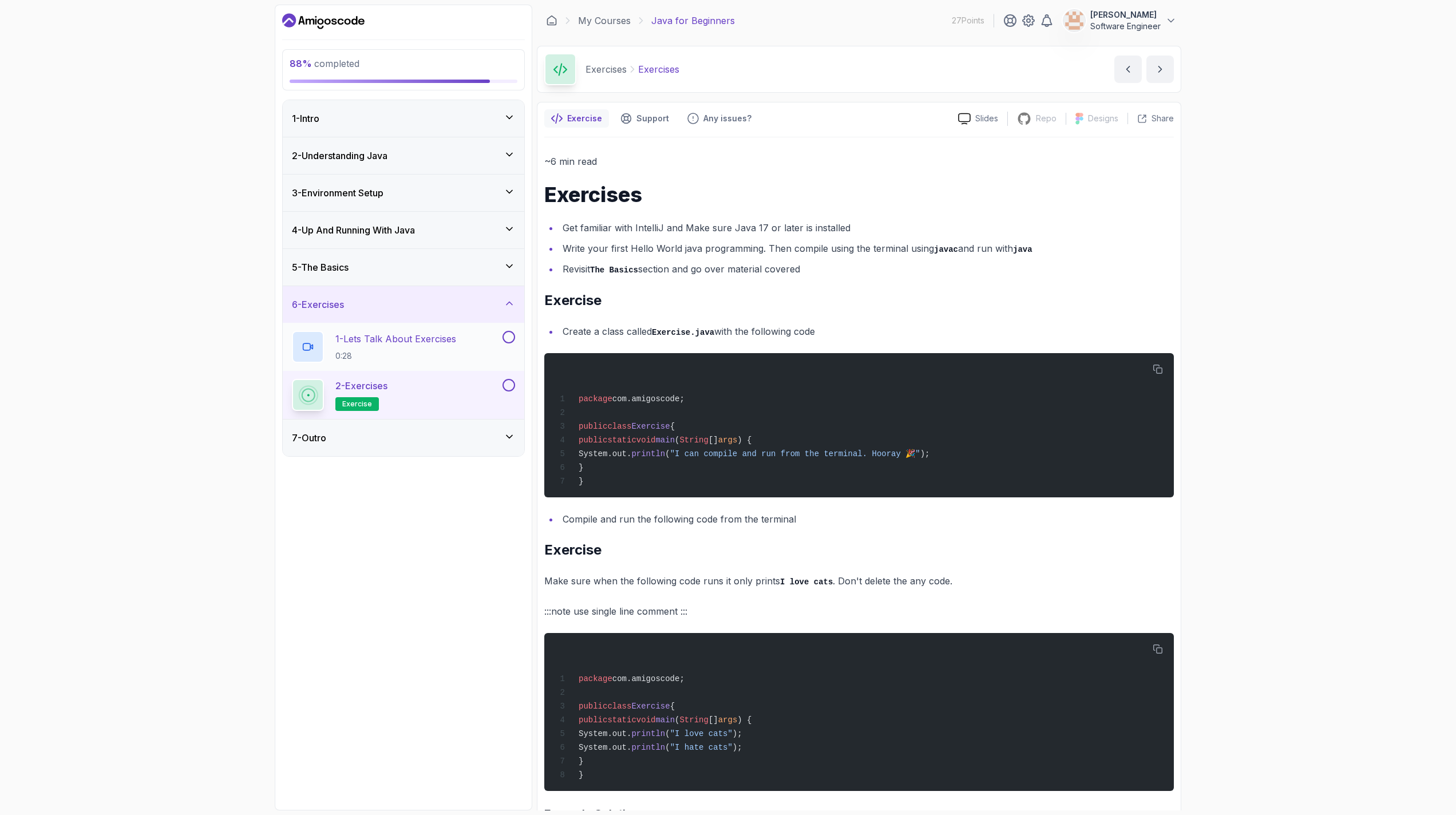
click at [422, 353] on p "0:28" at bounding box center [395, 356] width 121 height 12
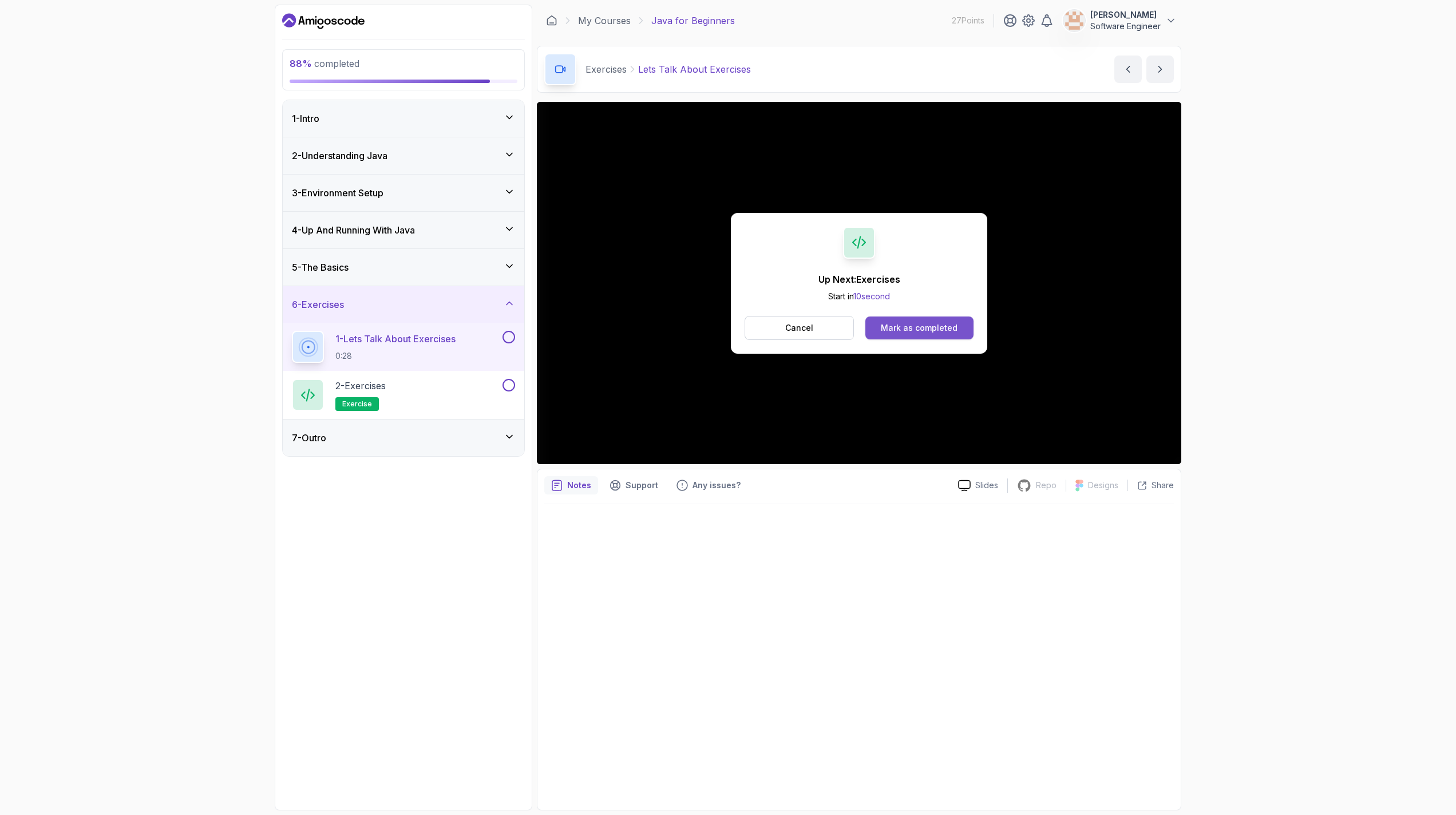
click at [722, 326] on div "Mark as completed" at bounding box center [918, 328] width 77 height 12
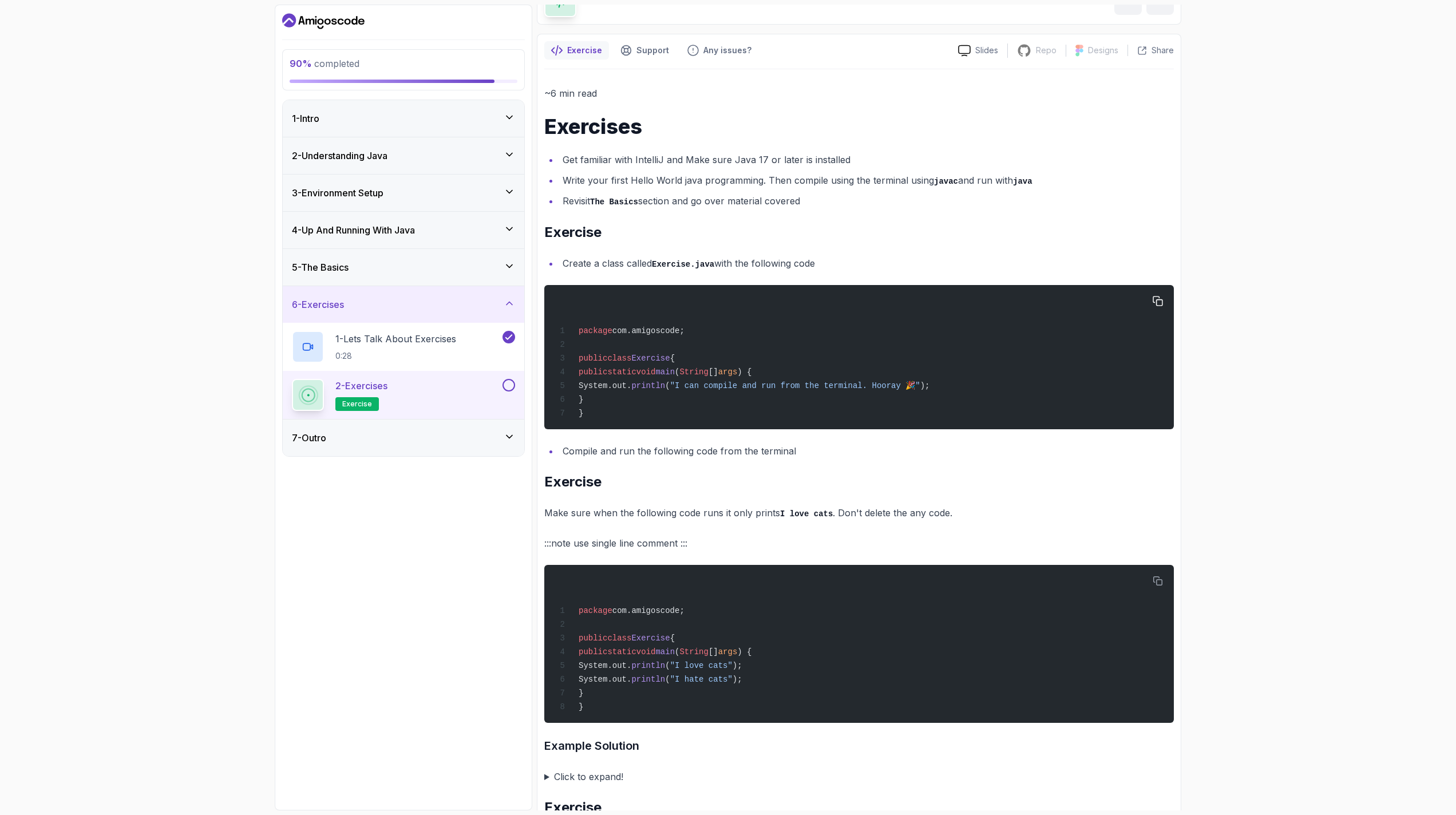
scroll to position [69, 0]
